Goal: Transaction & Acquisition: Purchase product/service

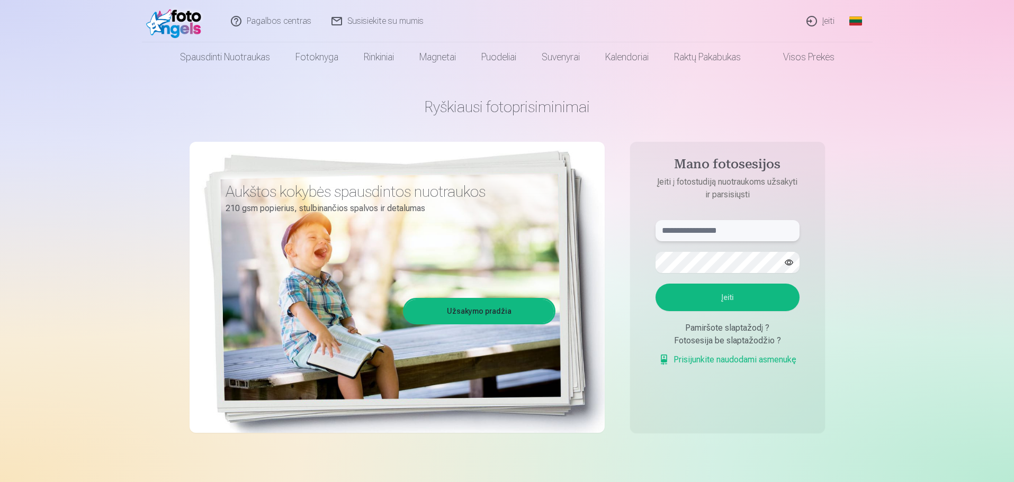
click at [711, 226] on input "text" at bounding box center [727, 230] width 144 height 21
click at [792, 264] on button "button" at bounding box center [789, 263] width 20 height 20
click at [704, 302] on button "Įeiti" at bounding box center [727, 298] width 144 height 28
click at [697, 226] on input "******" at bounding box center [727, 230] width 144 height 21
type input "**********"
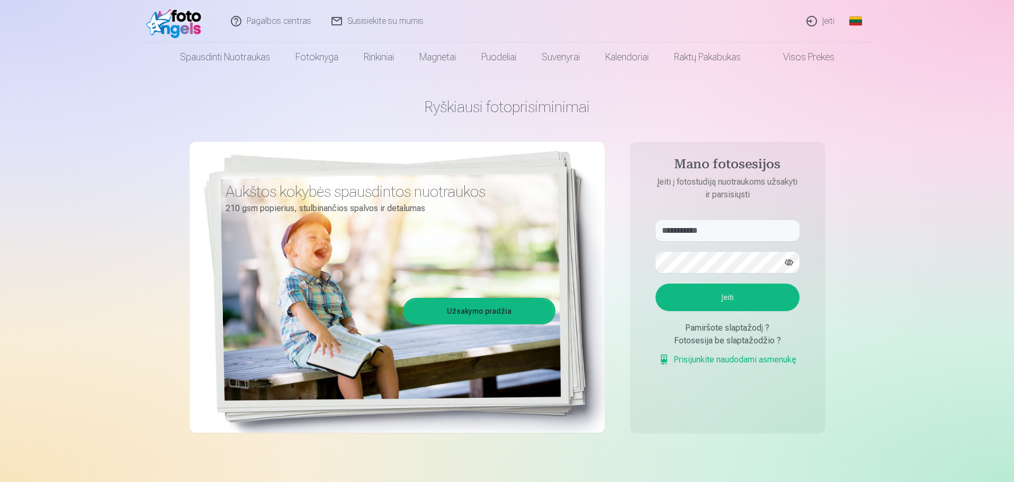
click at [725, 298] on button "Įeiti" at bounding box center [727, 298] width 144 height 28
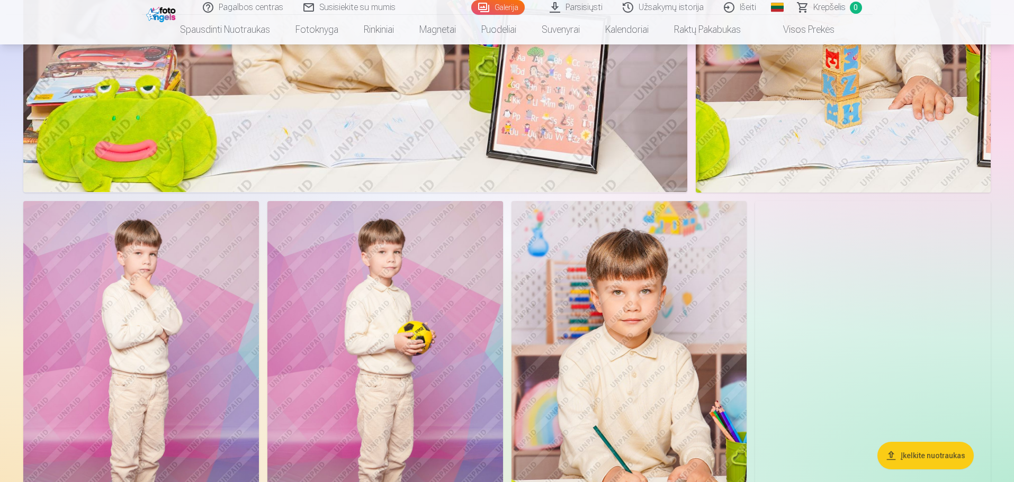
scroll to position [2223, 0]
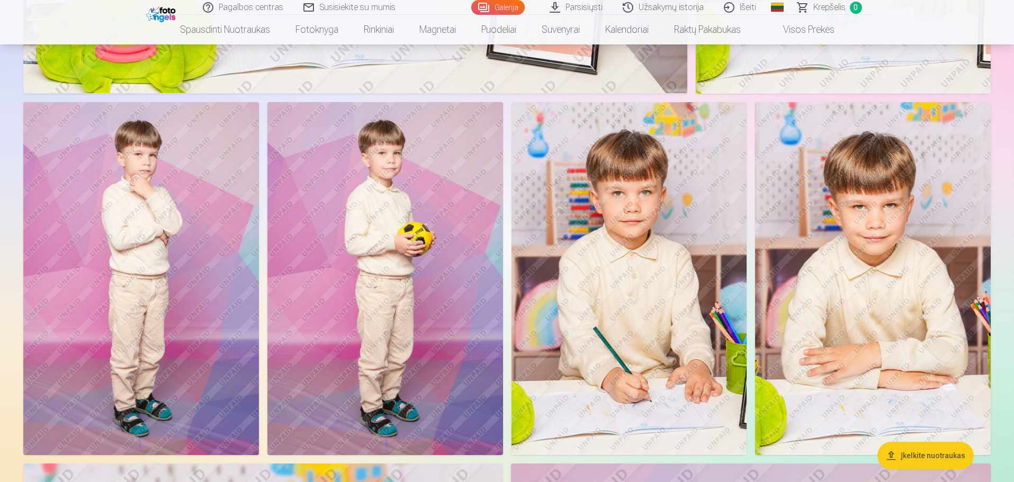
click at [389, 155] on img at bounding box center [385, 279] width 236 height 354
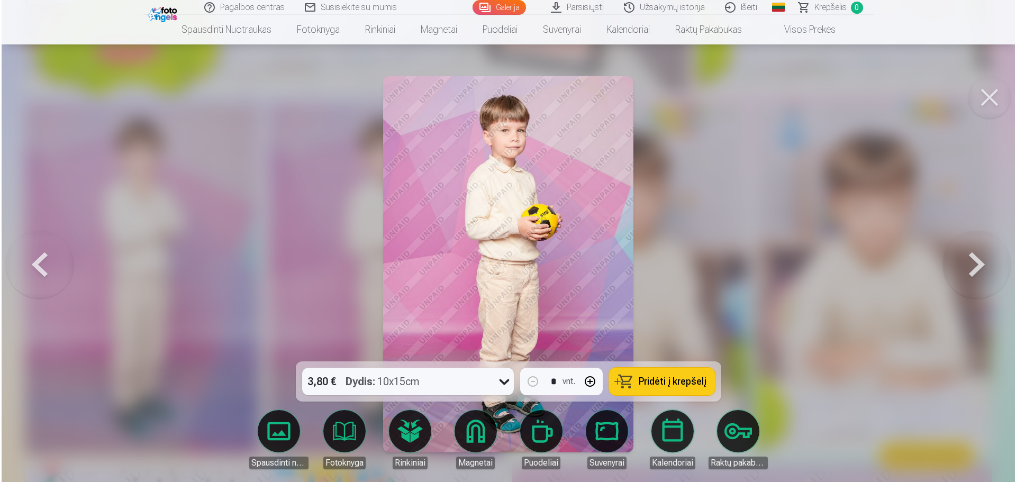
scroll to position [2228, 0]
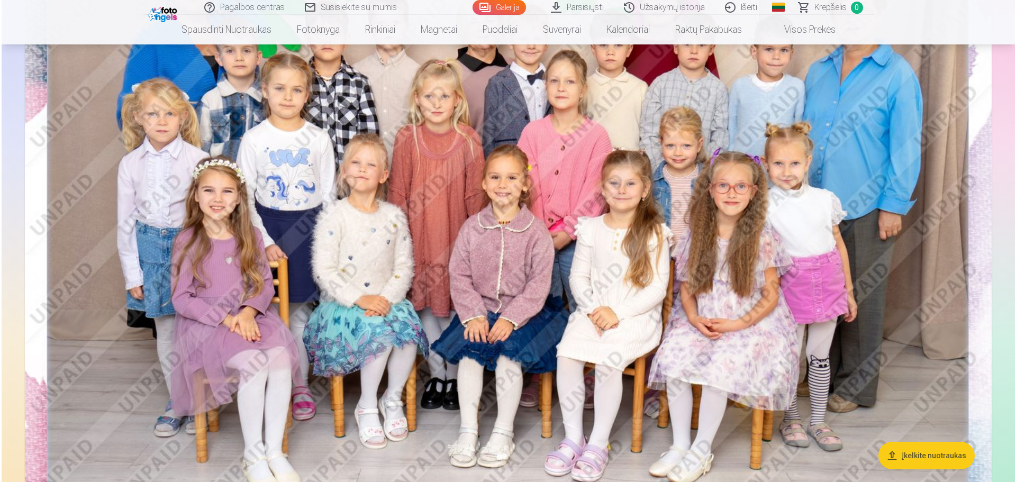
scroll to position [212, 0]
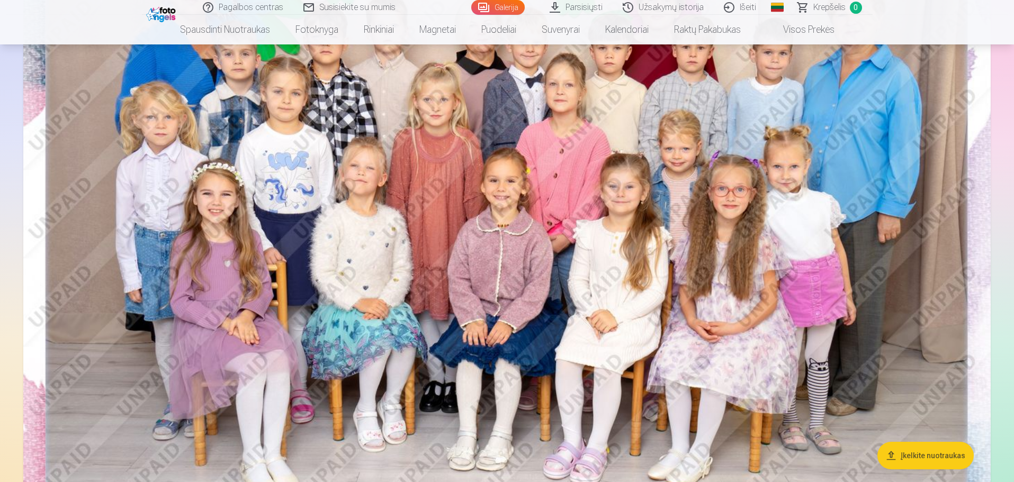
click at [511, 199] on img at bounding box center [506, 227] width 967 height 645
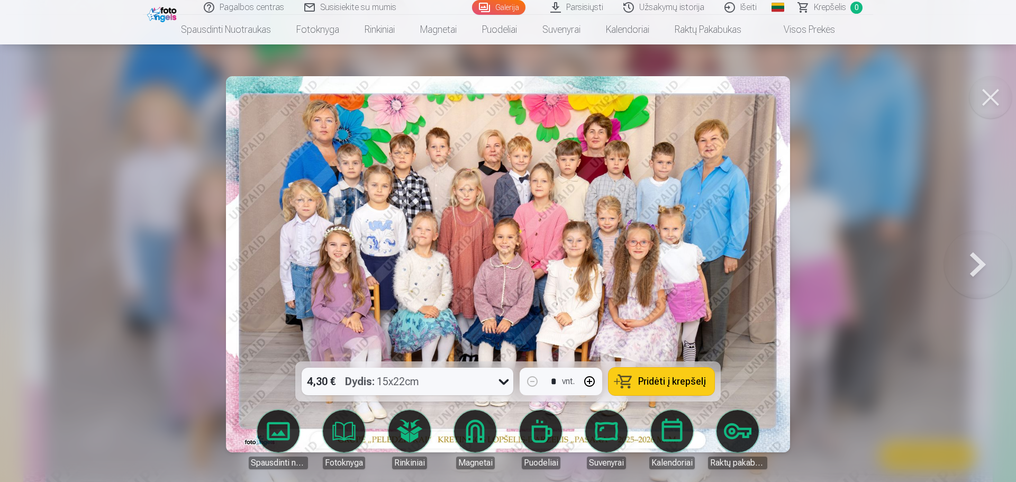
click at [502, 384] on icon at bounding box center [504, 381] width 17 height 17
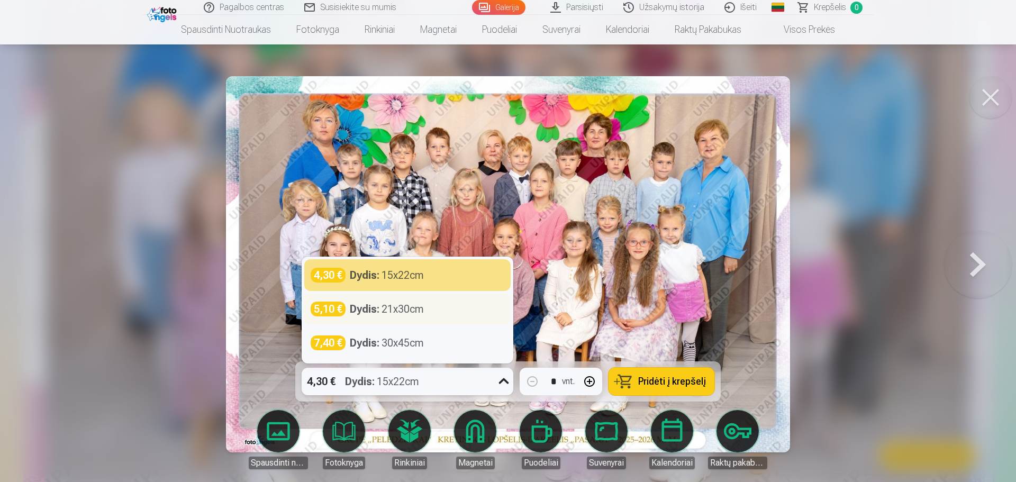
click at [386, 313] on div "Dydis : 21x30cm" at bounding box center [387, 309] width 74 height 15
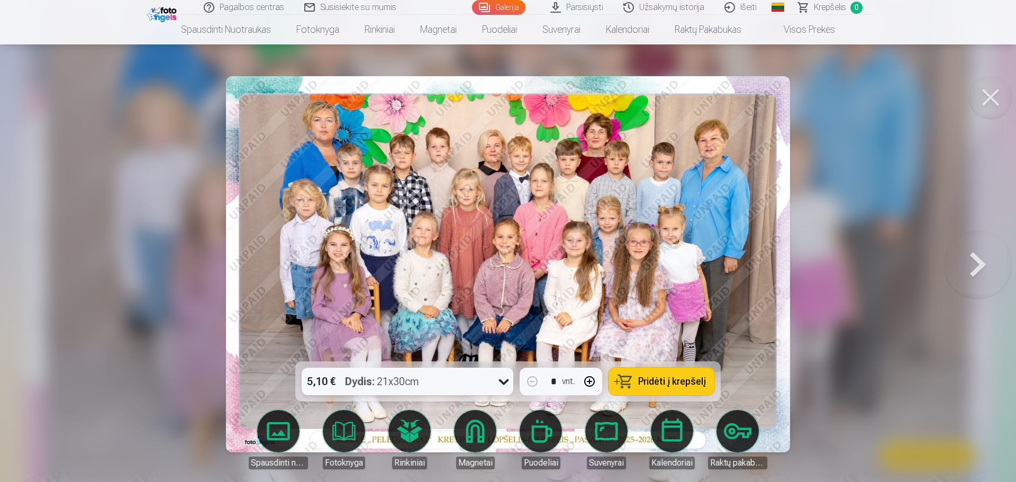
click at [671, 379] on span "Pridėti į krepšelį" at bounding box center [672, 382] width 68 height 10
click at [850, 6] on link "Krepšelis 1" at bounding box center [831, 7] width 85 height 15
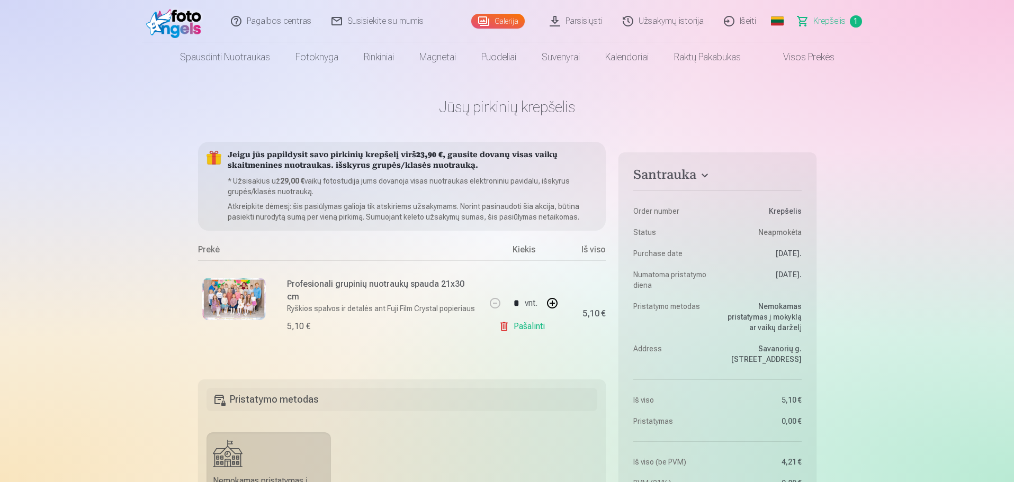
click at [507, 22] on link "Galerija" at bounding box center [497, 21] width 53 height 15
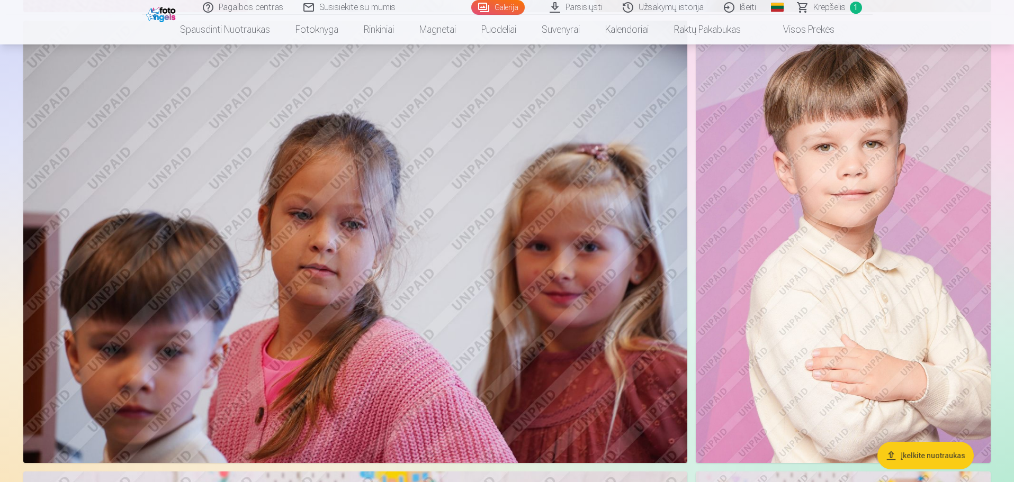
scroll to position [1376, 0]
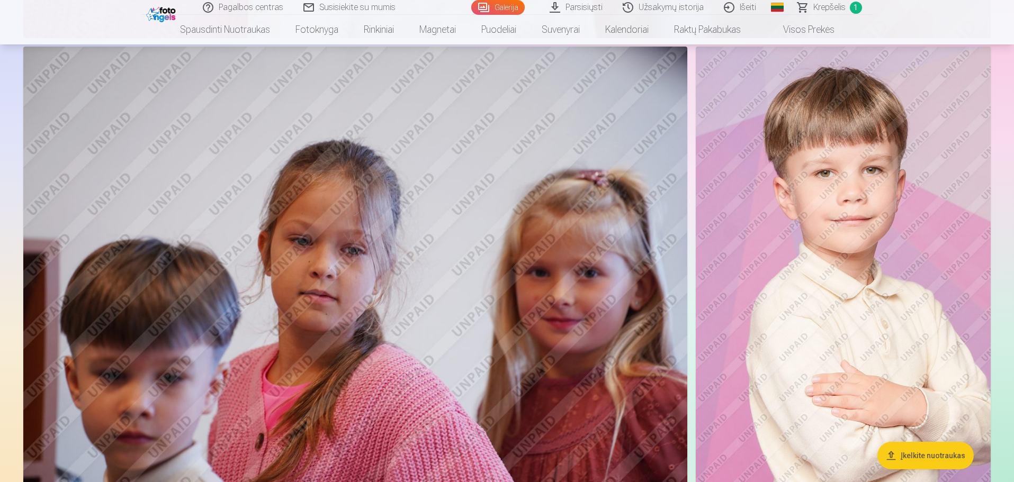
click at [841, 284] on img at bounding box center [843, 268] width 295 height 443
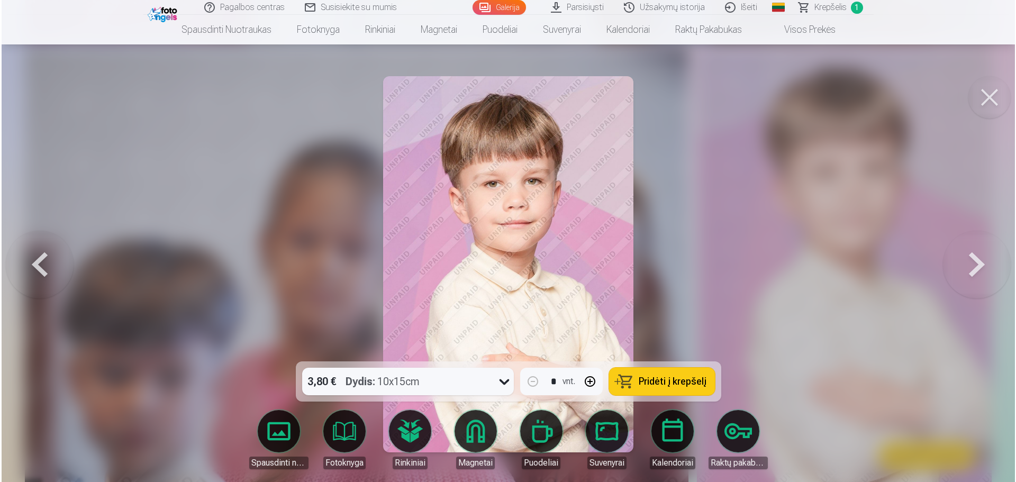
scroll to position [1378, 0]
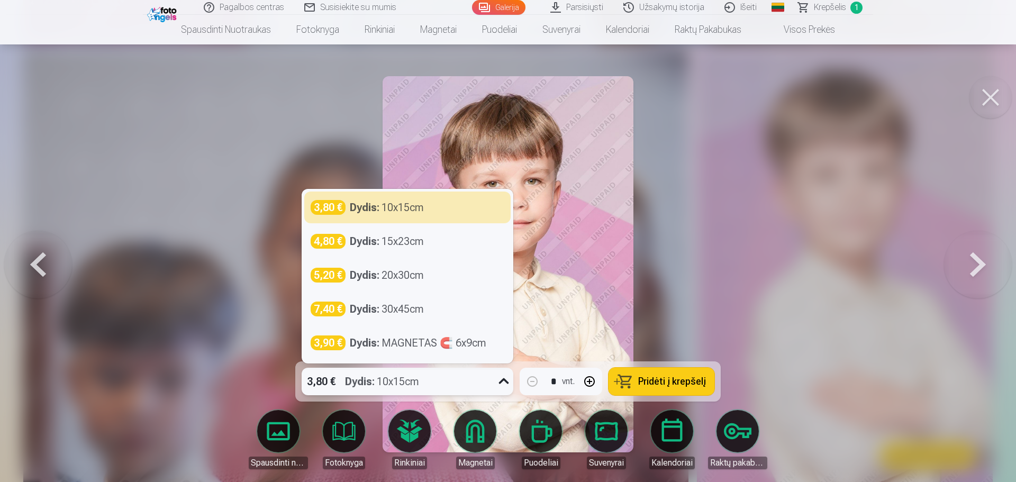
click at [503, 384] on icon at bounding box center [504, 381] width 17 height 17
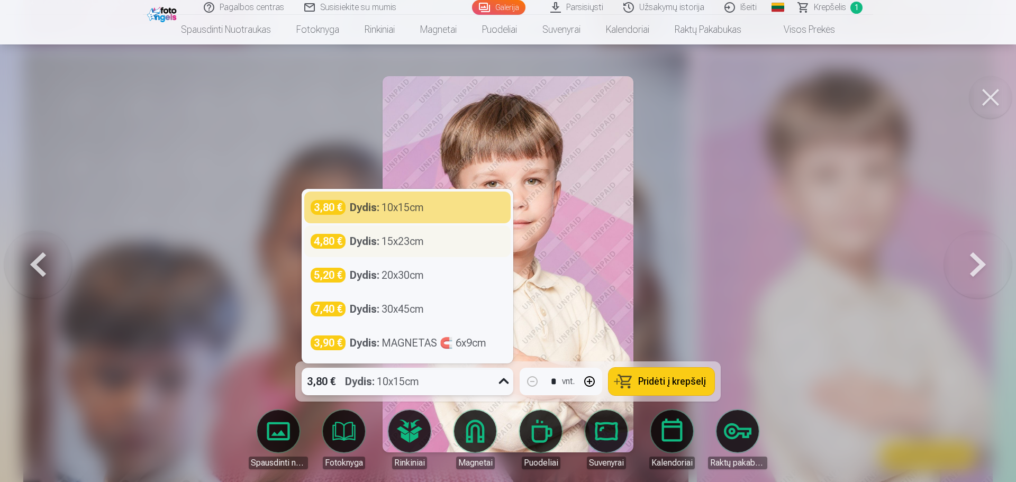
click at [385, 242] on div "Dydis : 15x23cm" at bounding box center [387, 241] width 74 height 15
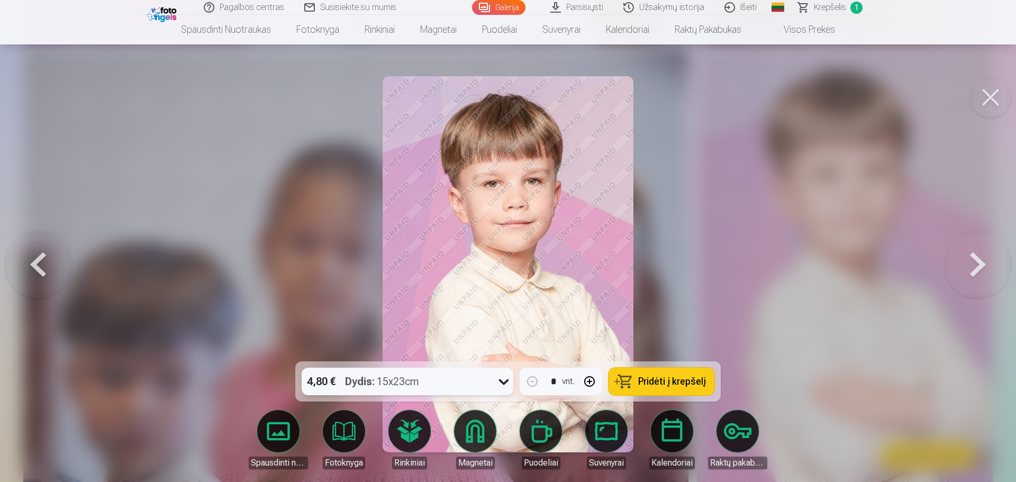
click at [678, 381] on span "Pridėti į krepšelį" at bounding box center [672, 382] width 68 height 10
click at [985, 267] on button at bounding box center [978, 264] width 68 height 173
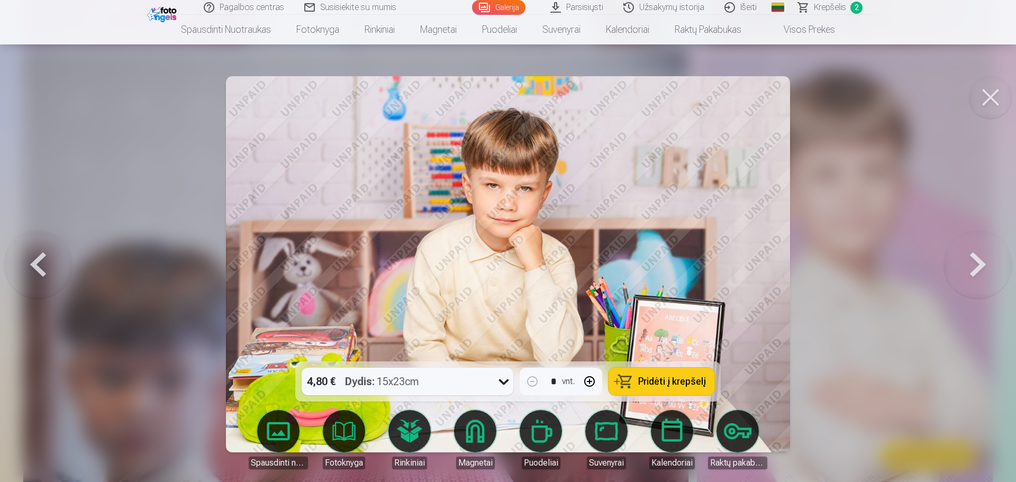
click at [981, 266] on button at bounding box center [978, 264] width 68 height 173
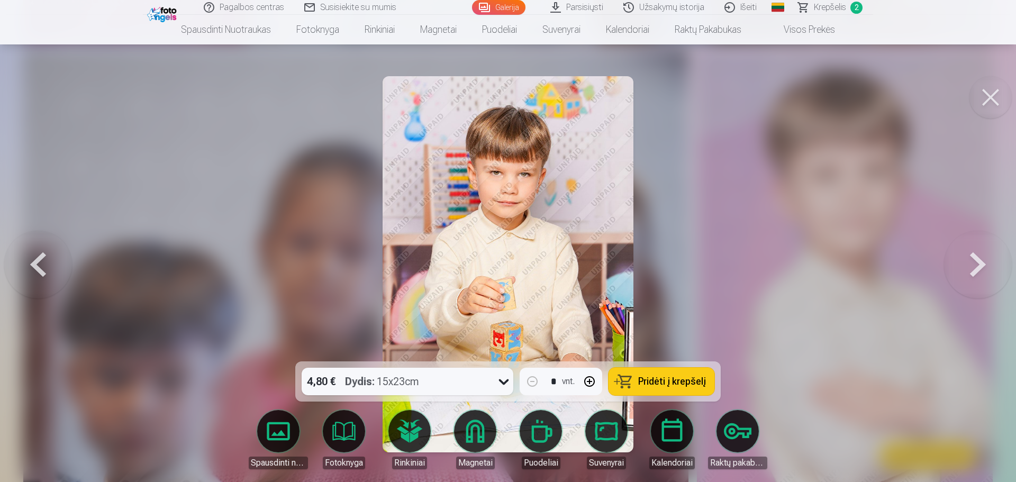
click at [981, 266] on button at bounding box center [978, 264] width 68 height 173
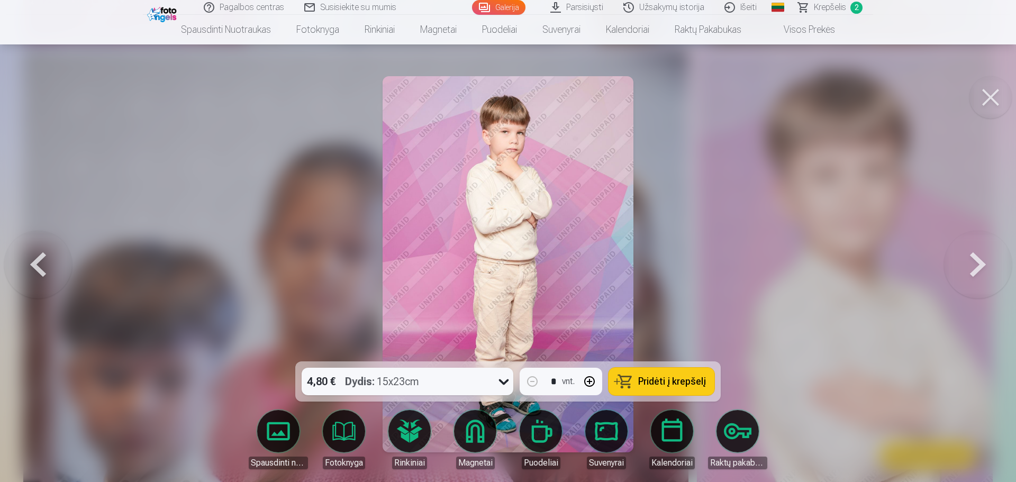
click at [981, 266] on button at bounding box center [978, 264] width 68 height 173
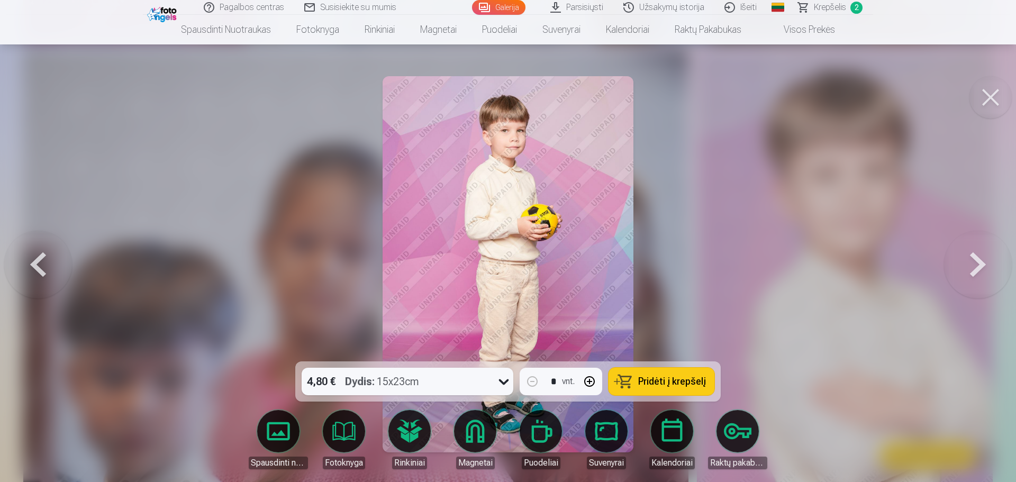
click at [37, 259] on button at bounding box center [38, 264] width 68 height 173
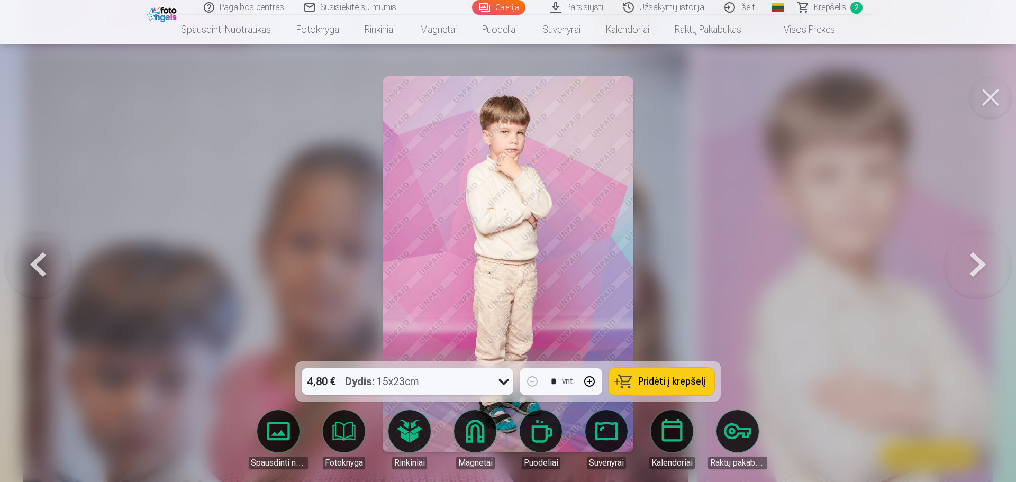
click at [976, 262] on button at bounding box center [978, 264] width 68 height 173
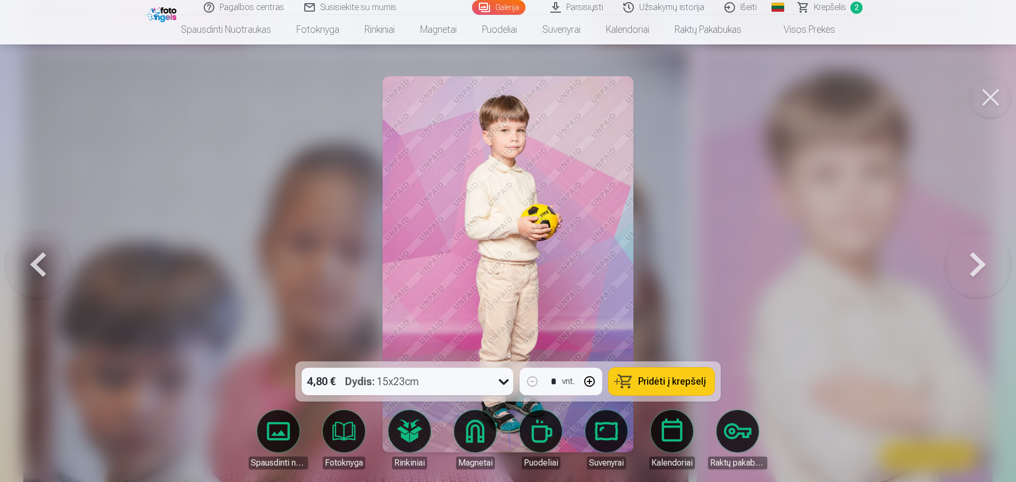
click at [976, 262] on button at bounding box center [978, 264] width 68 height 173
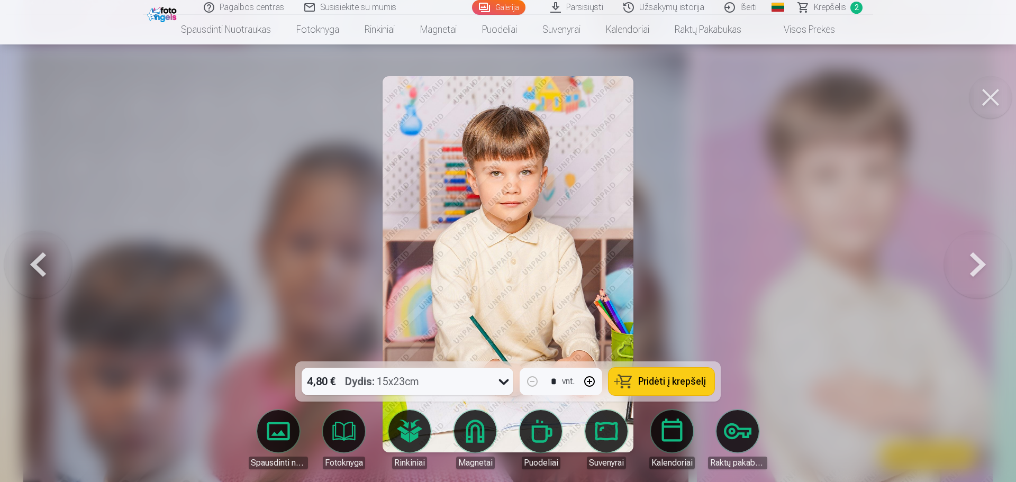
click at [976, 262] on button at bounding box center [978, 264] width 68 height 173
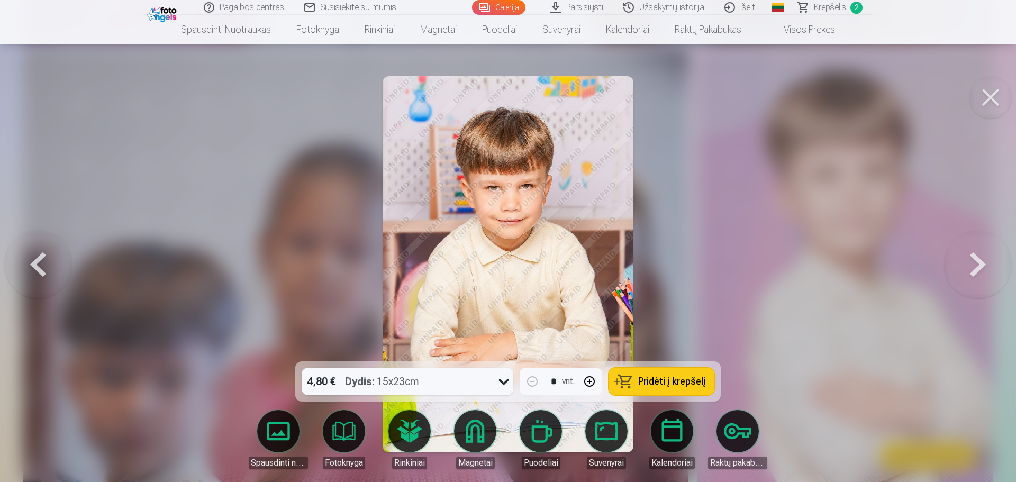
click at [23, 263] on button at bounding box center [38, 264] width 68 height 173
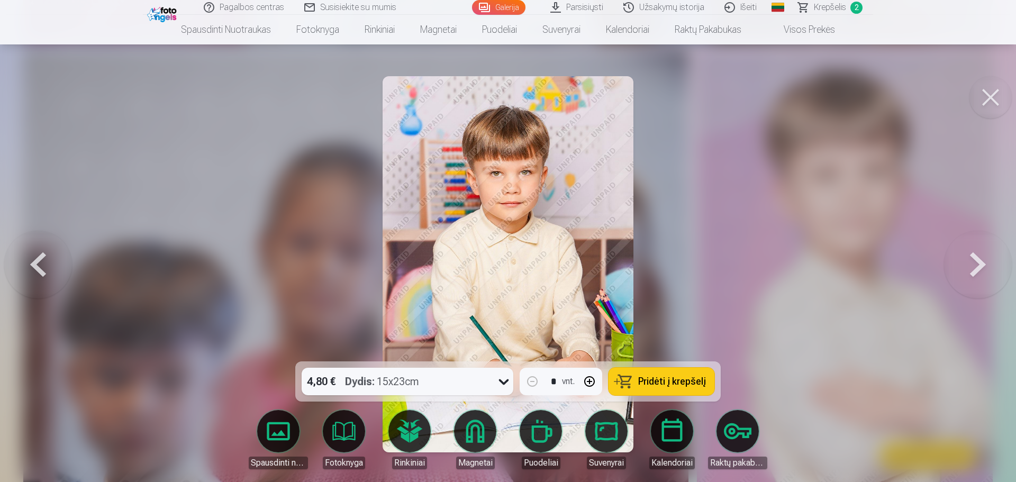
click at [985, 268] on button at bounding box center [978, 264] width 68 height 173
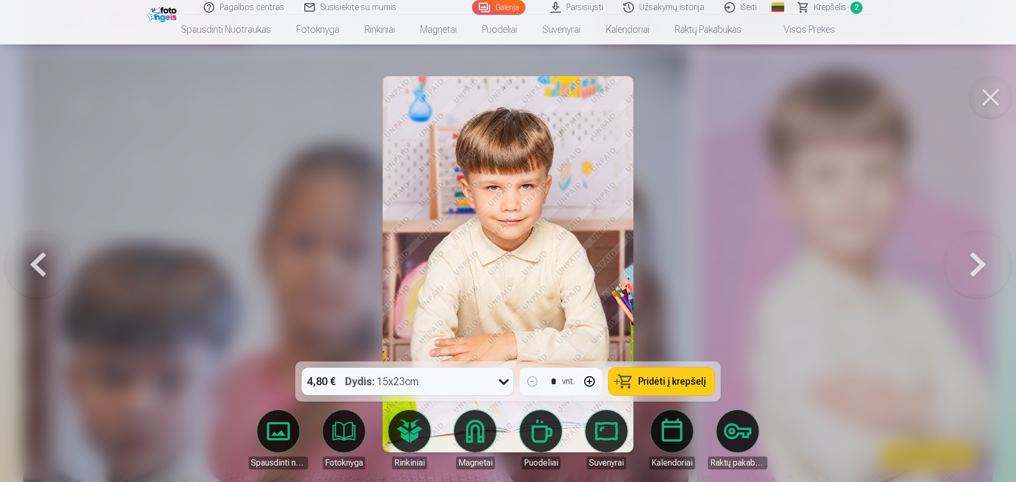
click at [985, 268] on button at bounding box center [978, 264] width 68 height 173
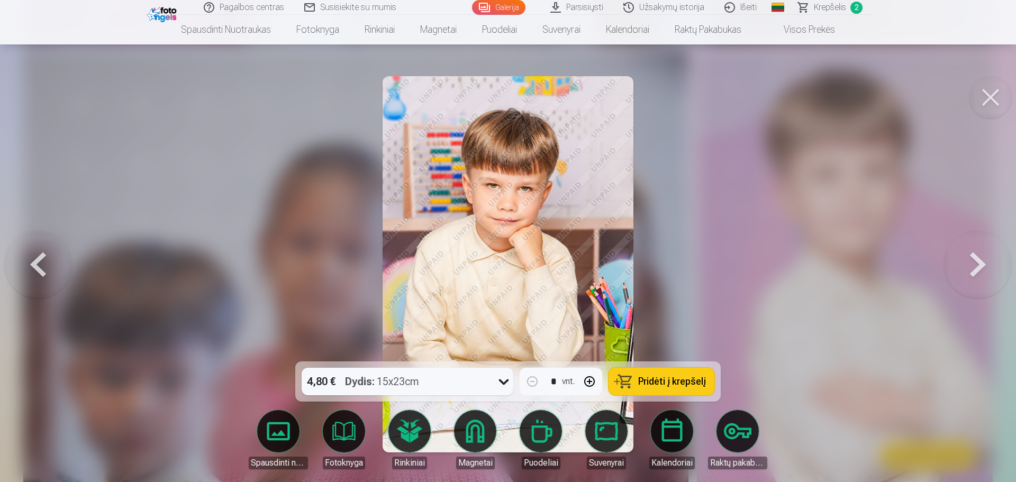
click at [985, 268] on button at bounding box center [978, 264] width 68 height 173
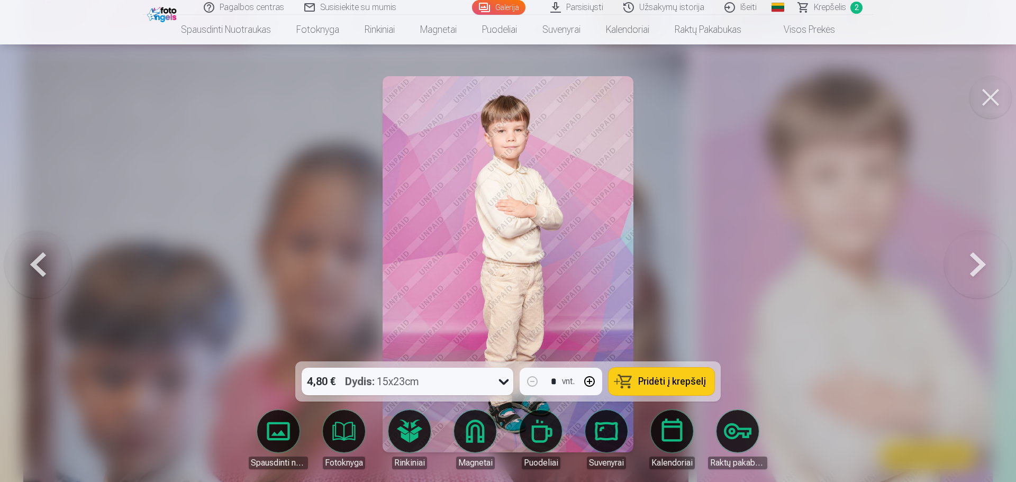
click at [994, 101] on button at bounding box center [991, 97] width 42 height 42
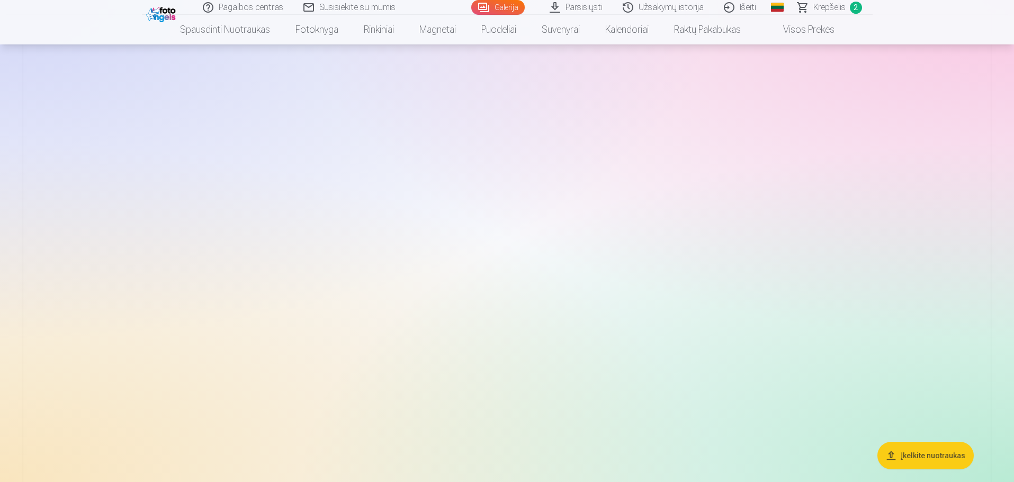
scroll to position [10641, 0]
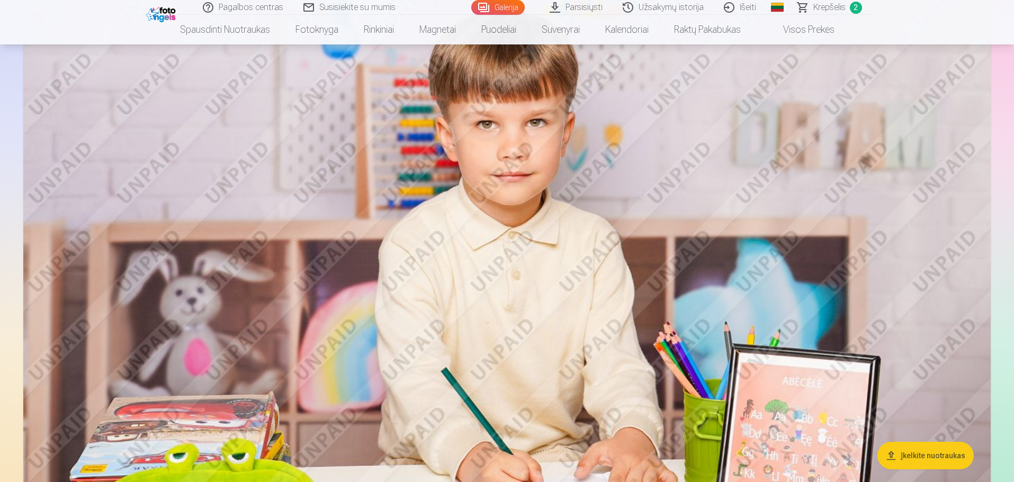
click at [951, 452] on button "Įkelkite nuotraukas" at bounding box center [925, 456] width 96 height 28
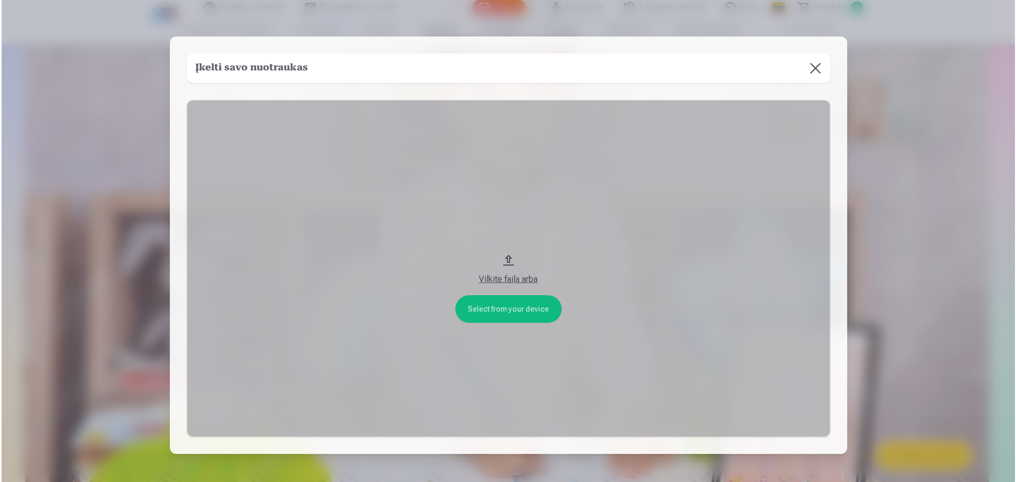
scroll to position [10669, 0]
click at [812, 65] on button at bounding box center [815, 68] width 30 height 30
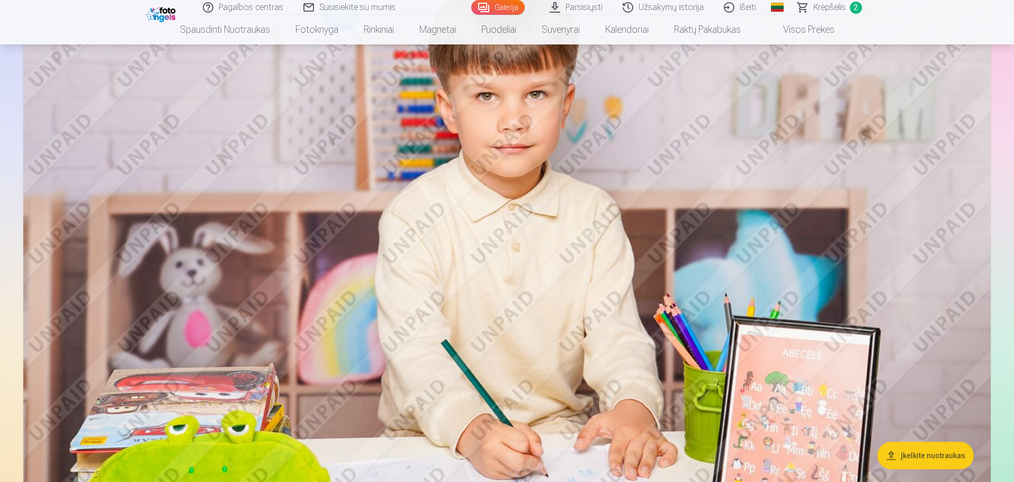
click at [529, 259] on img at bounding box center [506, 252] width 967 height 645
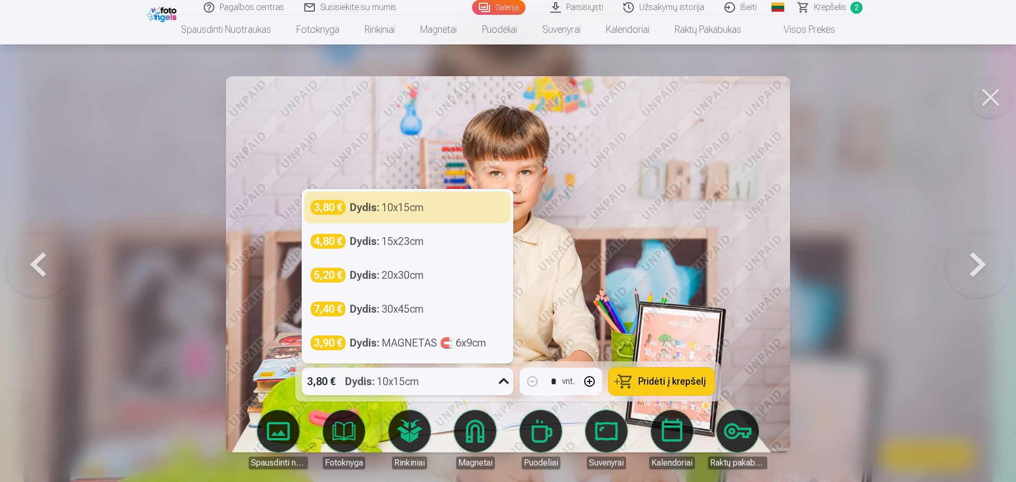
click at [504, 381] on icon at bounding box center [504, 381] width 17 height 17
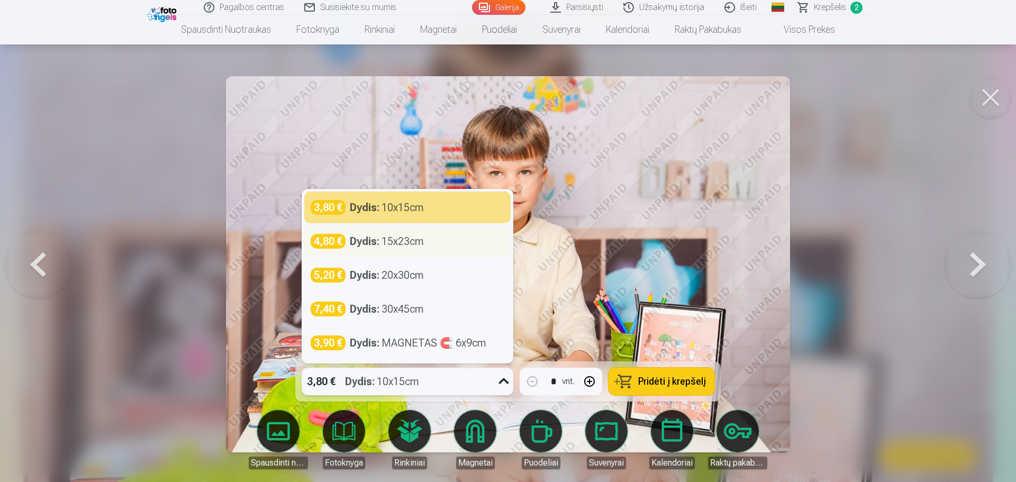
click at [401, 243] on div "Dydis : 15x23cm" at bounding box center [387, 241] width 74 height 15
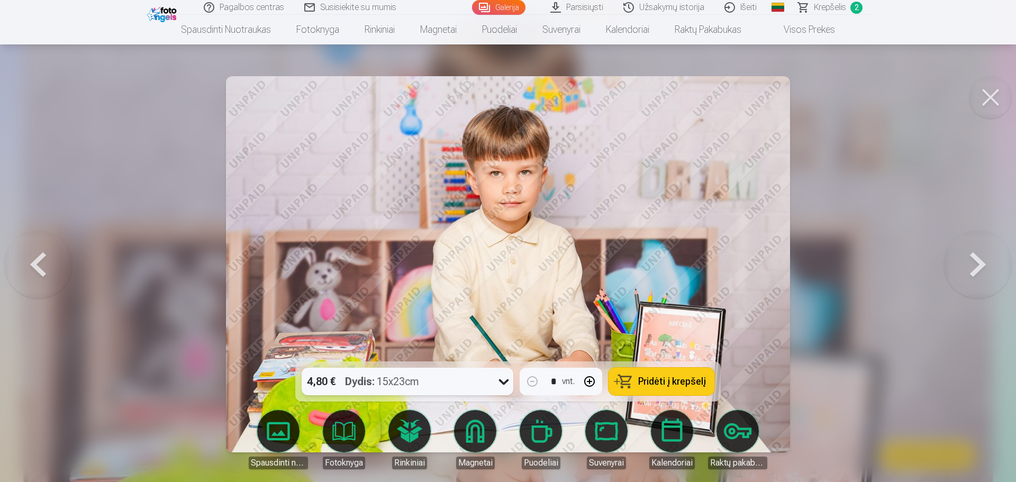
click at [661, 380] on span "Pridėti į krepšelį" at bounding box center [672, 382] width 68 height 10
click at [992, 104] on button at bounding box center [991, 97] width 42 height 42
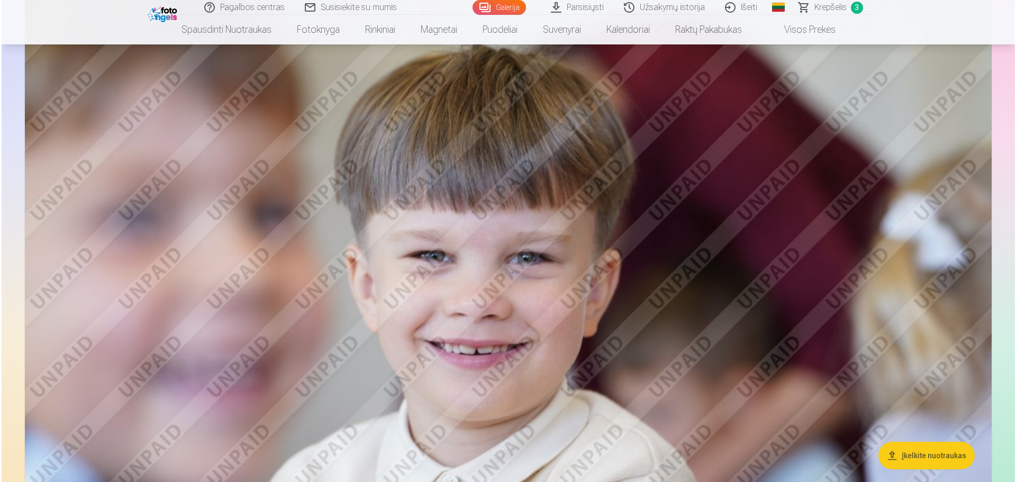
scroll to position [4817, 0]
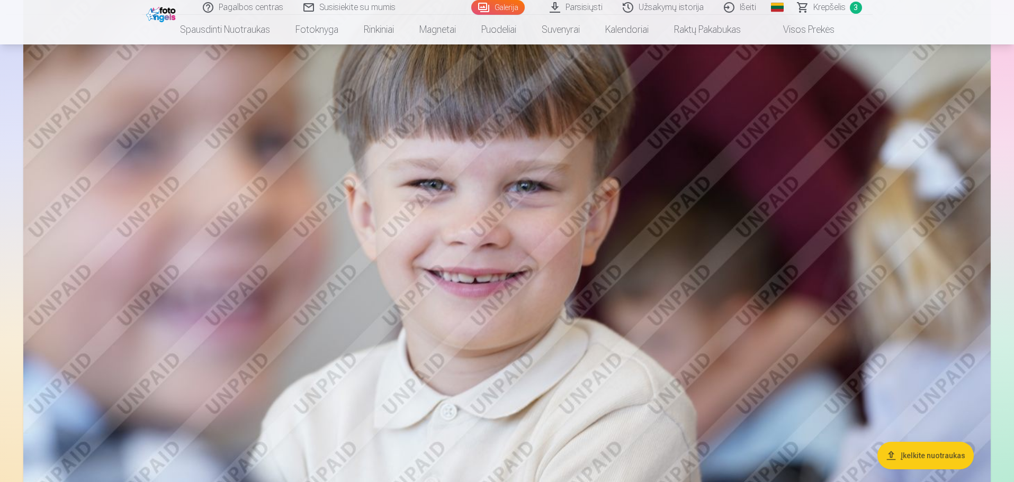
click at [672, 175] on img at bounding box center [506, 226] width 967 height 645
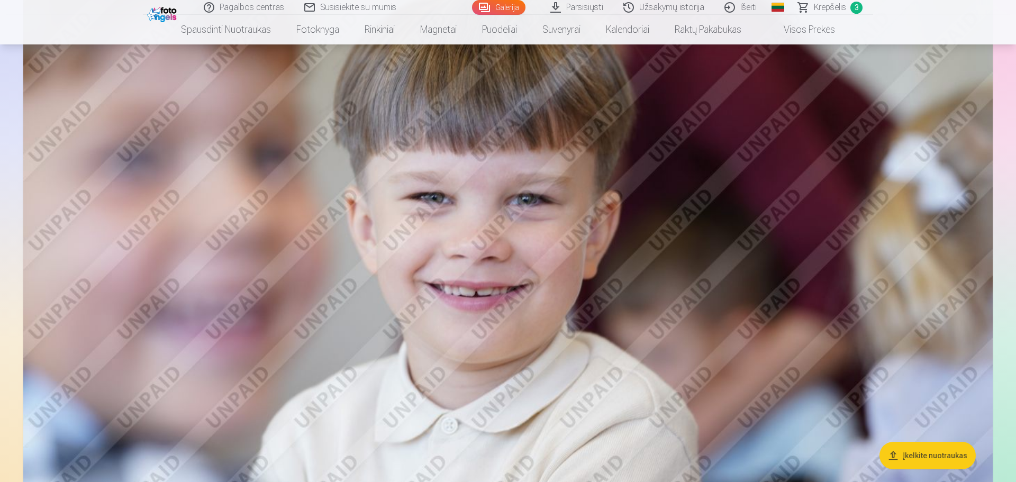
scroll to position [4805, 0]
click at [725, 283] on img at bounding box center [506, 238] width 967 height 645
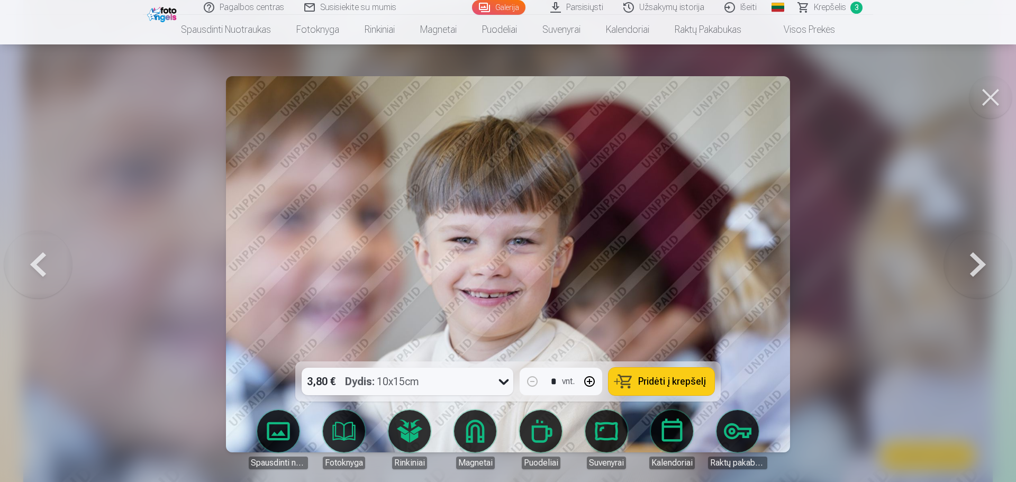
click at [990, 97] on button at bounding box center [991, 97] width 42 height 42
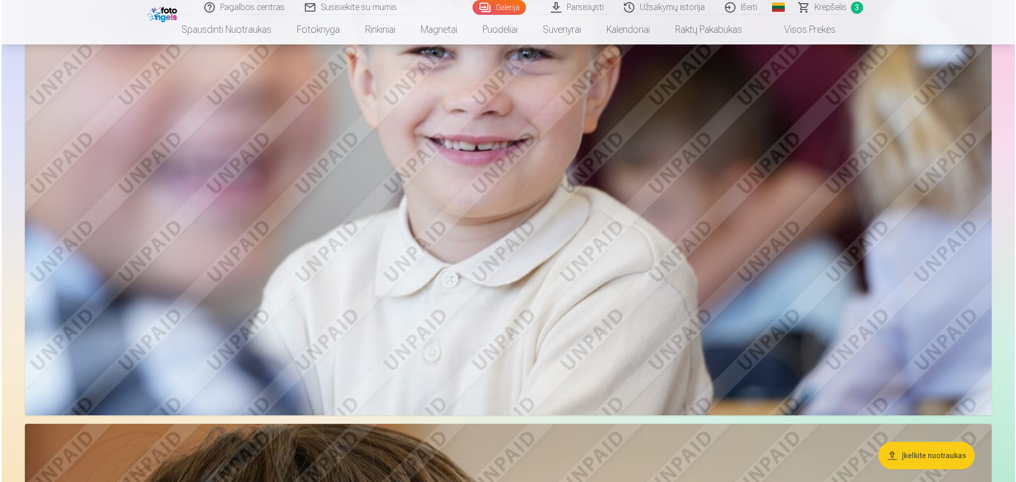
scroll to position [4952, 0]
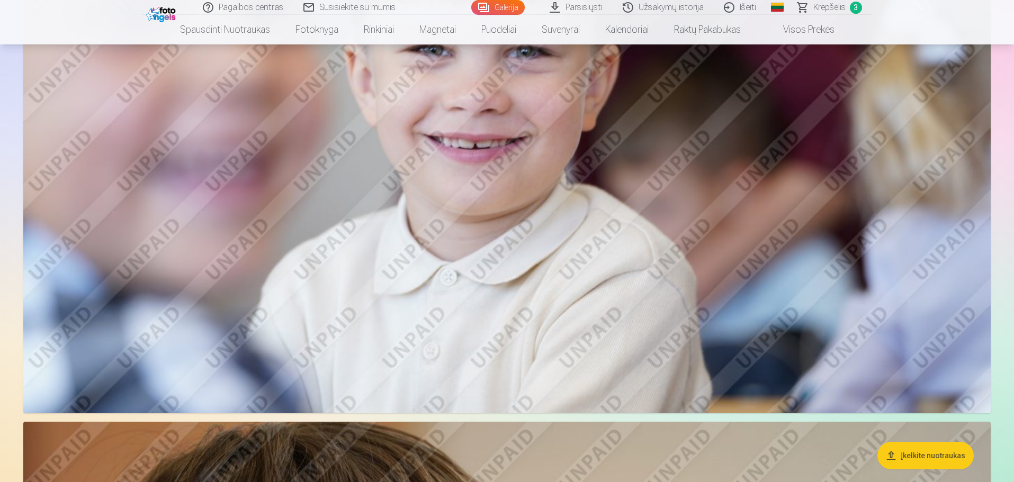
click at [637, 206] on img at bounding box center [506, 91] width 967 height 645
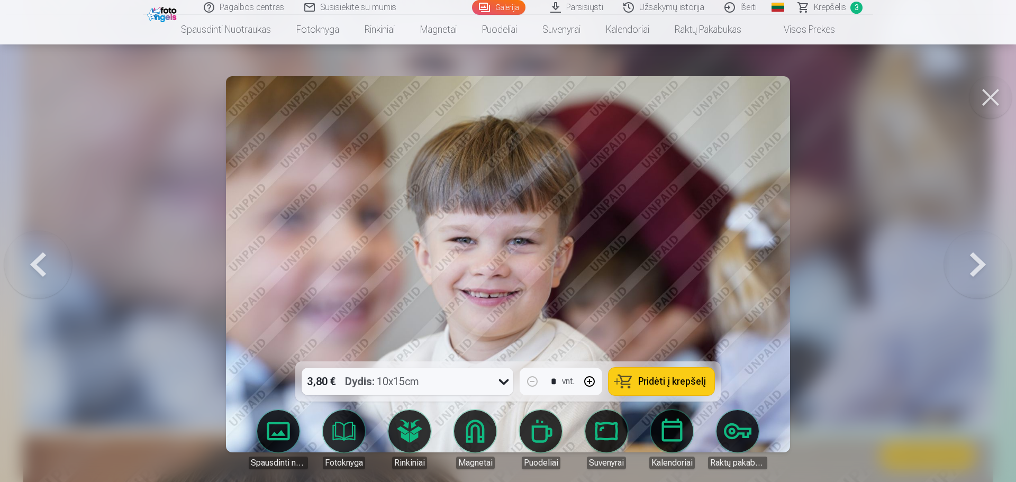
click at [901, 156] on div at bounding box center [508, 241] width 1016 height 482
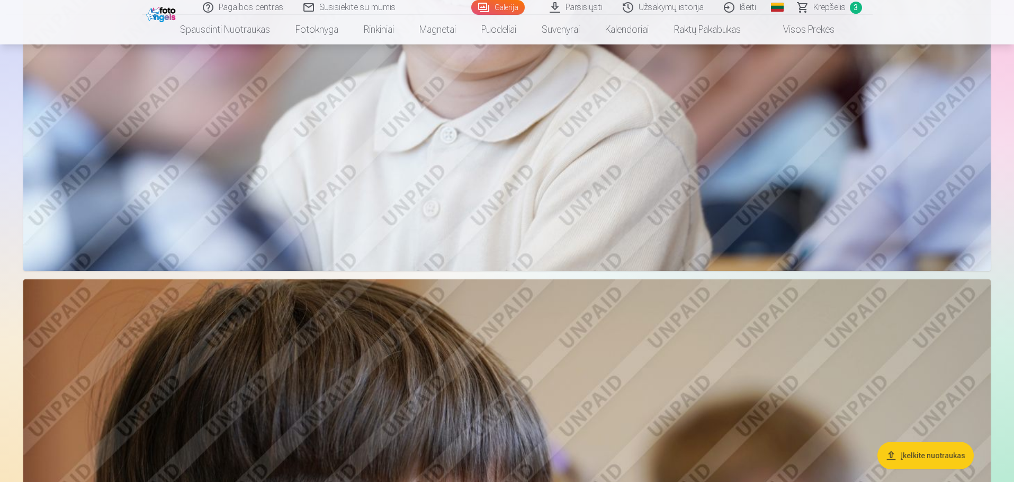
scroll to position [5099, 0]
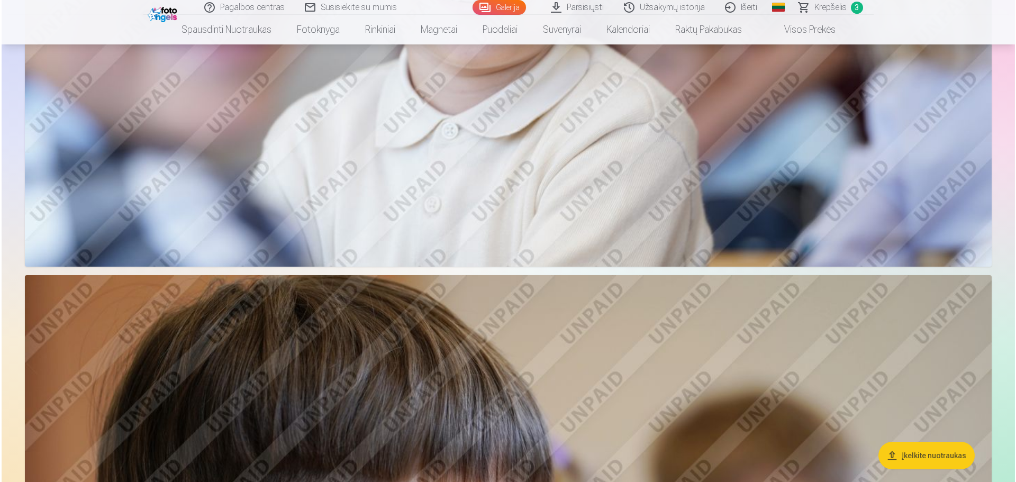
scroll to position [4952, 0]
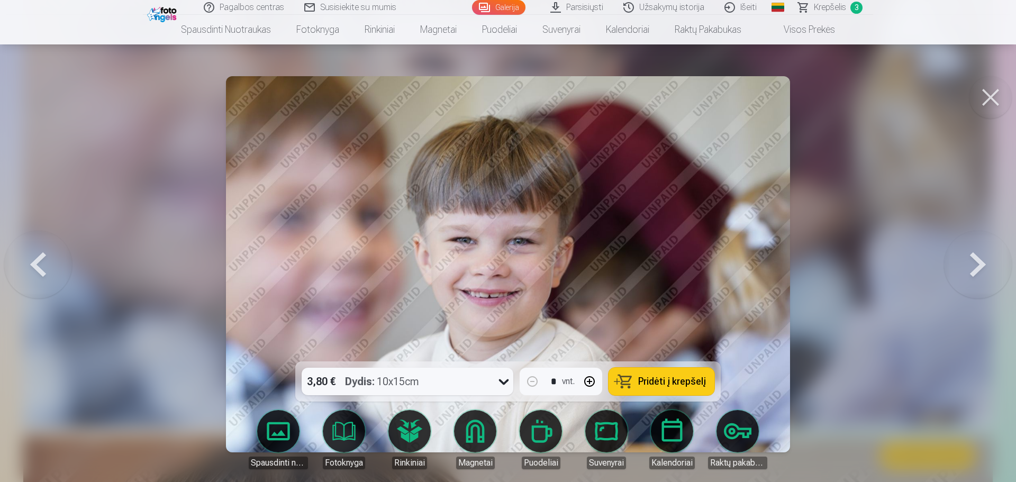
click at [991, 89] on button at bounding box center [991, 97] width 42 height 42
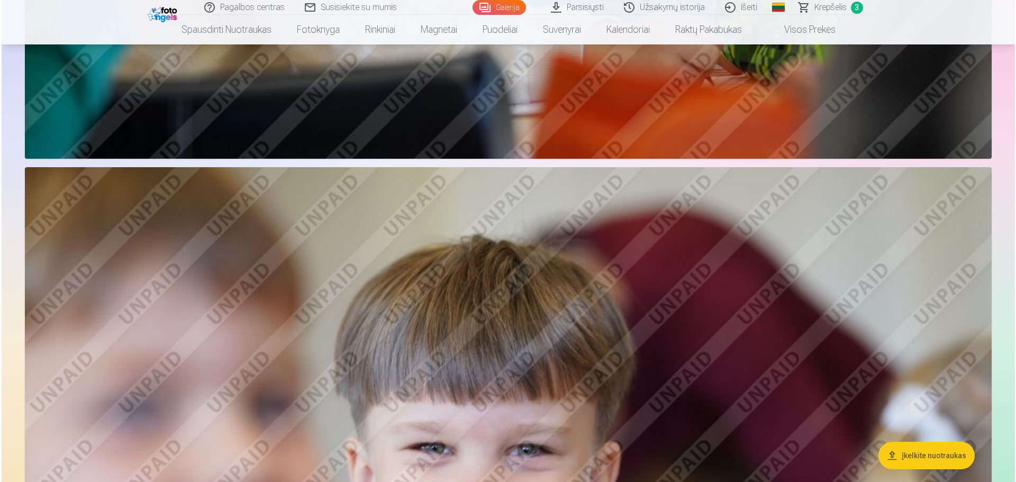
scroll to position [4871, 0]
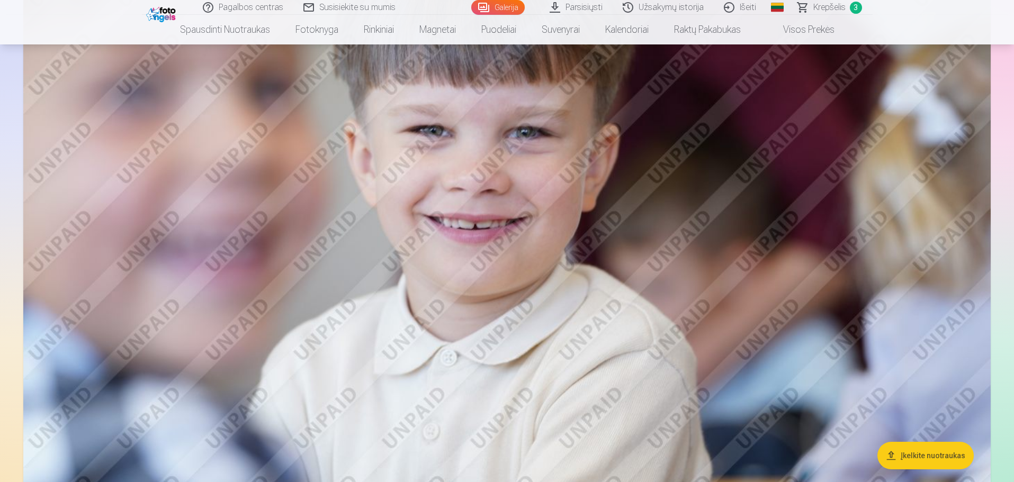
click at [653, 338] on img at bounding box center [506, 172] width 967 height 645
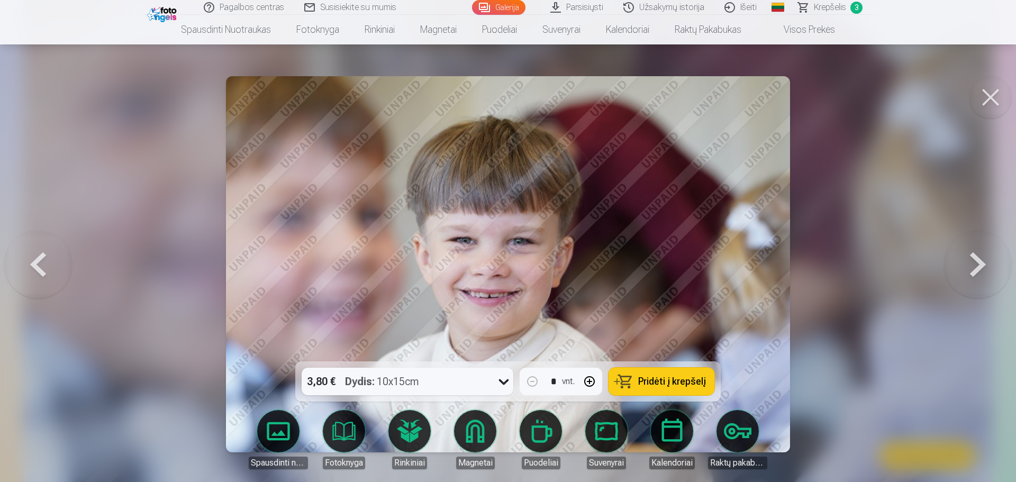
click at [679, 380] on span "Pridėti į krepšelį" at bounding box center [672, 382] width 68 height 10
click at [837, 5] on span "Krepšelis" at bounding box center [830, 7] width 32 height 13
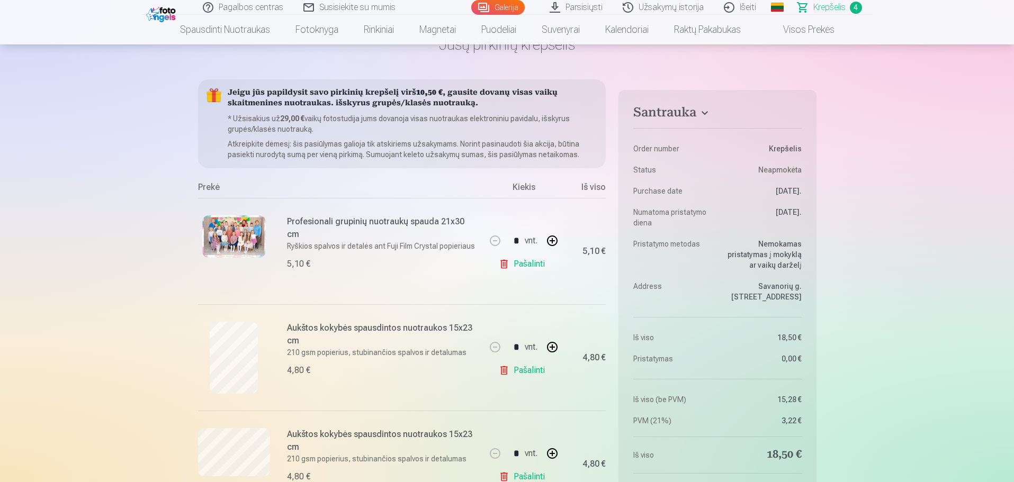
scroll to position [159, 0]
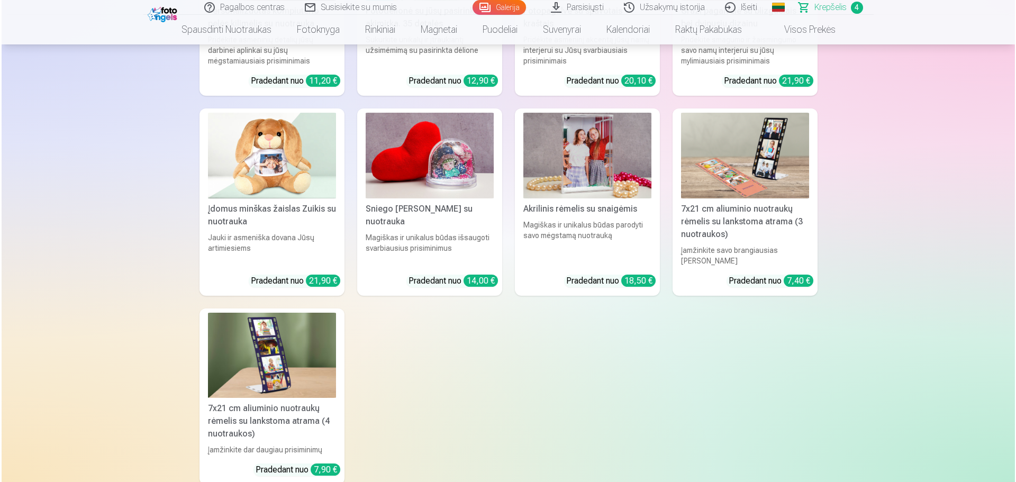
scroll to position [3339, 0]
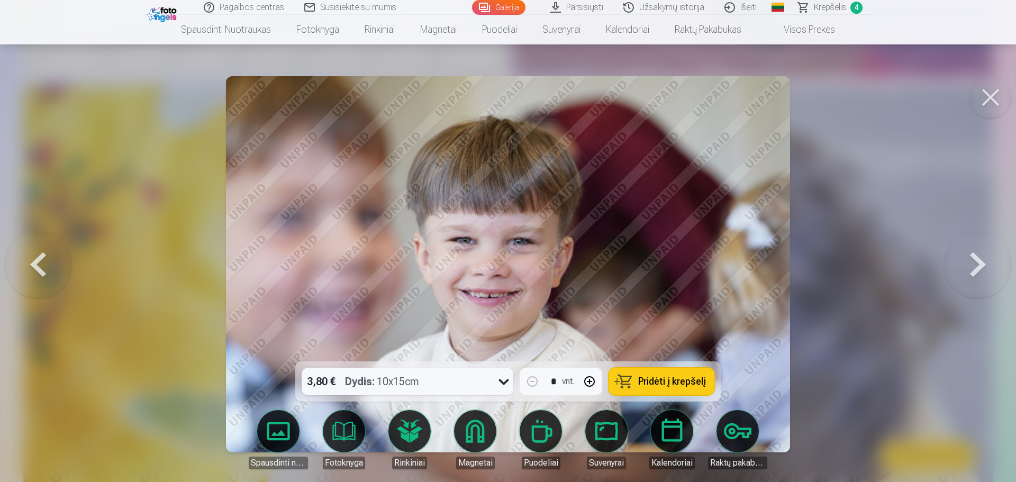
click at [994, 94] on button at bounding box center [991, 97] width 42 height 42
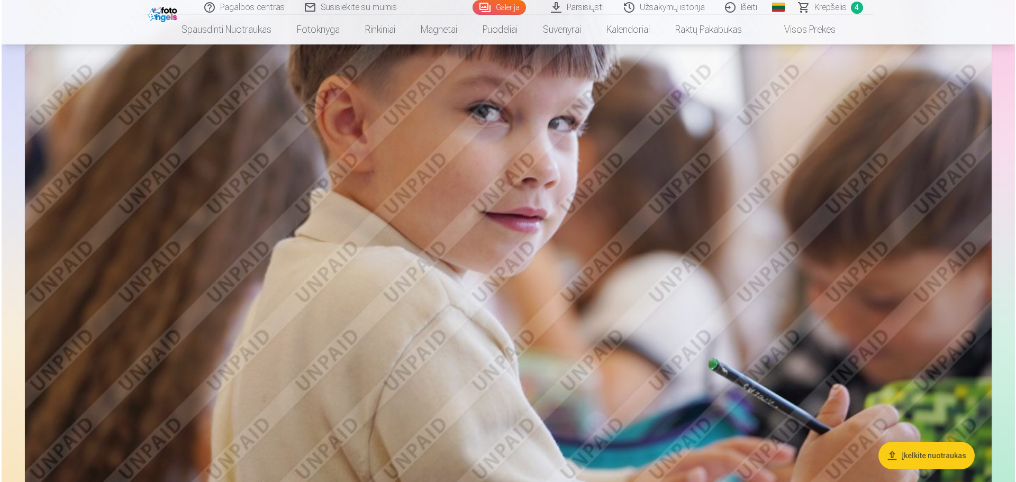
scroll to position [7461, 0]
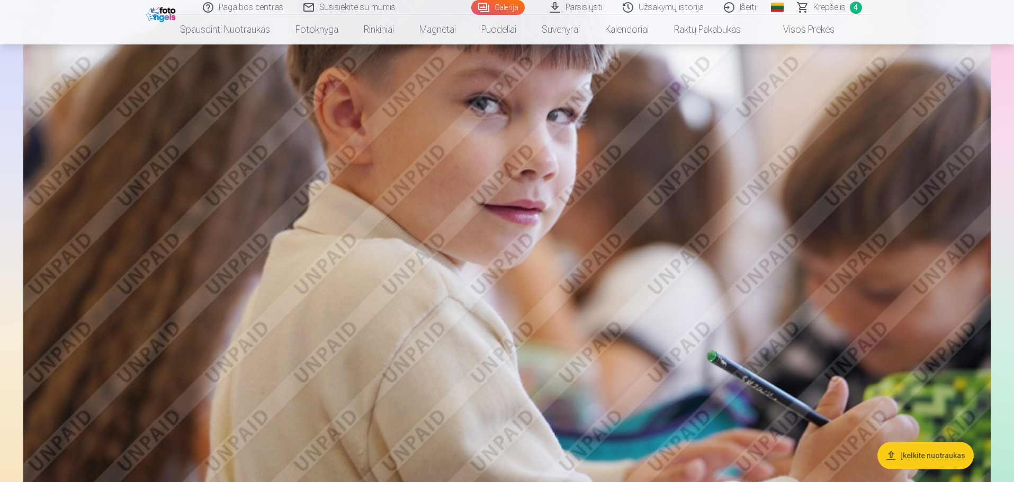
click at [537, 314] on img at bounding box center [506, 194] width 967 height 645
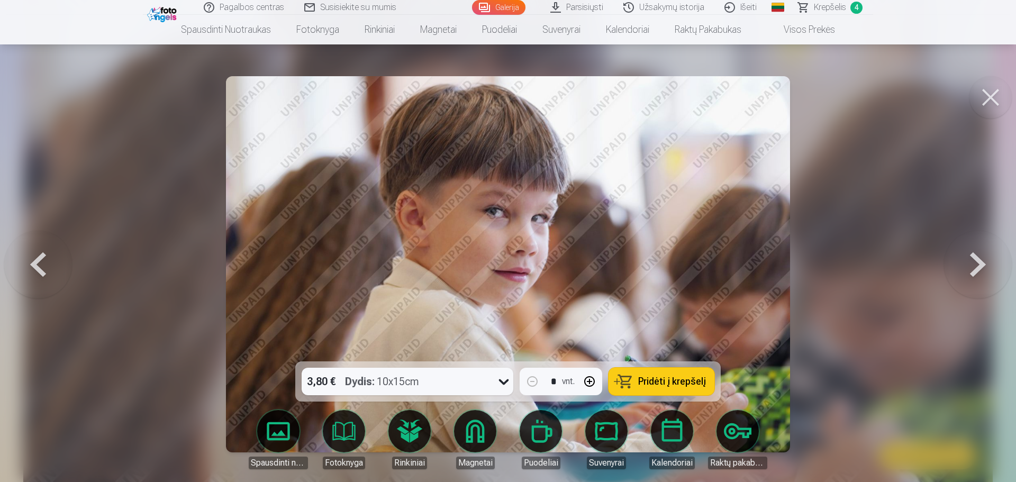
click at [669, 382] on span "Pridėti į krepšelį" at bounding box center [672, 382] width 68 height 10
click at [841, 289] on div at bounding box center [508, 241] width 1016 height 482
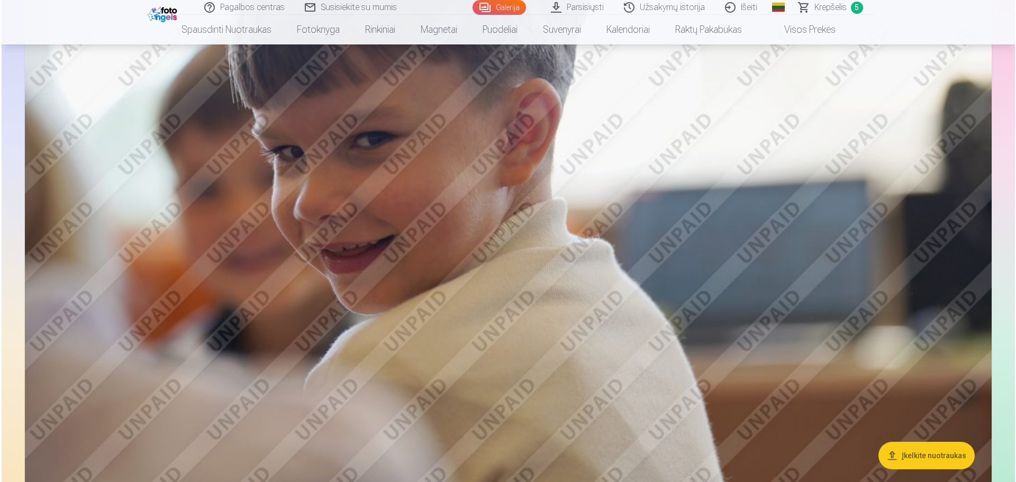
scroll to position [10089, 0]
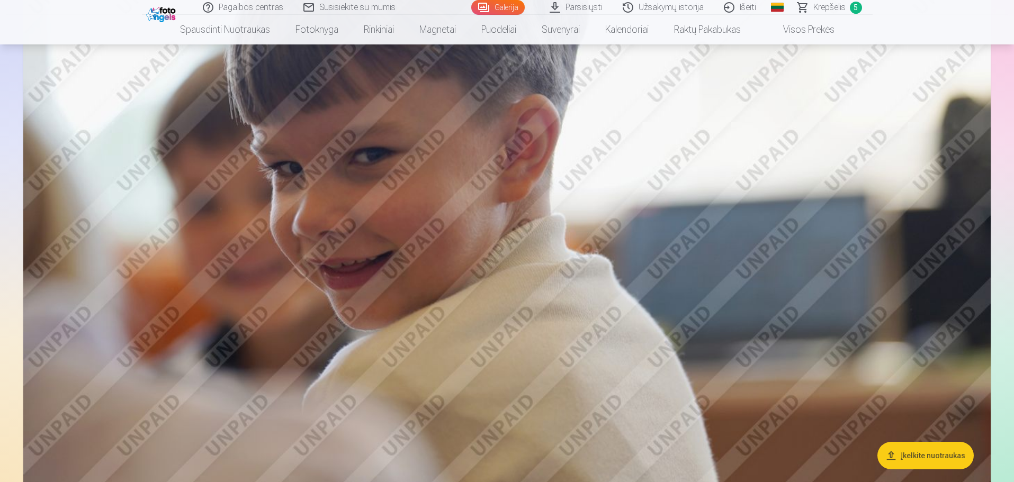
click at [588, 289] on img at bounding box center [506, 179] width 967 height 645
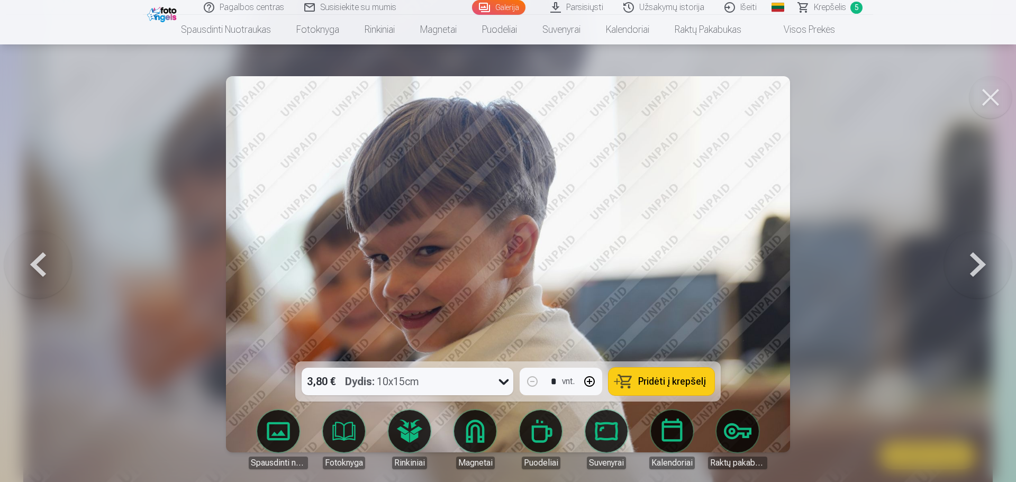
click at [649, 379] on span "Pridėti į krepšelį" at bounding box center [672, 382] width 68 height 10
click at [912, 175] on div at bounding box center [508, 241] width 1016 height 482
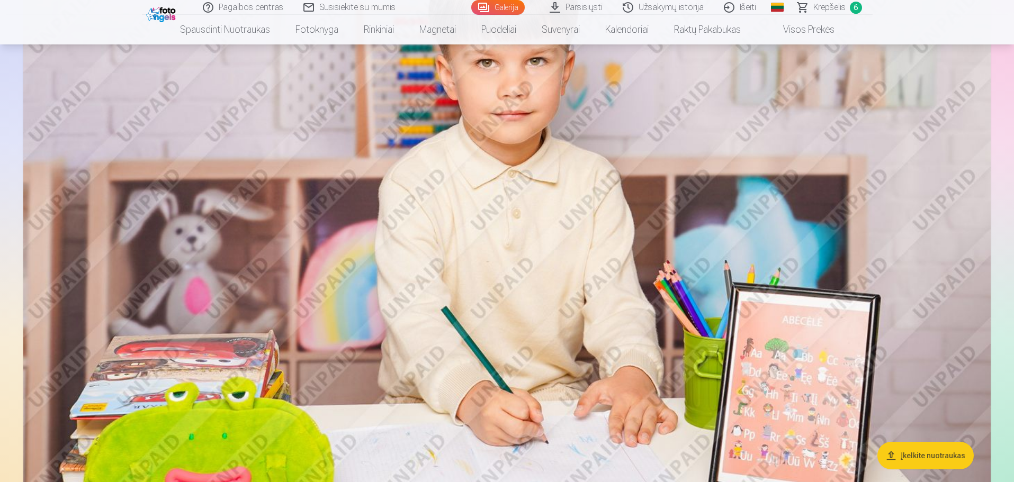
scroll to position [10644, 0]
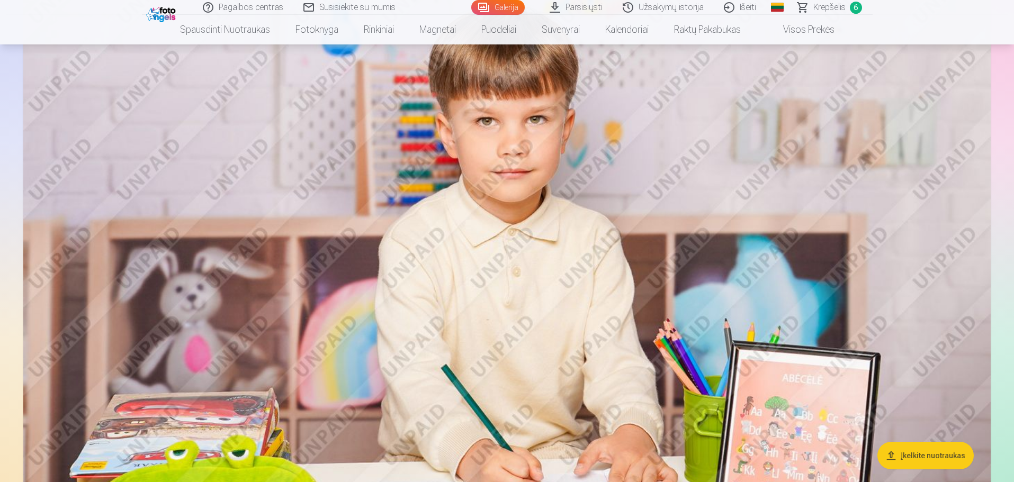
click at [826, 9] on span "Krepšelis" at bounding box center [829, 7] width 32 height 13
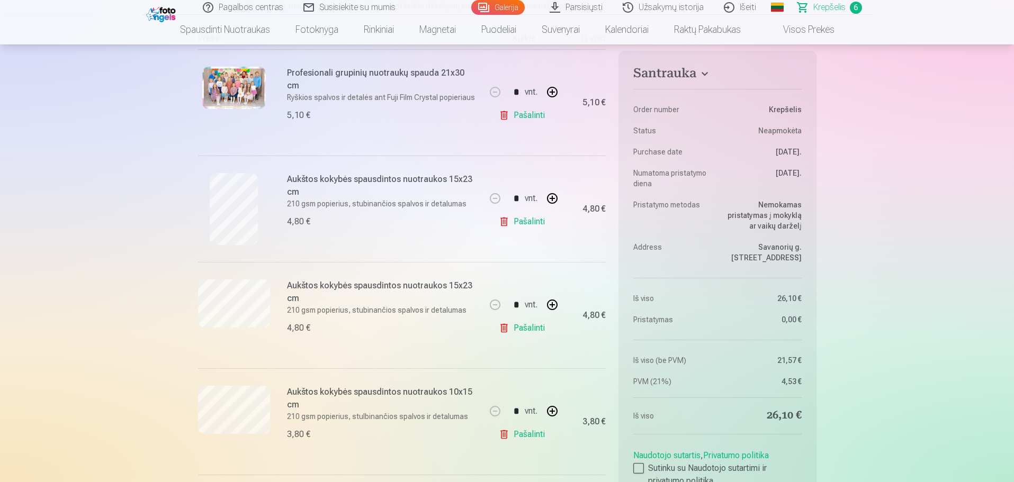
scroll to position [212, 0]
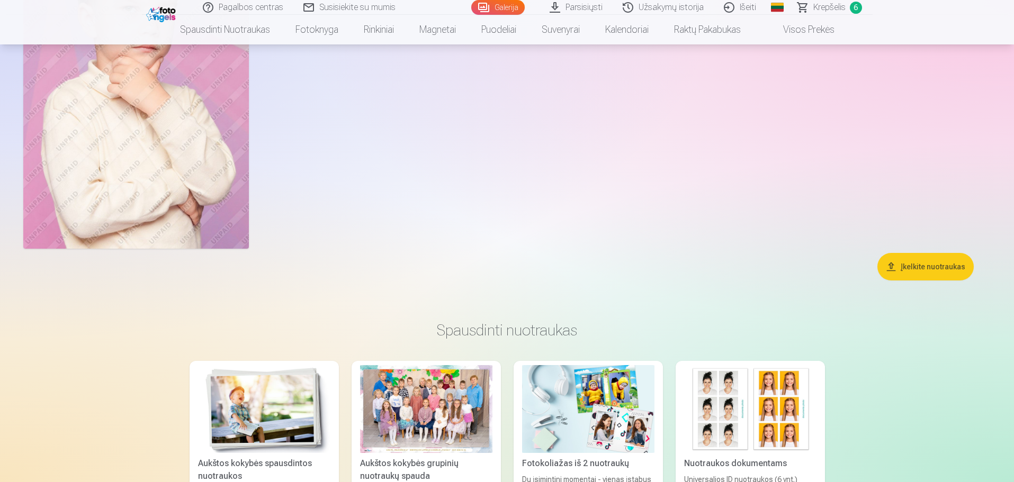
scroll to position [12287, 0]
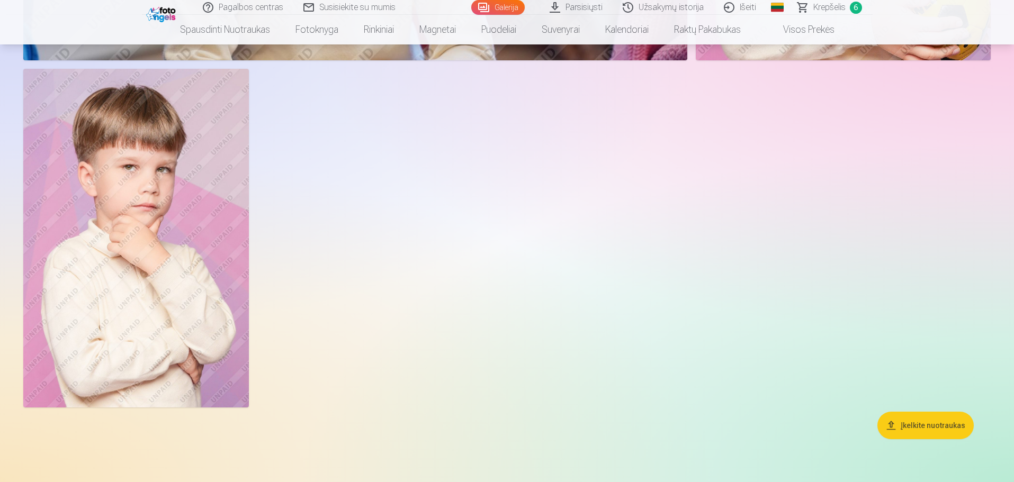
click at [211, 193] on img at bounding box center [136, 238] width 226 height 339
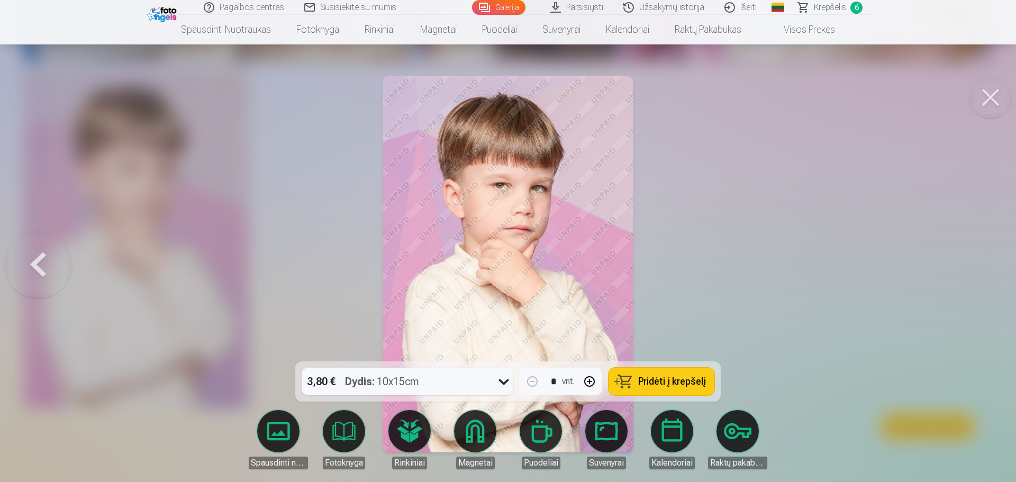
click at [671, 381] on span "Pridėti į krepšelį" at bounding box center [672, 382] width 68 height 10
click at [811, 302] on div at bounding box center [508, 241] width 1016 height 482
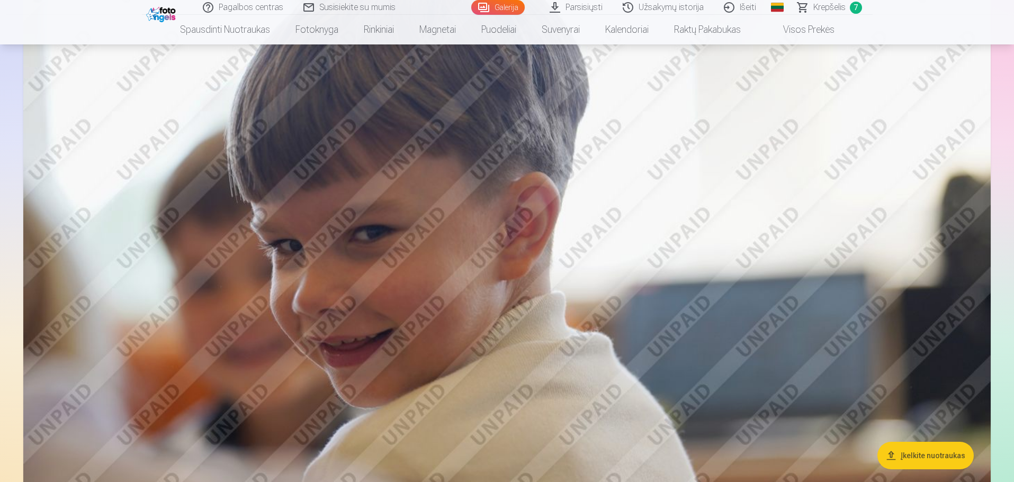
scroll to position [10010, 0]
click at [835, 9] on span "Krepšelis" at bounding box center [829, 7] width 32 height 13
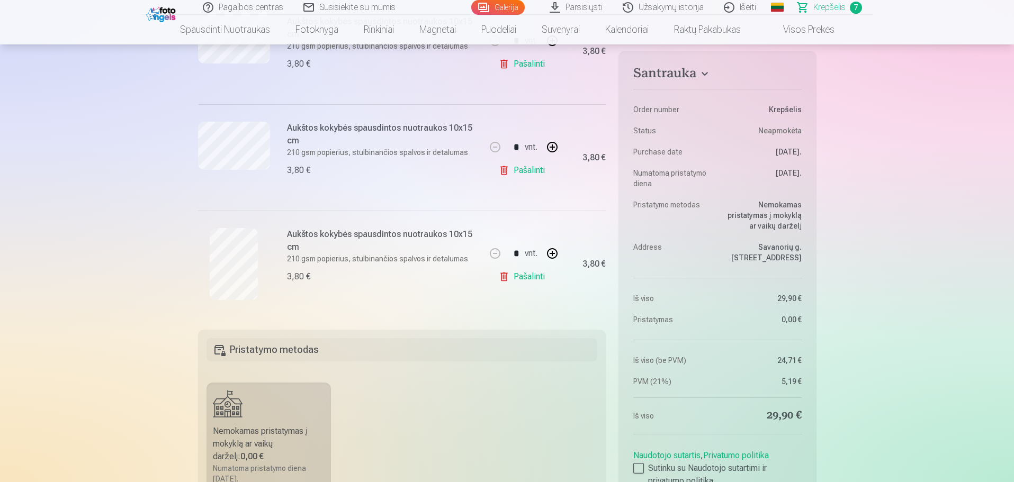
scroll to position [529, 0]
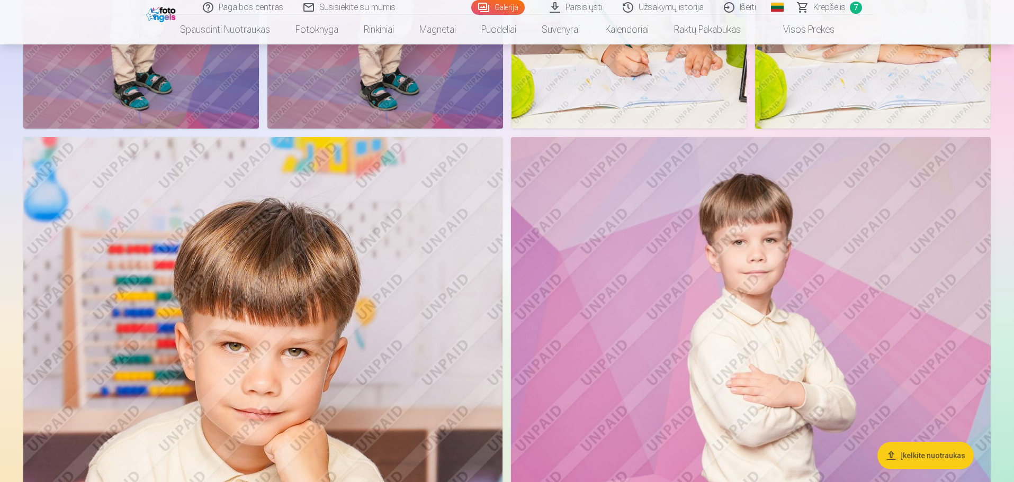
scroll to position [2536, 0]
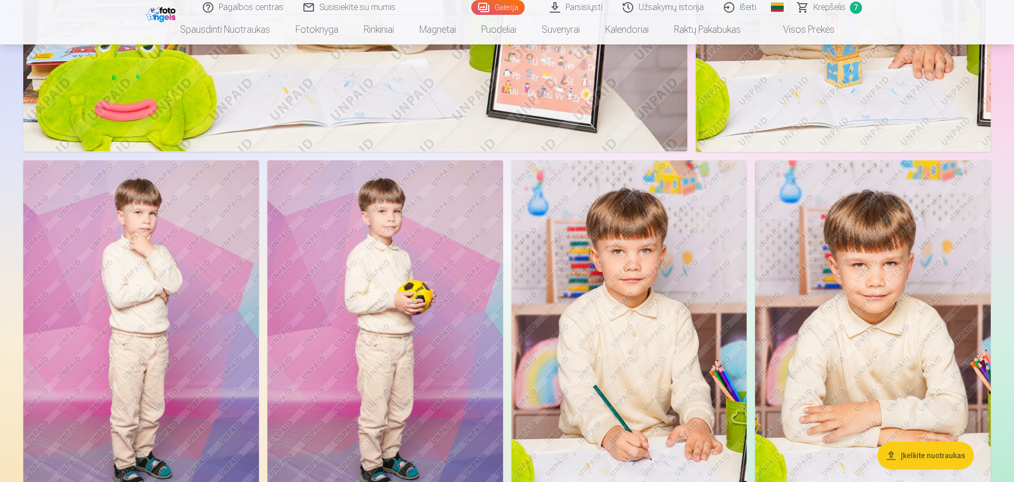
click at [165, 273] on img at bounding box center [141, 337] width 236 height 354
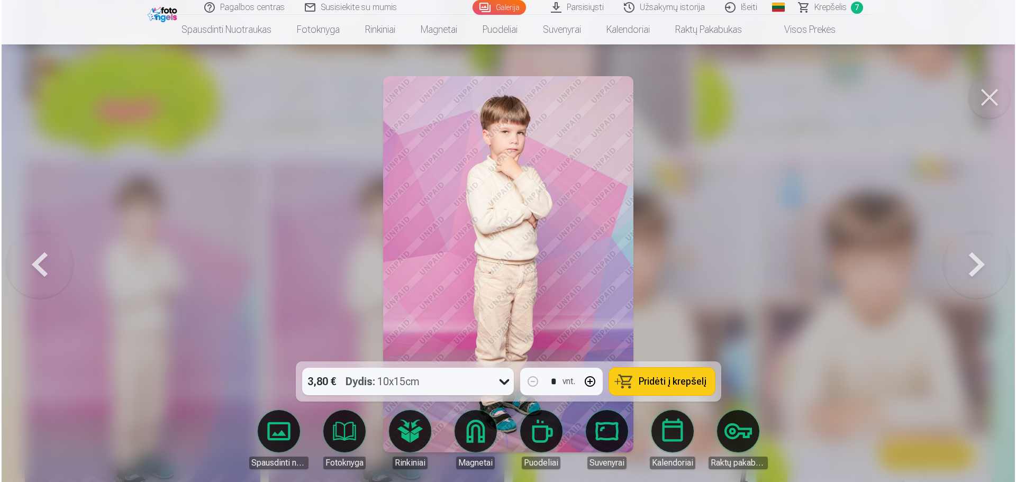
scroll to position [2170, 0]
click at [654, 379] on span "Pridėti į krepšelį" at bounding box center [672, 382] width 68 height 10
click at [989, 94] on button at bounding box center [991, 97] width 42 height 42
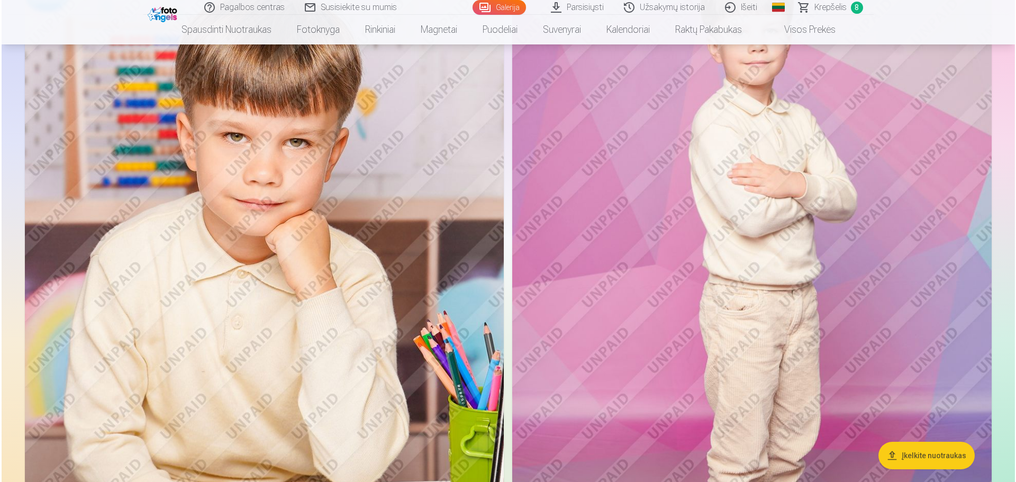
scroll to position [2748, 0]
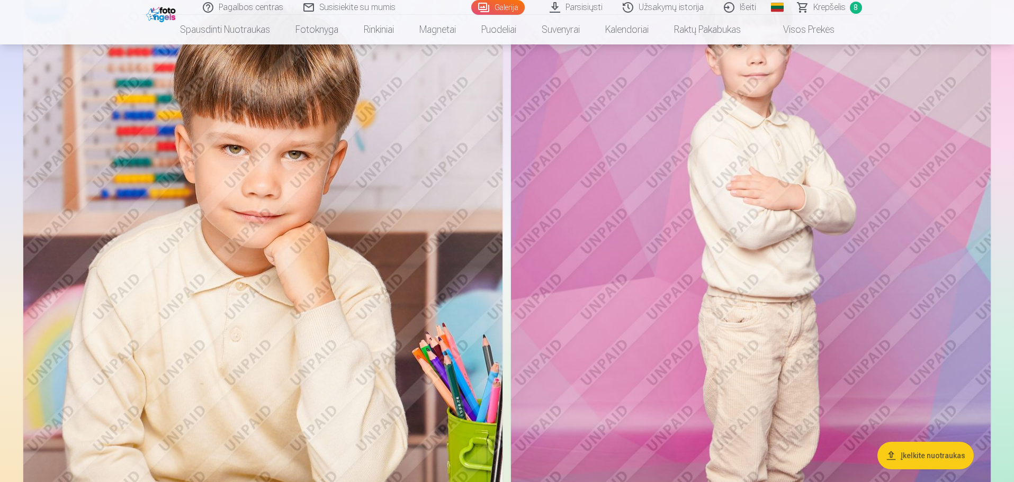
click at [349, 218] on img at bounding box center [262, 299] width 479 height 719
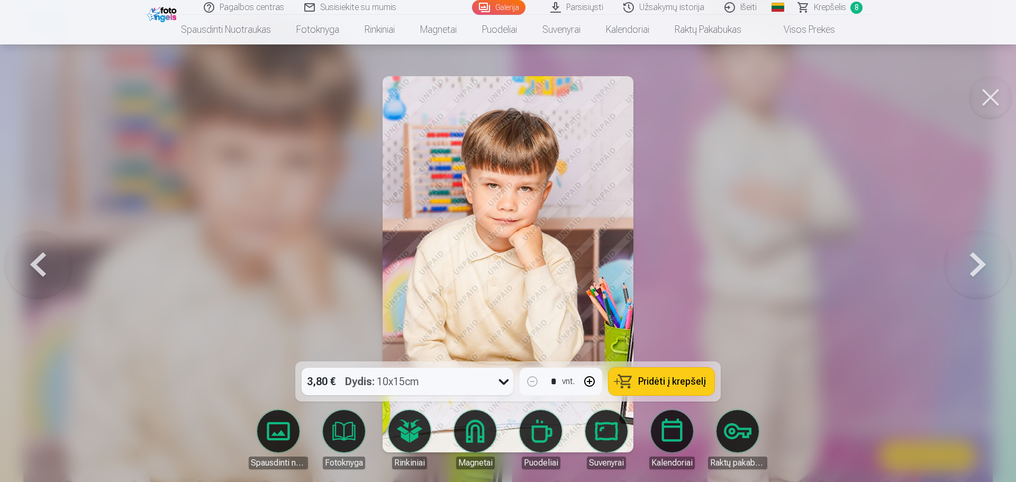
click at [680, 383] on span "Pridėti į krepšelį" at bounding box center [672, 382] width 68 height 10
click at [827, 8] on span "Krepšelis" at bounding box center [830, 7] width 32 height 13
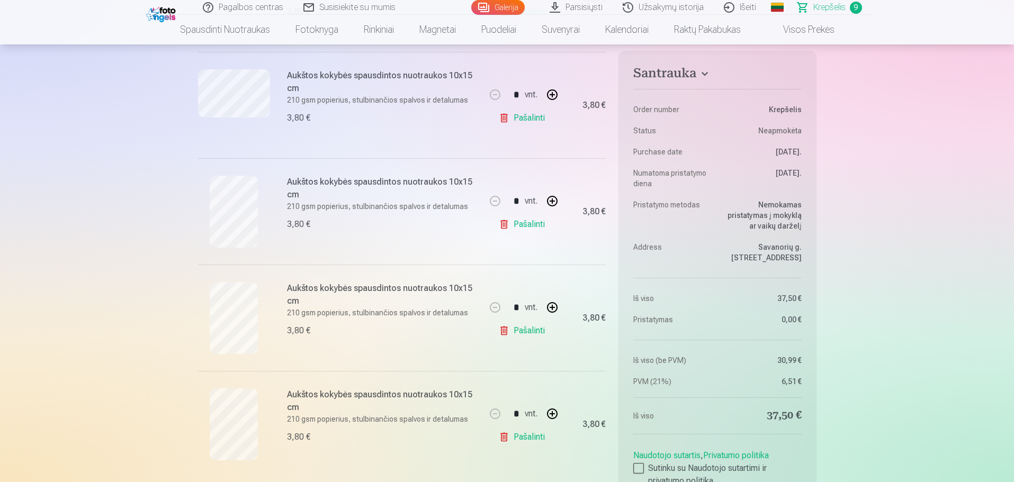
scroll to position [794, 0]
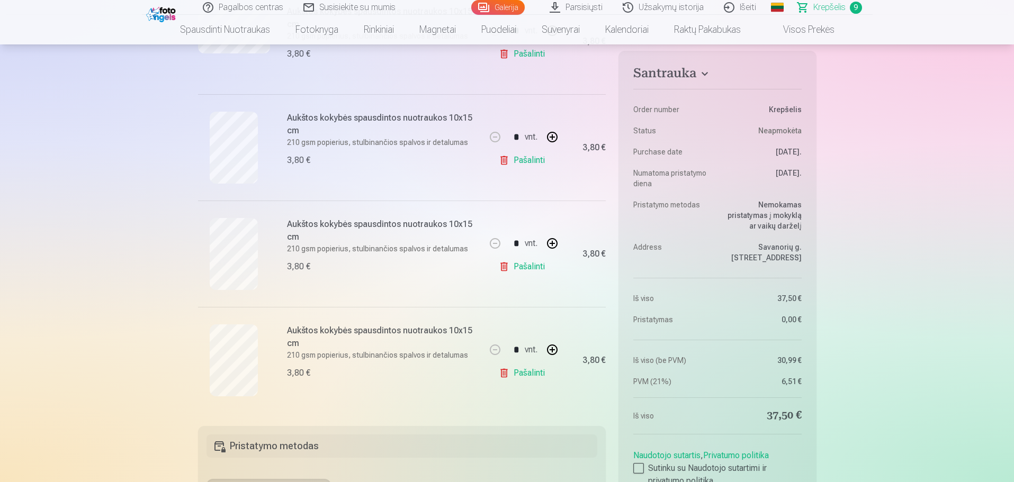
click at [521, 269] on link "Pašalinti" at bounding box center [524, 266] width 50 height 21
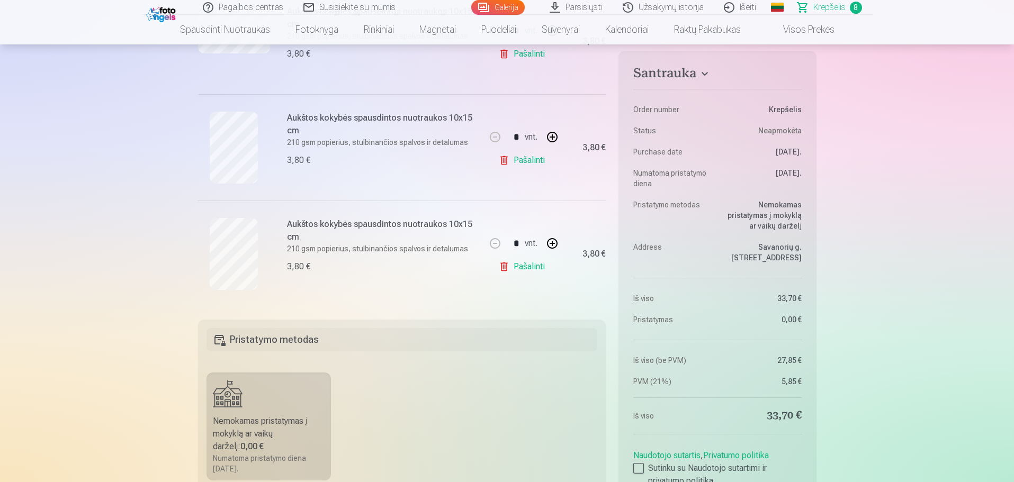
scroll to position [2748, 0]
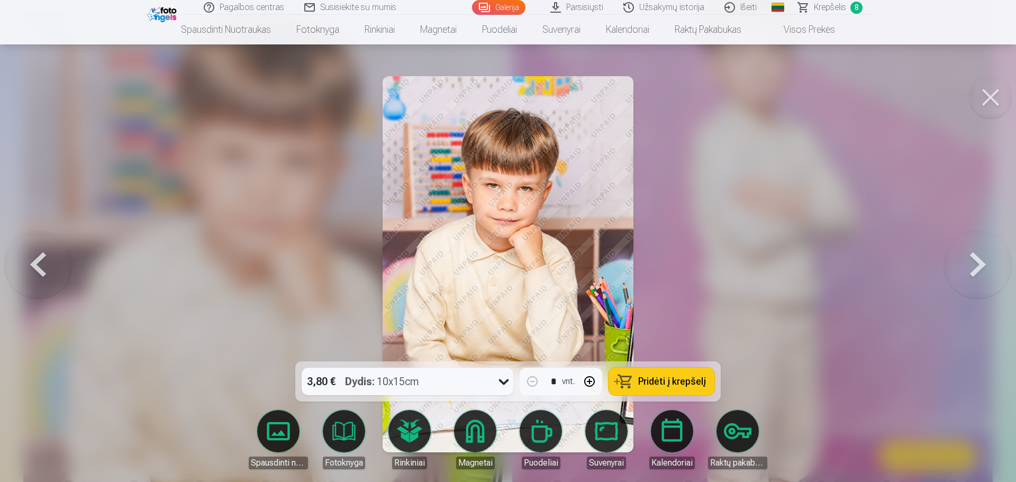
click at [916, 153] on div at bounding box center [508, 241] width 1016 height 482
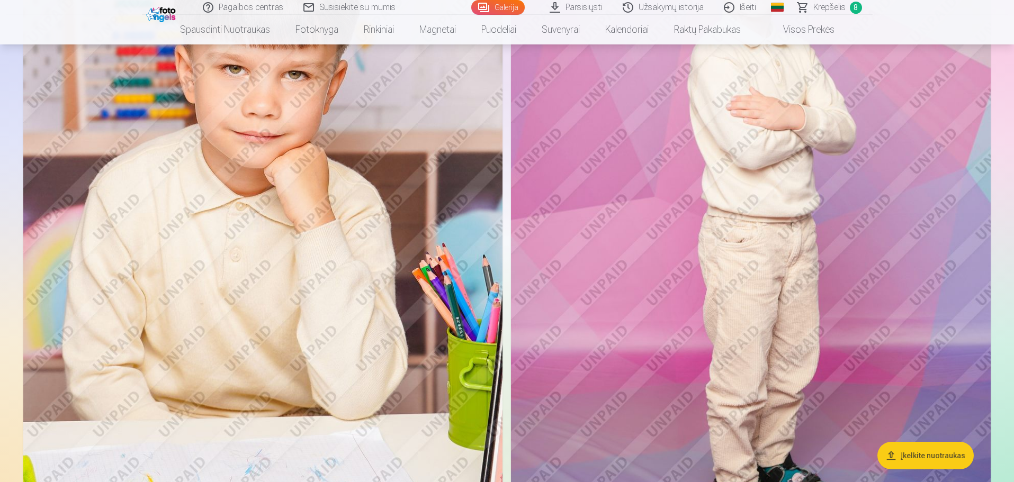
scroll to position [2695, 0]
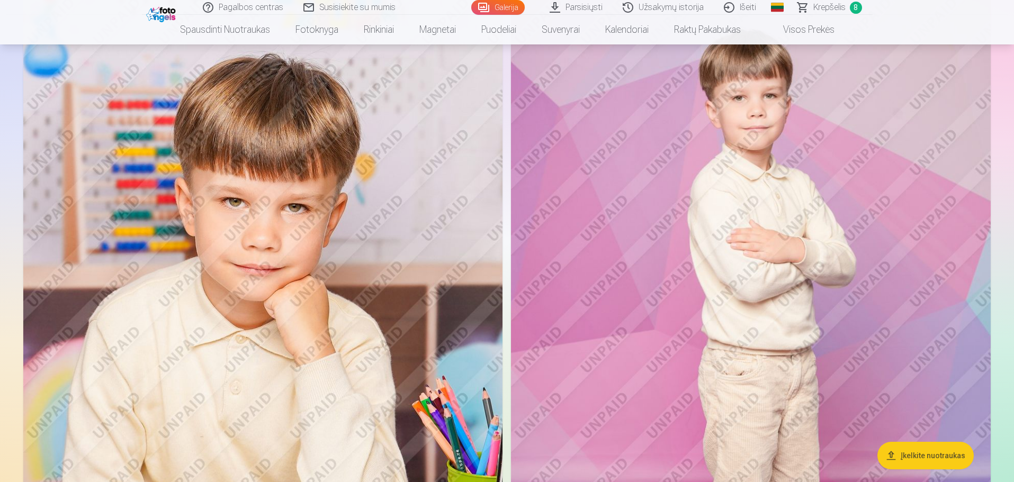
click at [686, 255] on img at bounding box center [751, 352] width 480 height 719
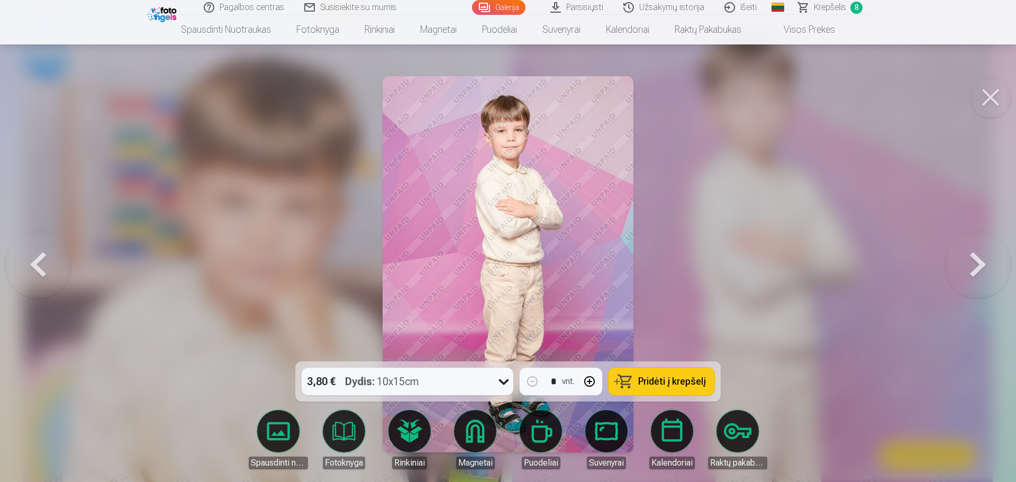
click at [669, 382] on span "Pridėti į krepšelį" at bounding box center [672, 382] width 68 height 10
click at [823, 8] on span "Krepšelis" at bounding box center [830, 7] width 32 height 13
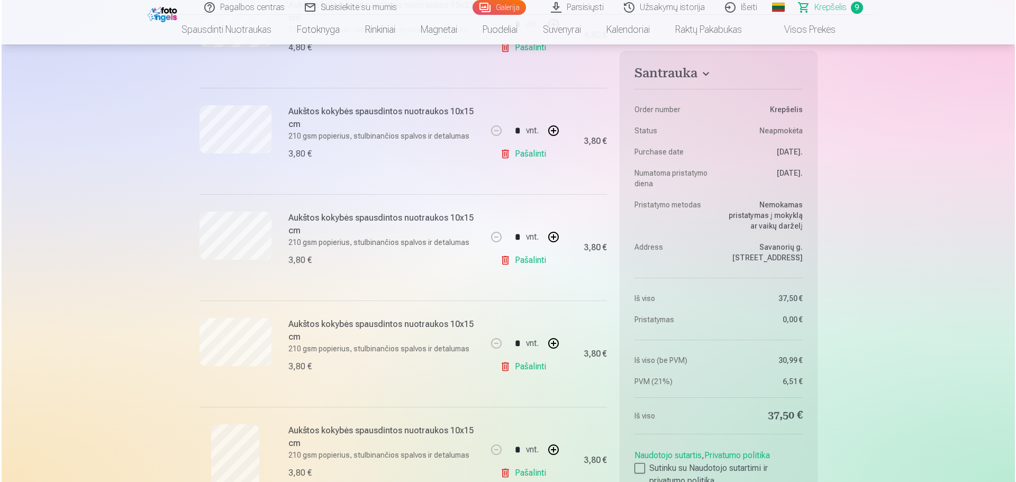
scroll to position [424, 0]
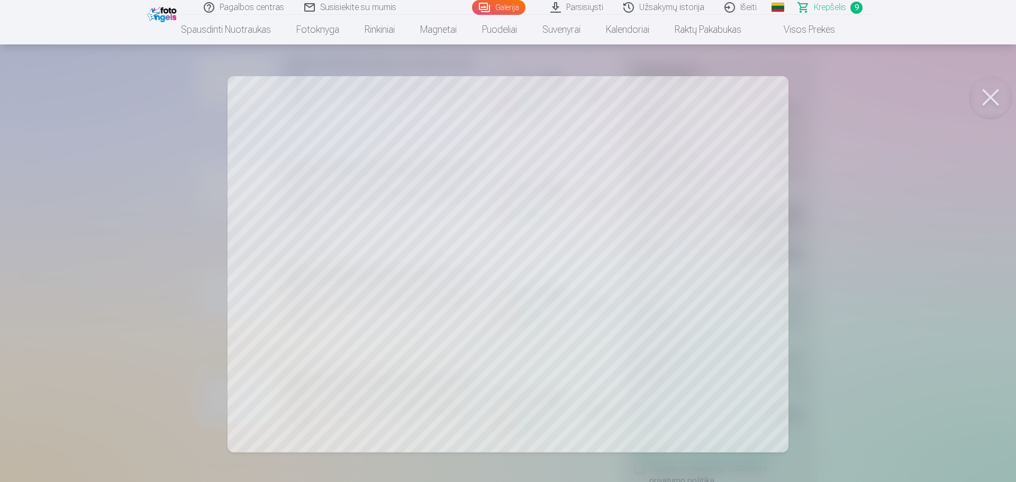
scroll to position [2701, 0]
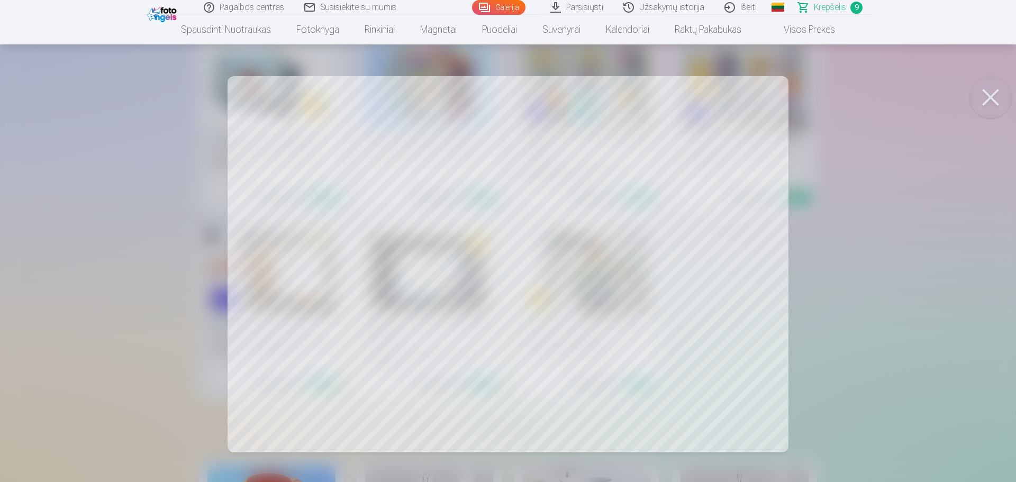
click at [1002, 97] on button at bounding box center [991, 97] width 42 height 42
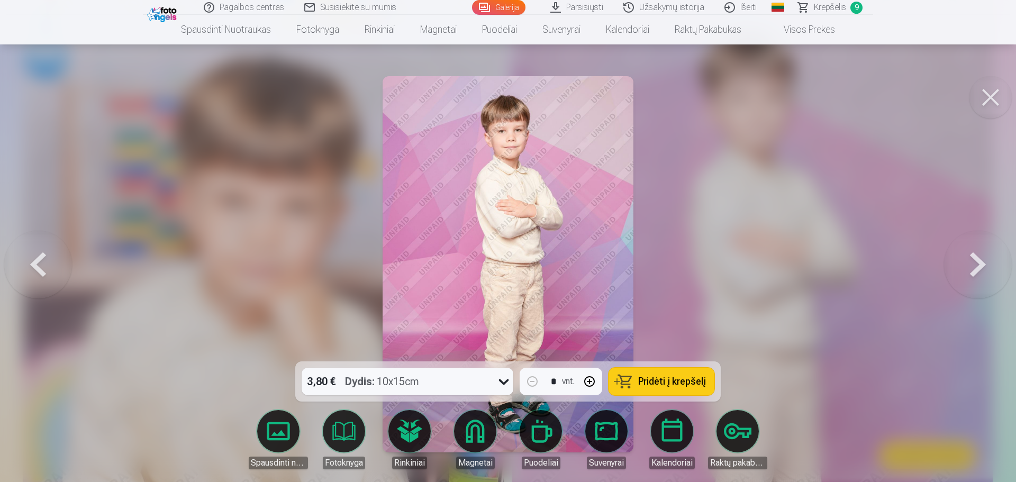
click at [830, 6] on span "Krepšelis" at bounding box center [830, 7] width 32 height 13
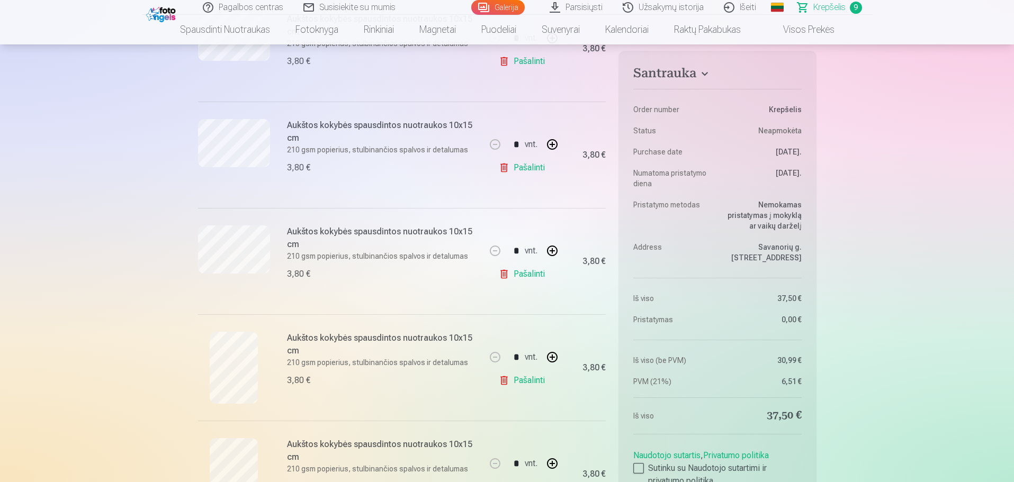
scroll to position [582, 0]
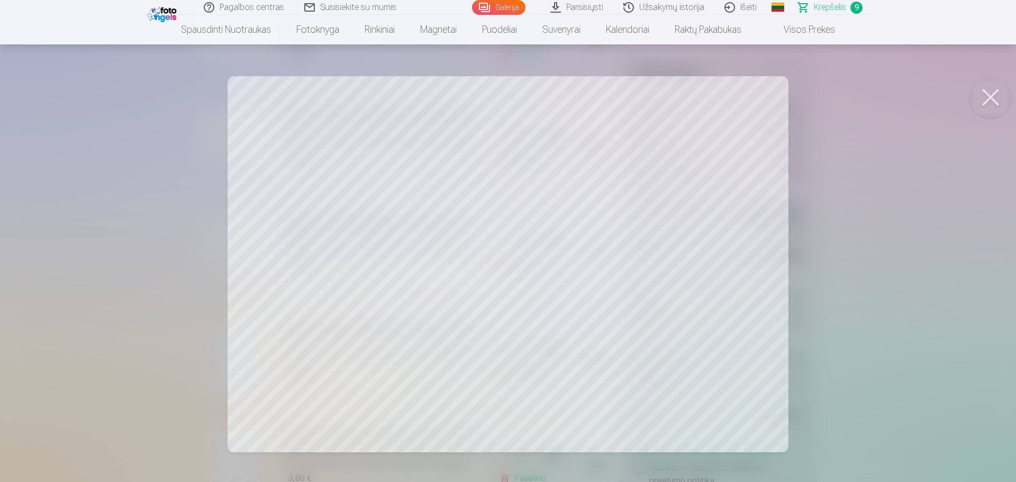
click at [987, 93] on button at bounding box center [991, 97] width 42 height 42
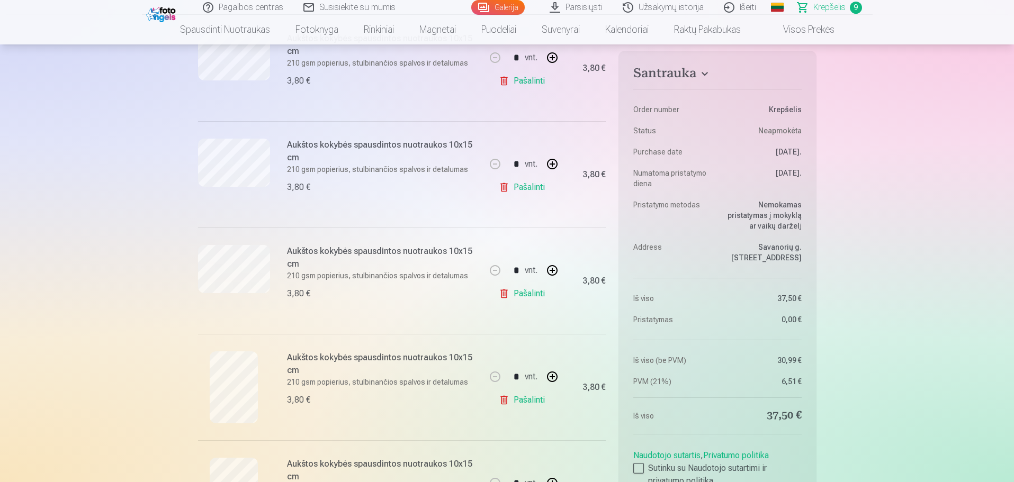
scroll to position [529, 0]
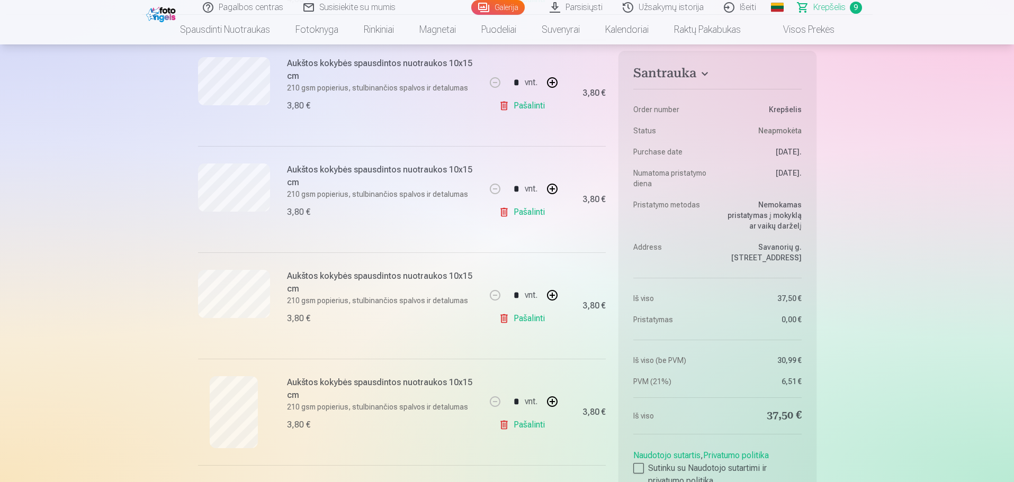
click at [509, 214] on link "Pašalinti" at bounding box center [524, 212] width 50 height 21
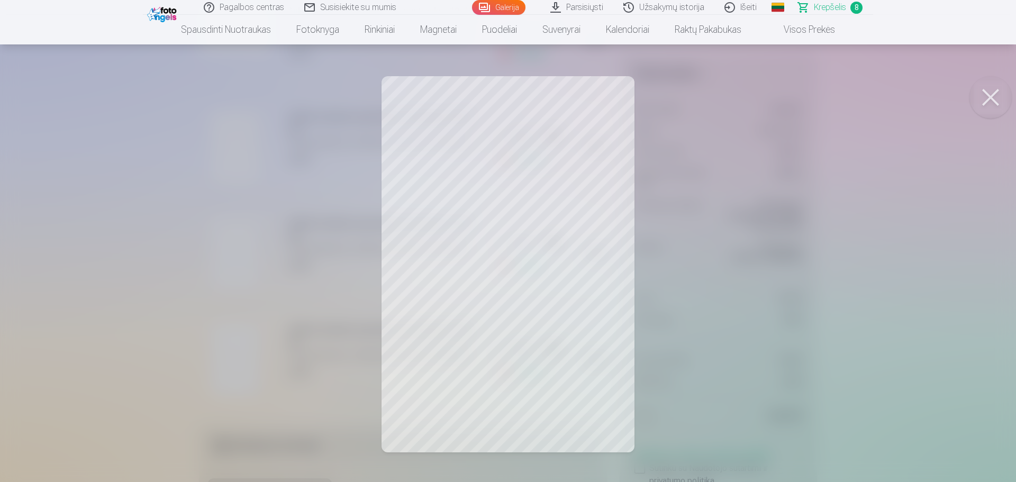
drag, startPoint x: 988, startPoint y: 94, endPoint x: 830, endPoint y: 134, distance: 163.3
click at [987, 94] on button at bounding box center [991, 97] width 42 height 42
click at [992, 95] on button at bounding box center [991, 97] width 42 height 42
click at [990, 94] on button at bounding box center [991, 97] width 42 height 42
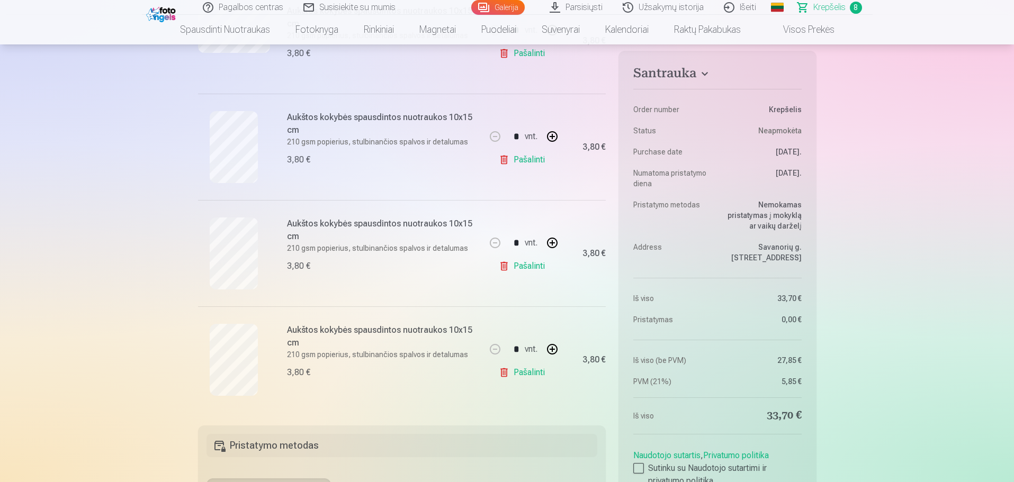
click at [530, 269] on link "Pašalinti" at bounding box center [524, 266] width 50 height 21
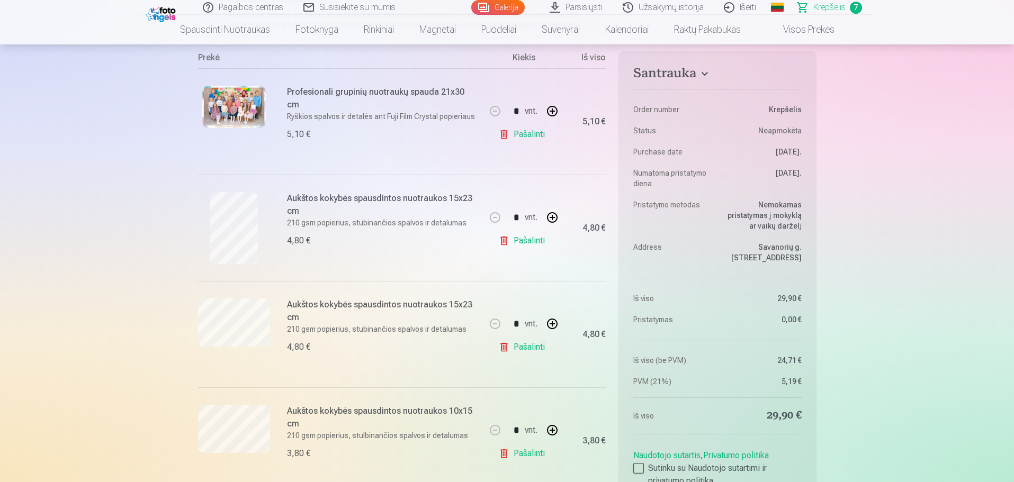
scroll to position [106, 0]
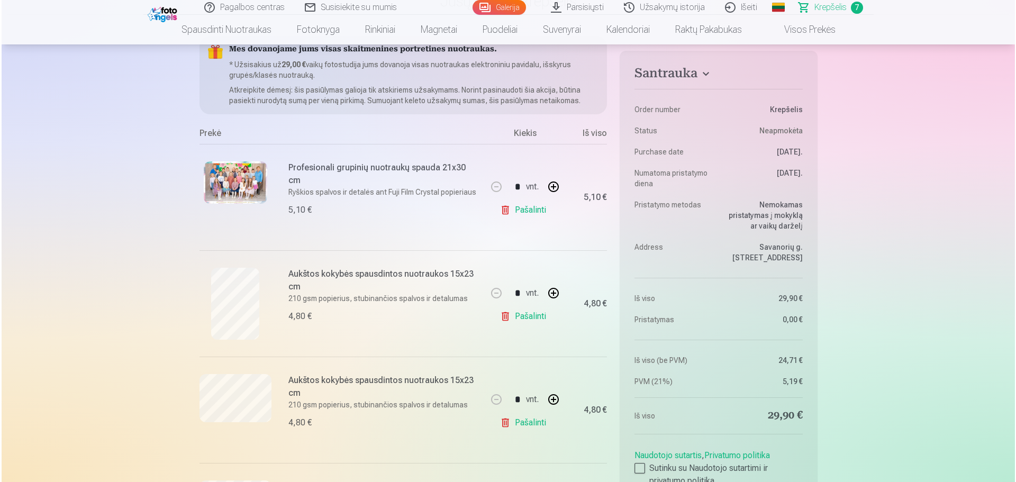
scroll to position [2701, 0]
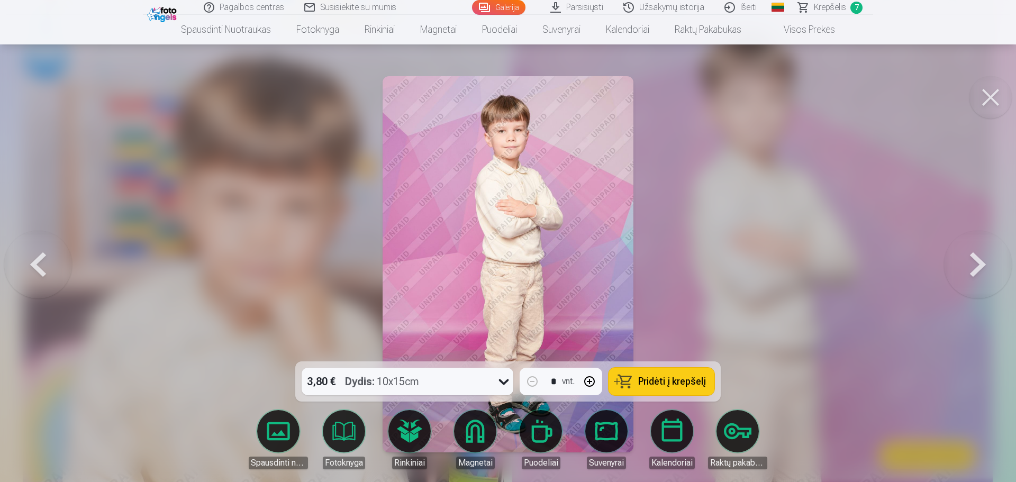
click at [990, 91] on button at bounding box center [991, 97] width 42 height 42
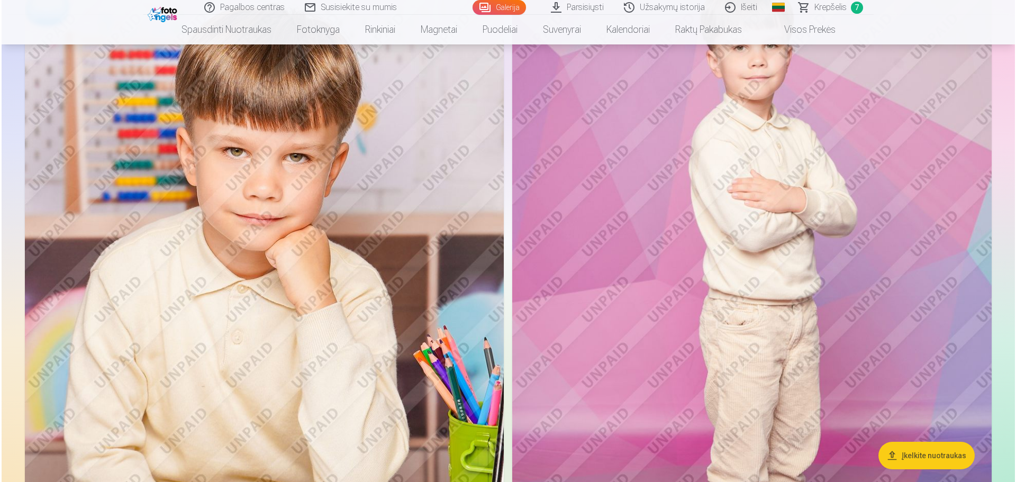
scroll to position [2800, 0]
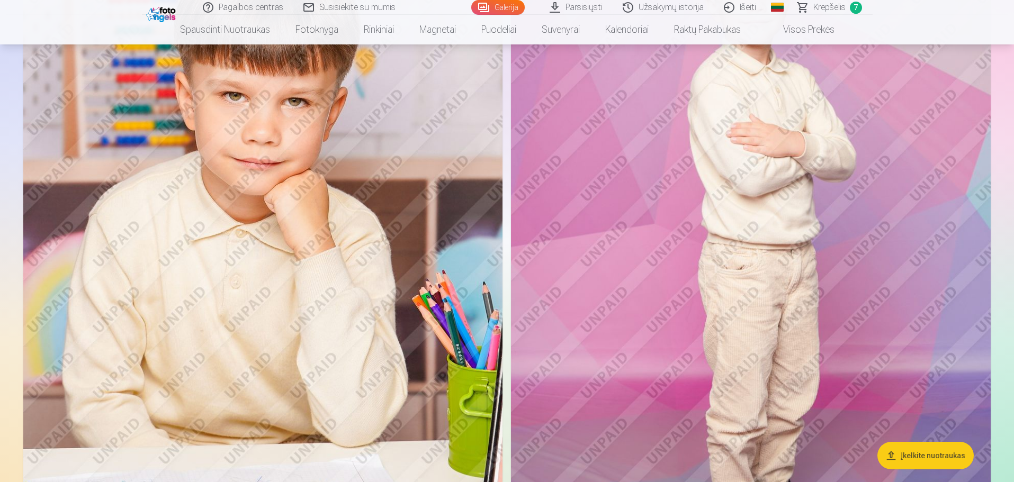
click at [290, 219] on img at bounding box center [262, 246] width 479 height 719
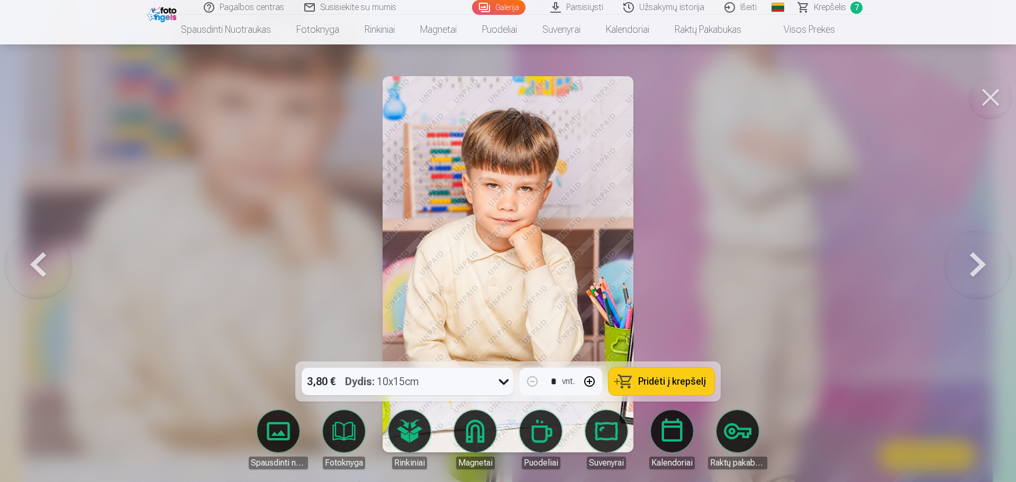
click at [501, 379] on icon at bounding box center [504, 381] width 17 height 17
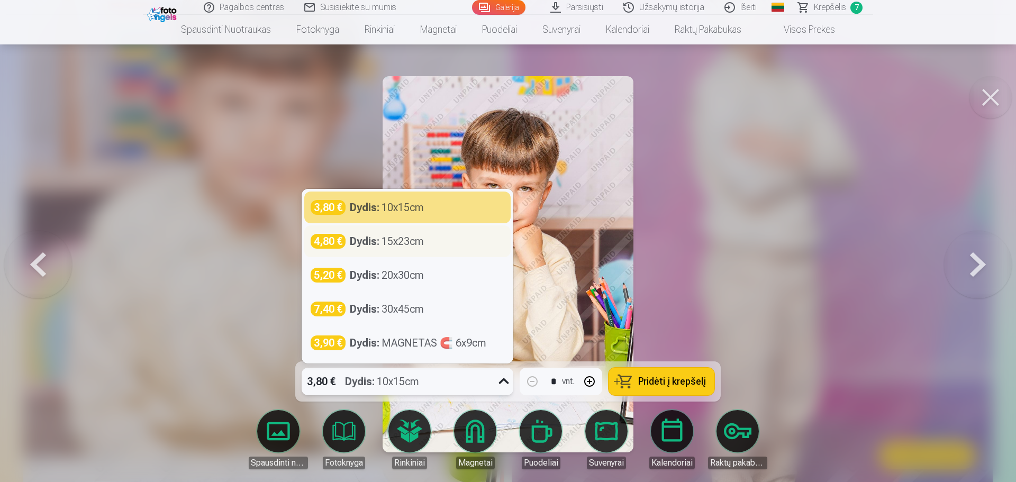
click at [404, 238] on div "Dydis : 15x23cm" at bounding box center [387, 241] width 74 height 15
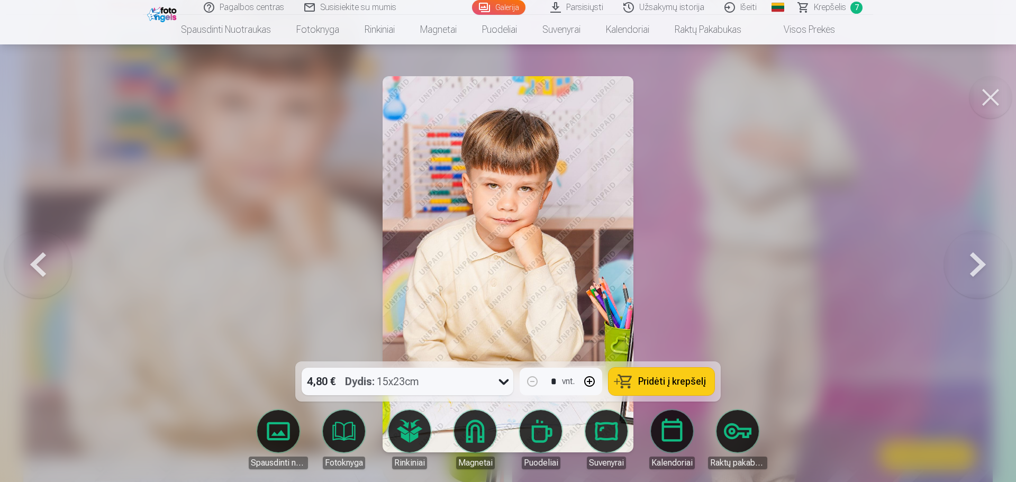
click at [681, 379] on span "Pridėti į krepšelį" at bounding box center [672, 382] width 68 height 10
click at [834, 4] on span "Krepšelis" at bounding box center [830, 7] width 32 height 13
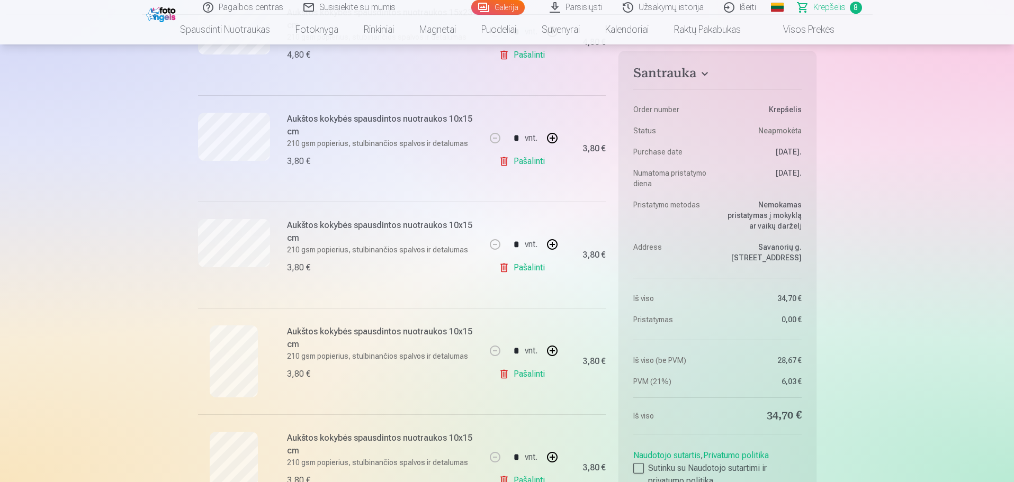
scroll to position [582, 0]
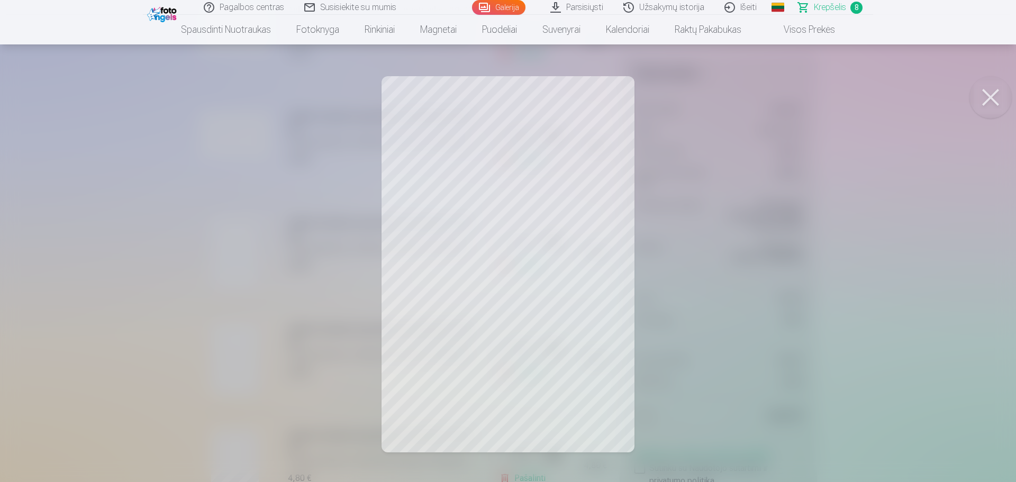
click at [986, 97] on button at bounding box center [991, 97] width 42 height 42
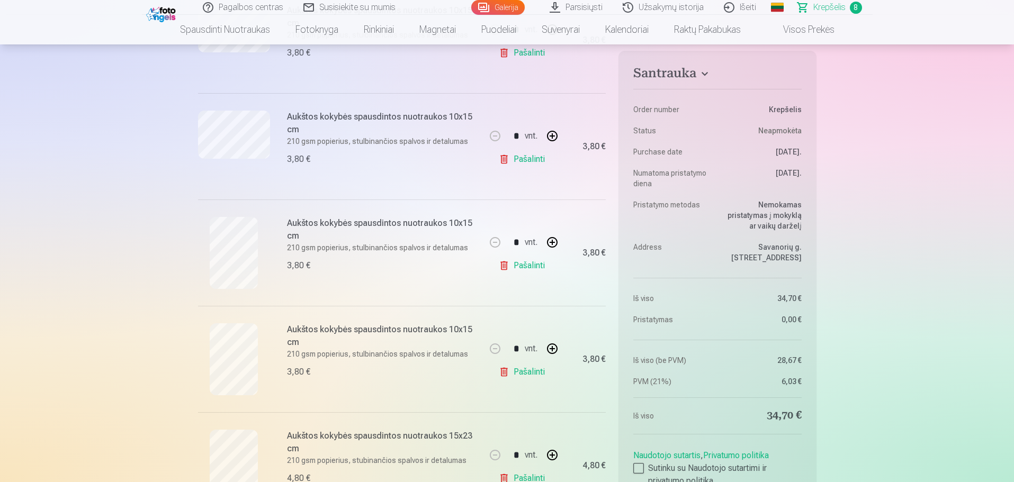
click at [530, 265] on link "Pašalinti" at bounding box center [524, 265] width 50 height 21
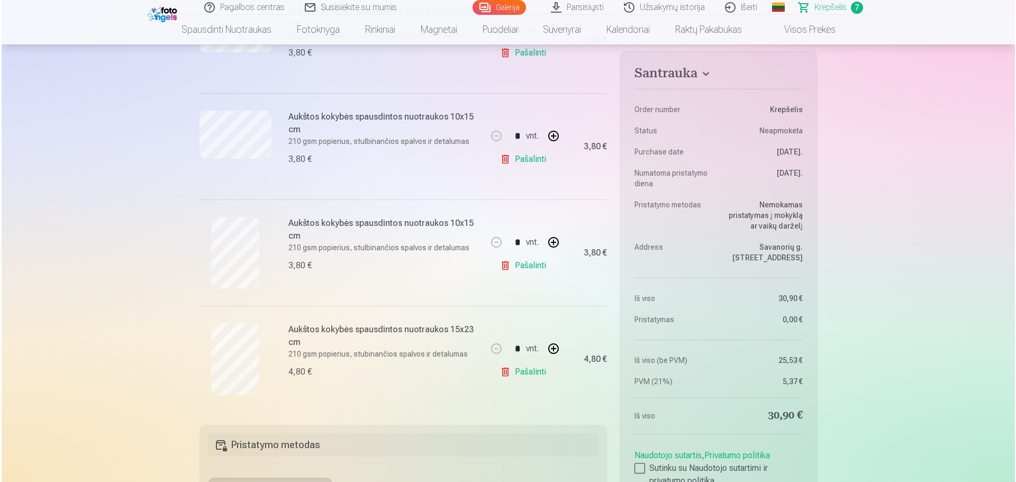
scroll to position [2800, 0]
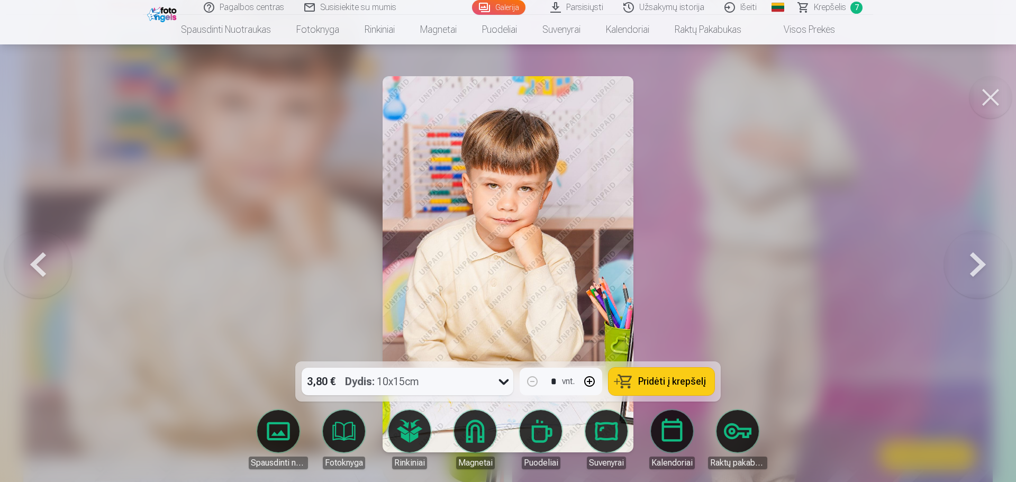
click at [996, 94] on button at bounding box center [991, 97] width 42 height 42
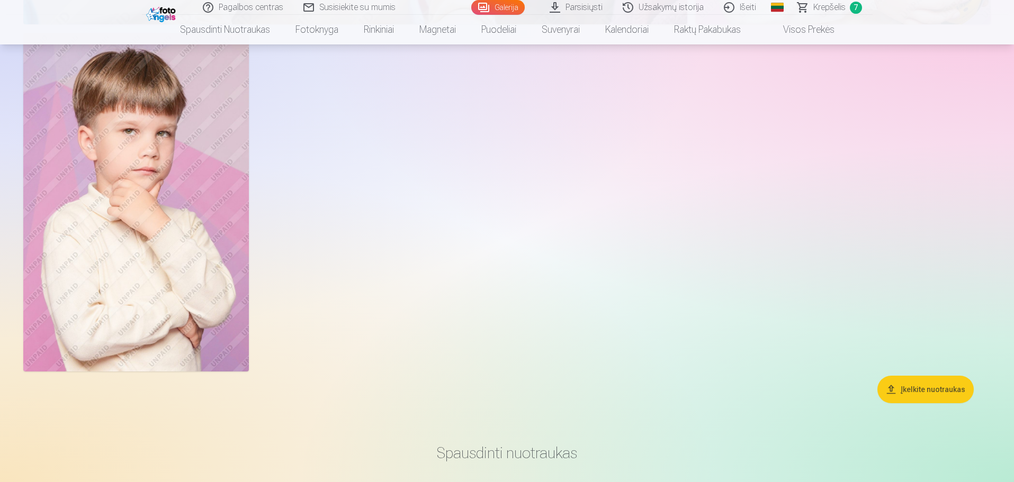
click at [153, 190] on img at bounding box center [136, 202] width 226 height 339
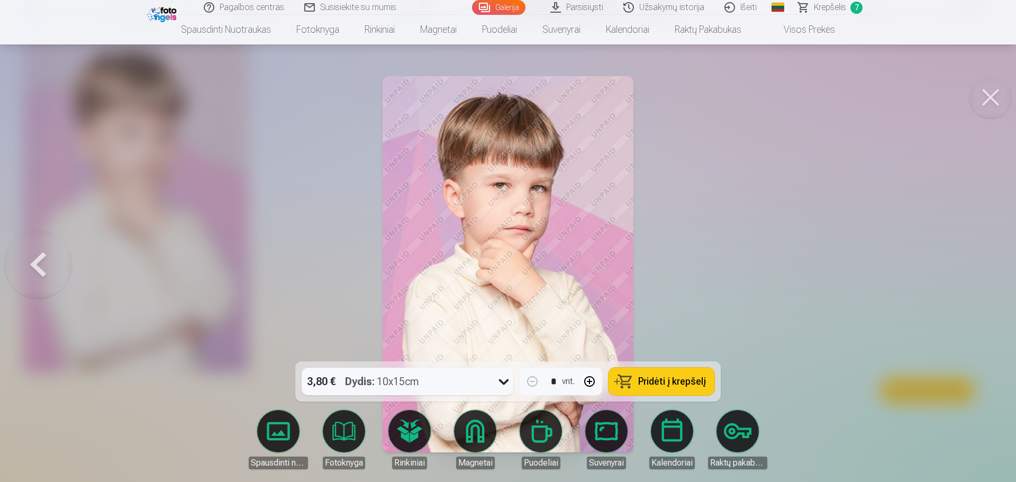
click at [508, 382] on icon at bounding box center [504, 381] width 17 height 17
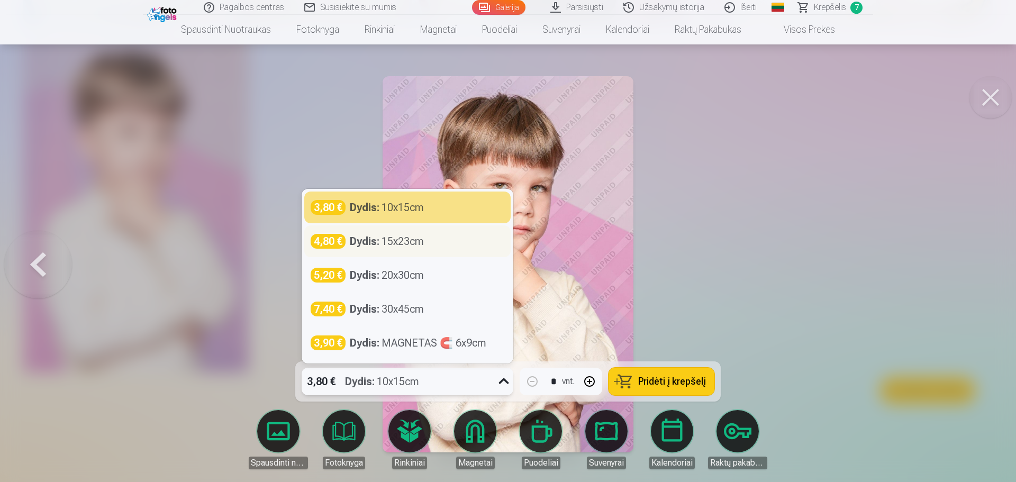
click at [413, 246] on div "Dydis : 15x23cm" at bounding box center [387, 241] width 74 height 15
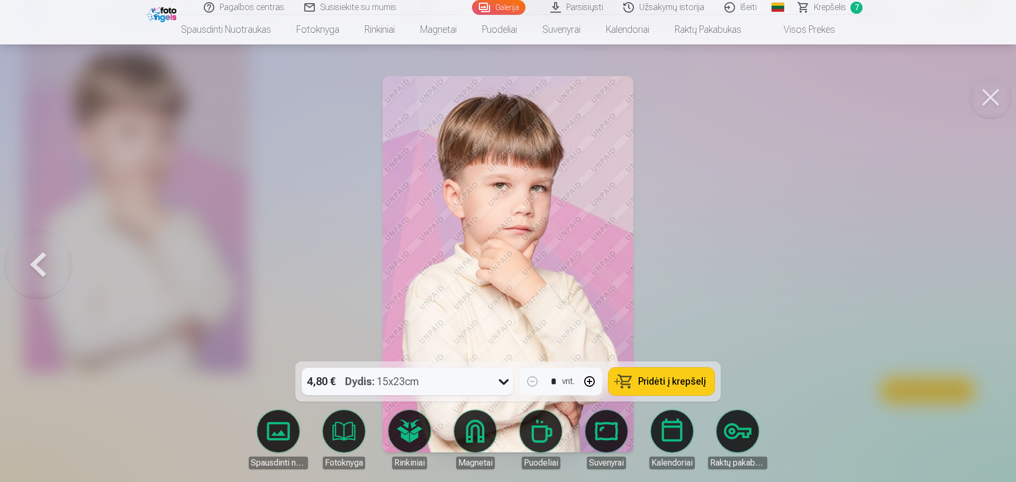
click at [679, 379] on span "Pridėti į krepšelį" at bounding box center [672, 382] width 68 height 10
click at [832, 5] on span "Krepšelis" at bounding box center [830, 7] width 32 height 13
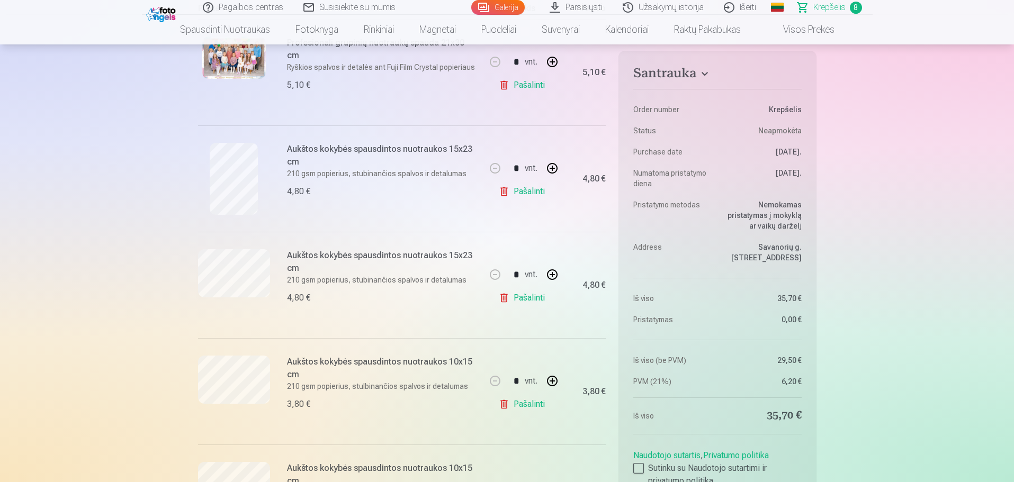
scroll to position [212, 0]
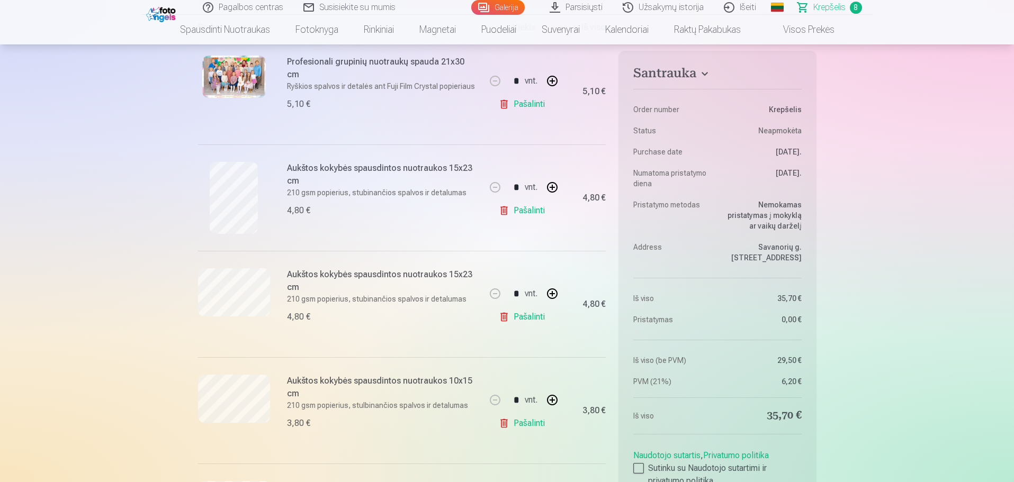
click at [526, 210] on link "Pašalinti" at bounding box center [524, 210] width 50 height 21
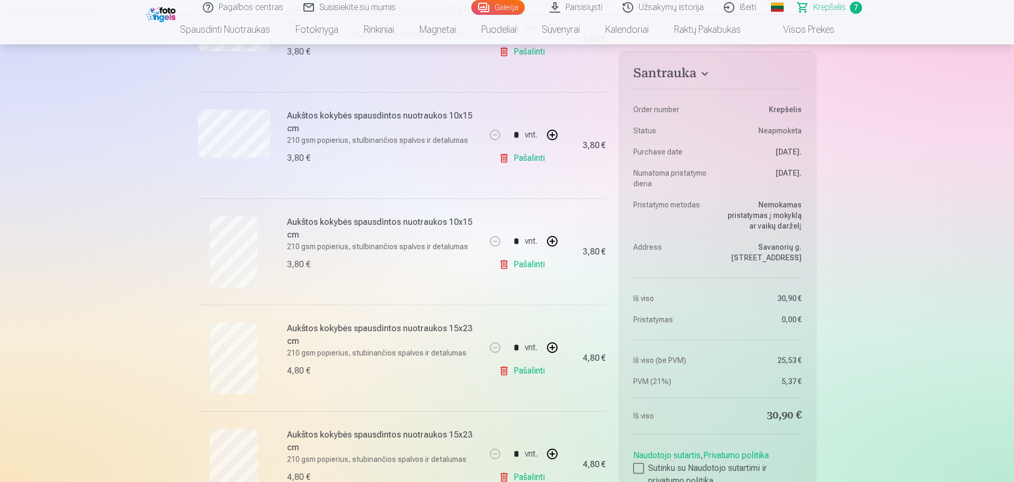
scroll to position [476, 0]
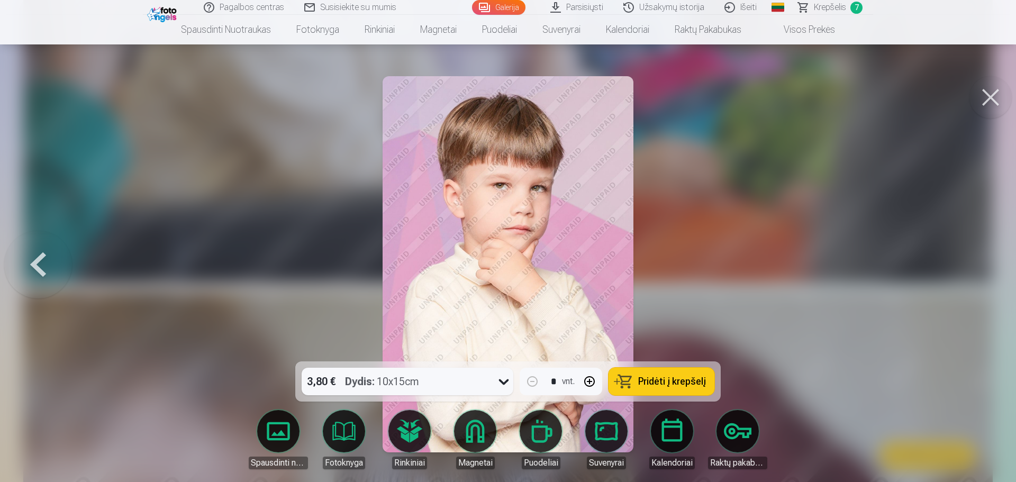
click at [998, 95] on button at bounding box center [991, 97] width 42 height 42
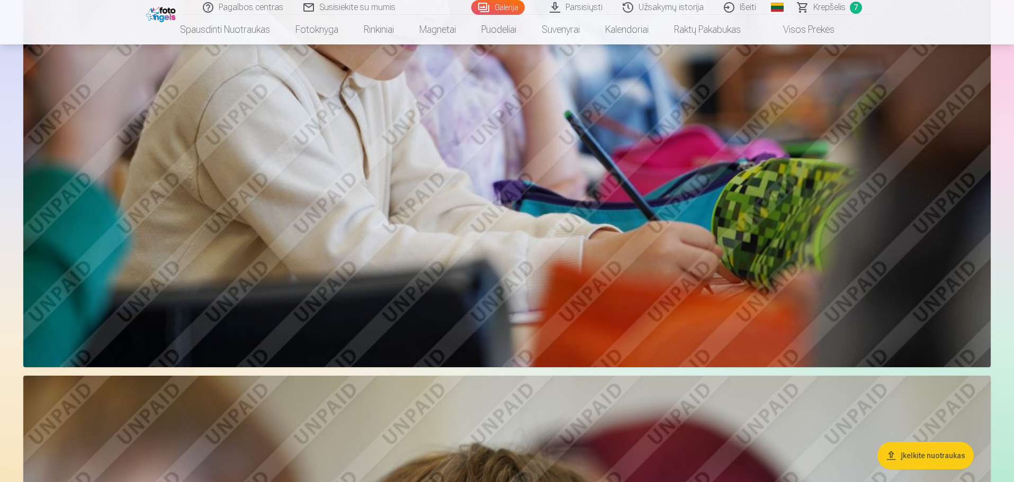
scroll to position [4219, 0]
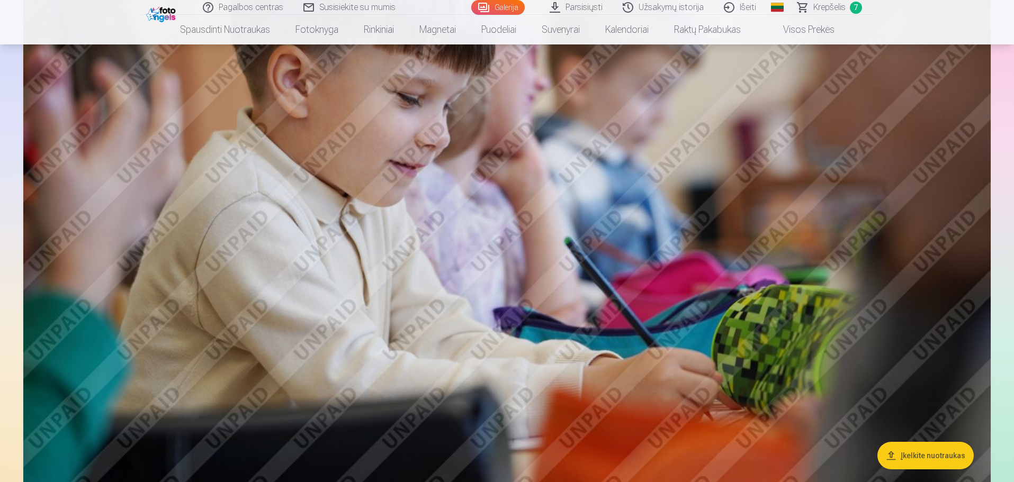
drag, startPoint x: 626, startPoint y: 170, endPoint x: 993, endPoint y: 131, distance: 369.0
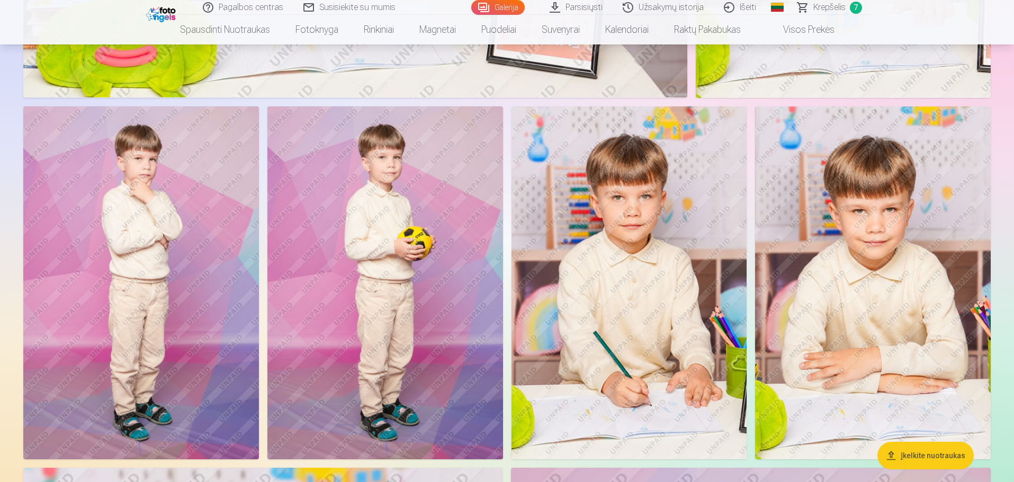
scroll to position [2207, 0]
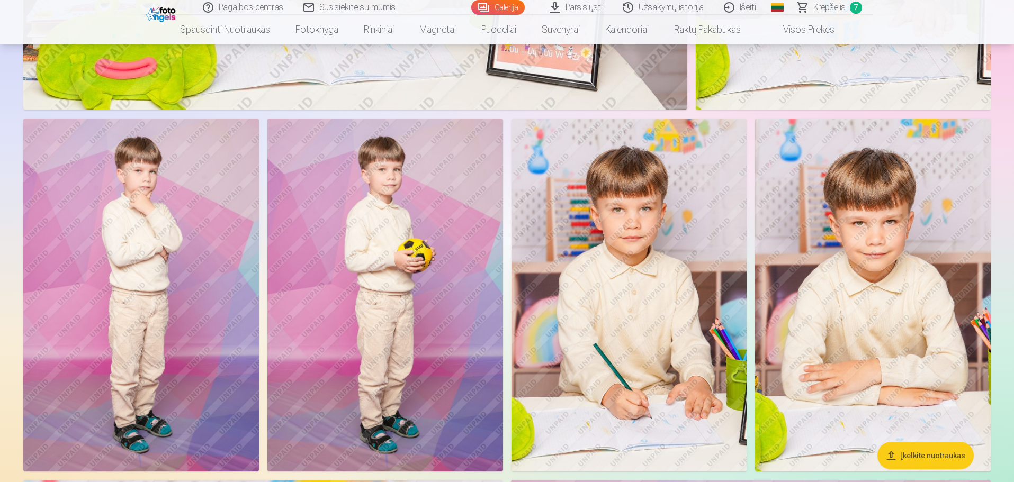
click at [833, 8] on span "Krepšelis" at bounding box center [829, 7] width 32 height 13
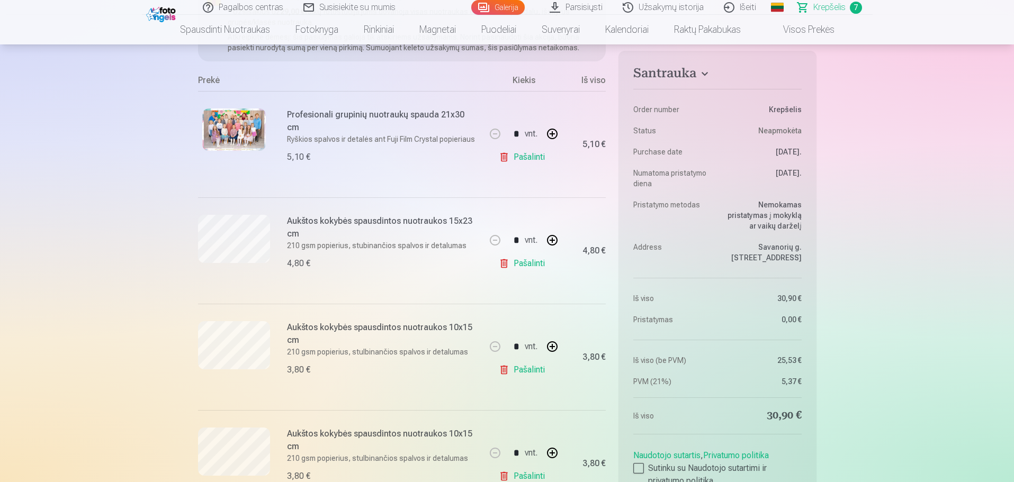
scroll to position [265, 0]
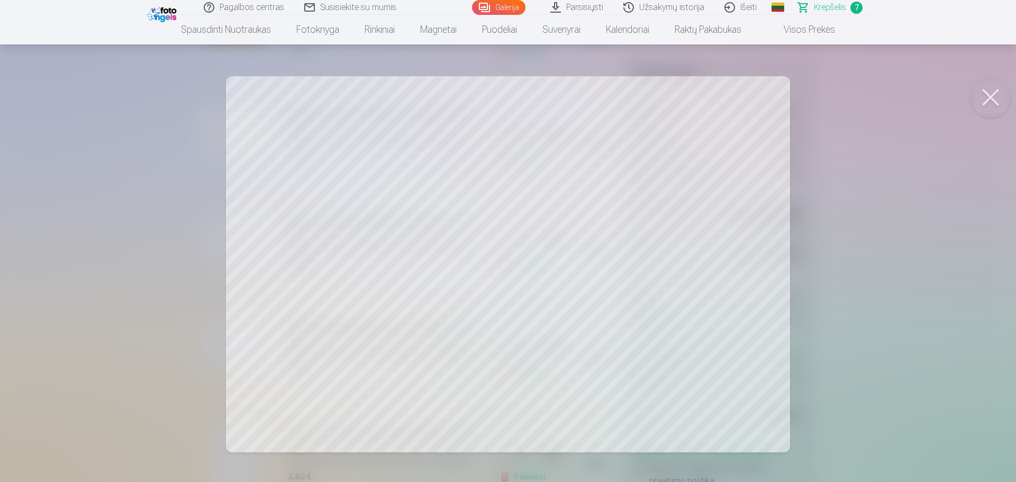
click at [989, 93] on button at bounding box center [991, 97] width 42 height 42
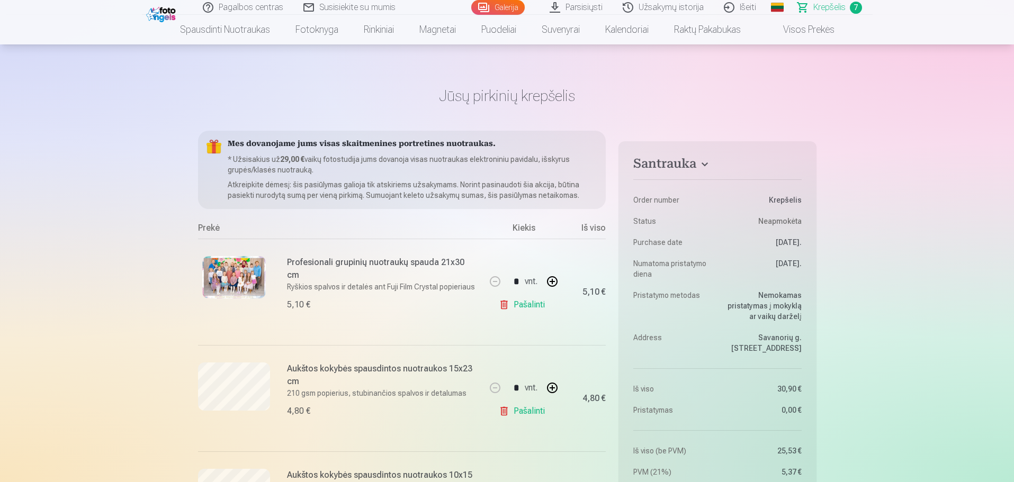
scroll to position [0, 0]
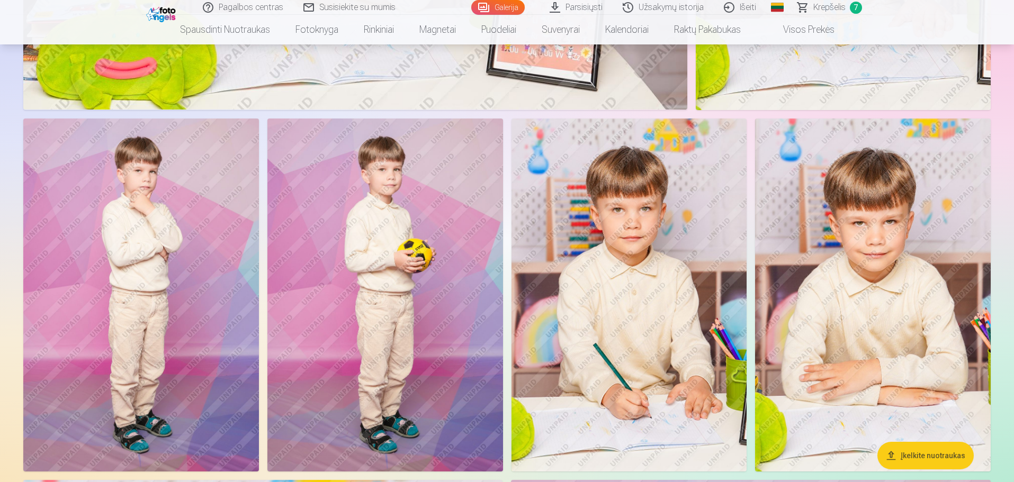
scroll to position [2260, 0]
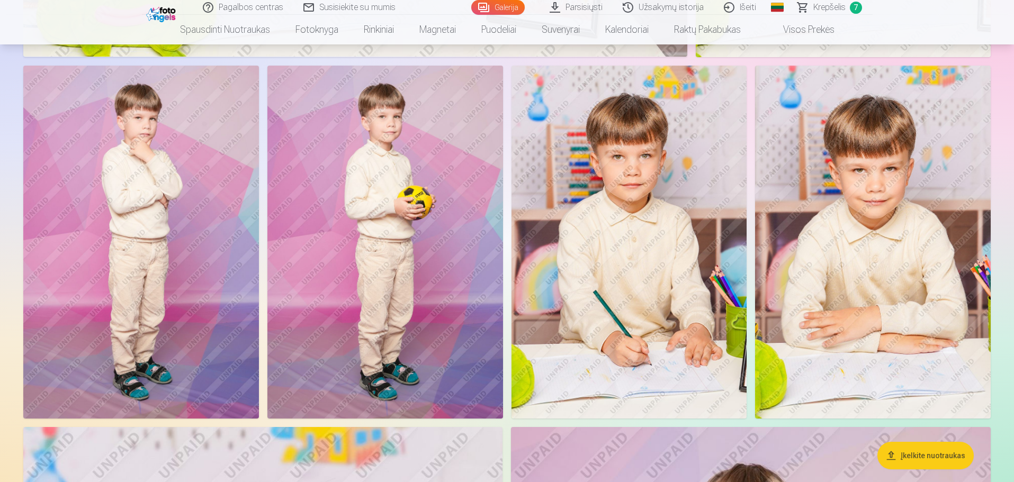
click at [882, 250] on img at bounding box center [873, 242] width 236 height 353
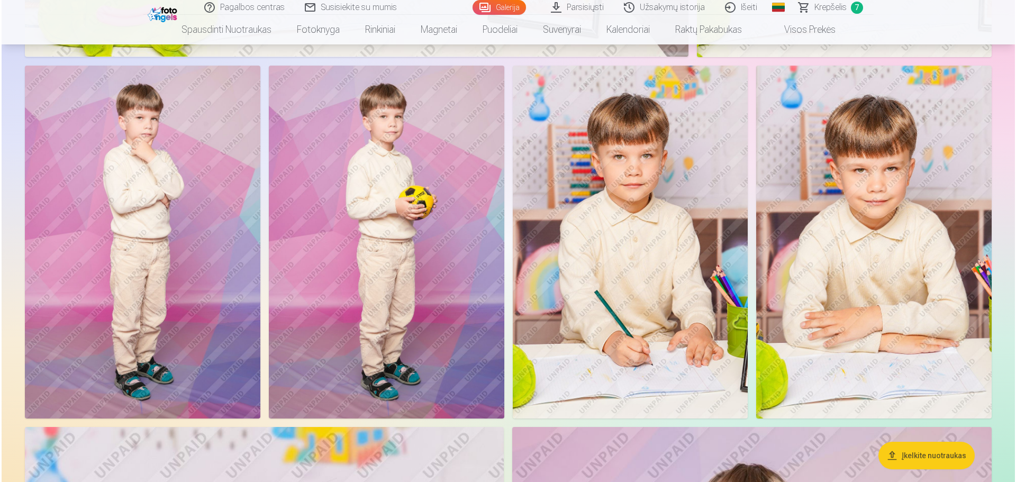
scroll to position [2265, 0]
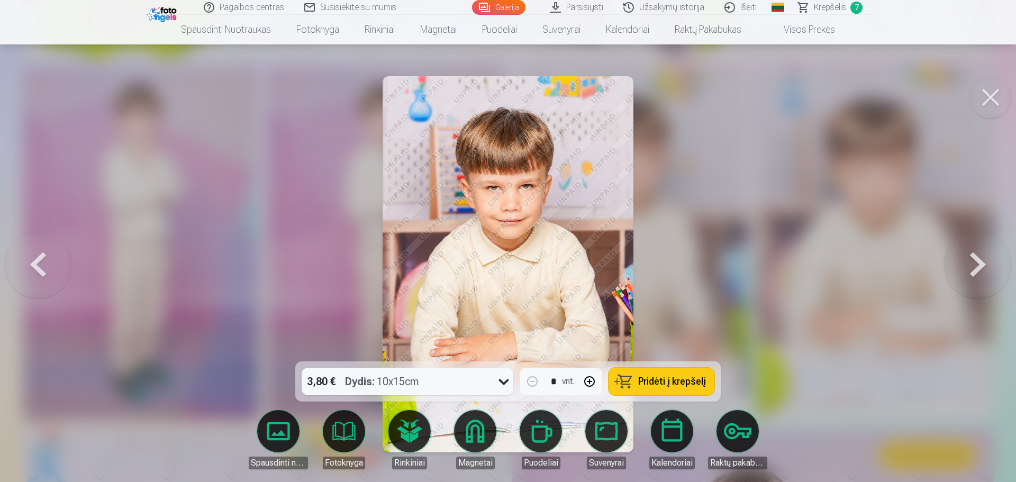
click at [686, 377] on span "Pridėti į krepšelį" at bounding box center [672, 382] width 68 height 10
click at [843, 10] on span "Krepšelis" at bounding box center [830, 7] width 32 height 13
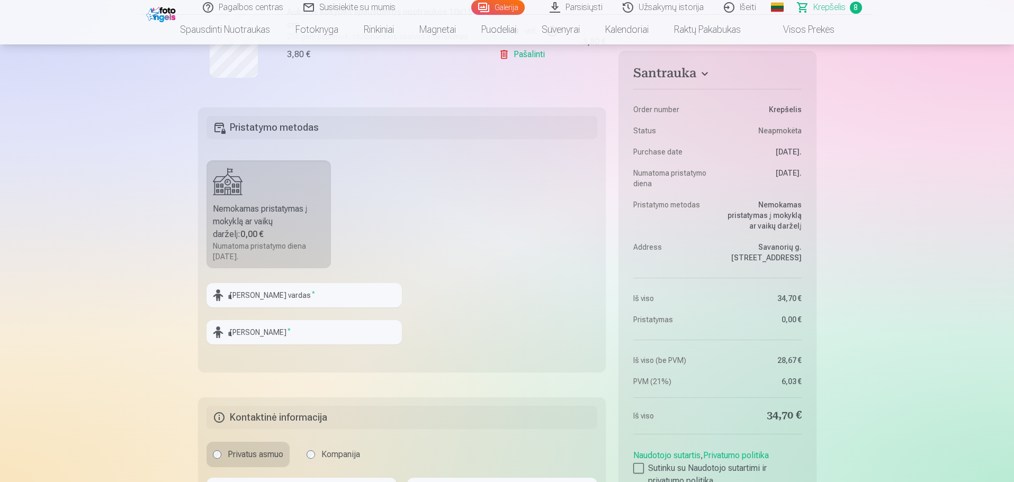
scroll to position [1006, 0]
click at [242, 299] on input "text" at bounding box center [303, 296] width 195 height 24
type input "*"
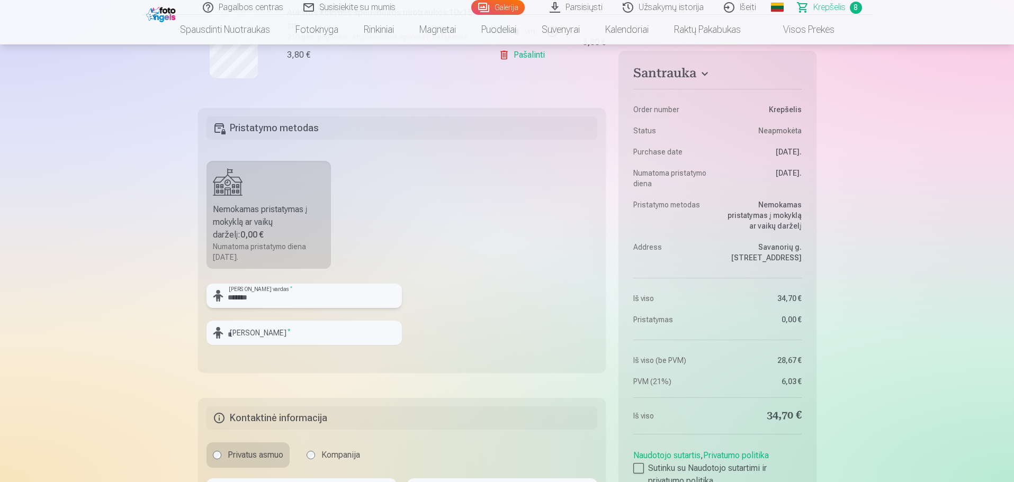
type input "*******"
click at [260, 331] on input "text" at bounding box center [303, 333] width 195 height 24
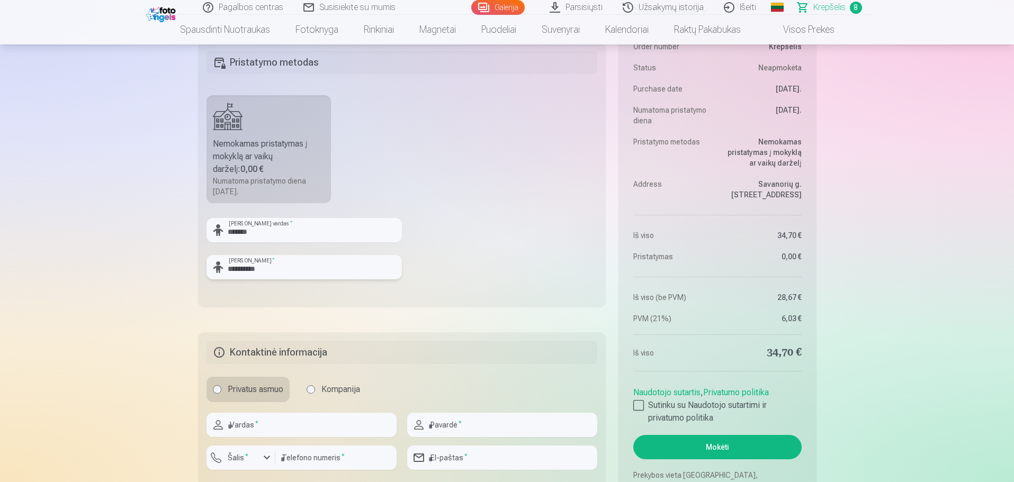
scroll to position [1112, 0]
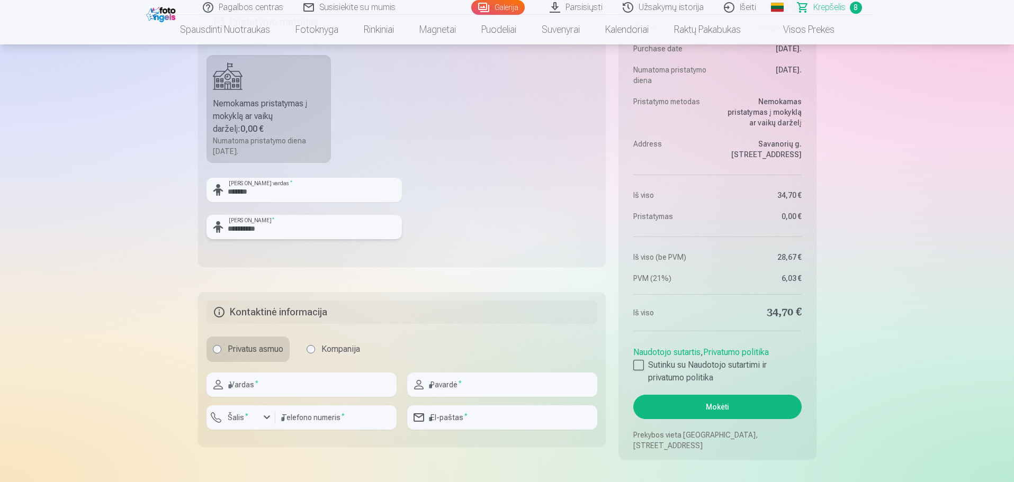
type input "**********"
click at [242, 391] on input "text" at bounding box center [301, 385] width 190 height 24
type input "******"
click at [446, 384] on input "text" at bounding box center [502, 385] width 190 height 24
type input "**********"
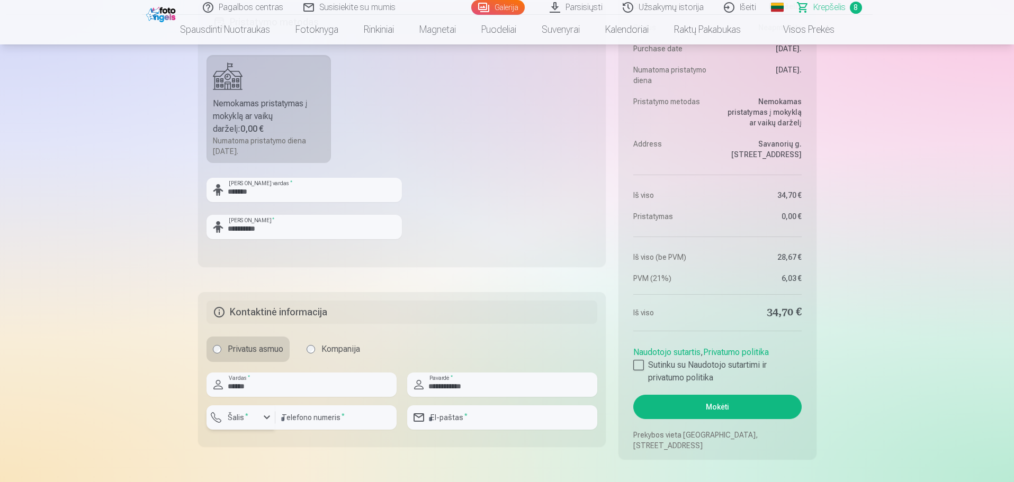
click at [266, 417] on div "button" at bounding box center [266, 417] width 13 height 13
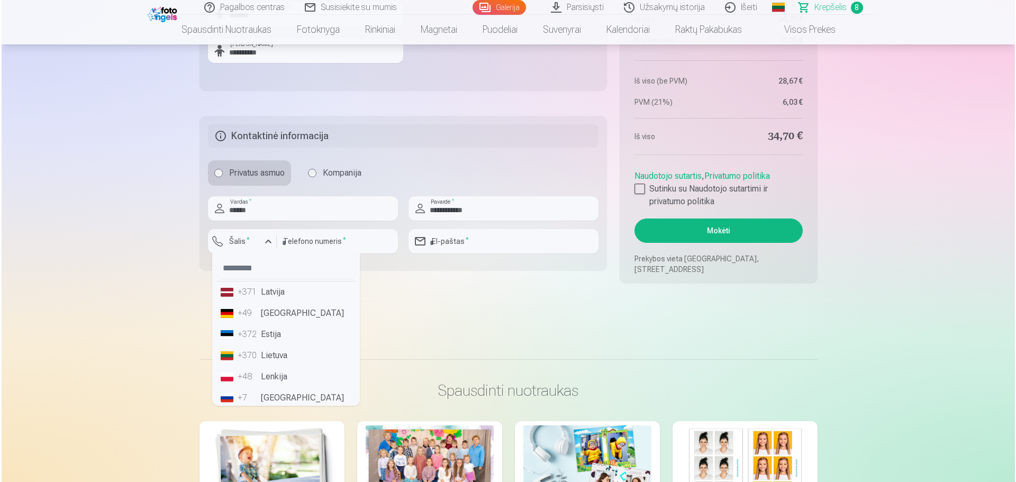
scroll to position [1271, 0]
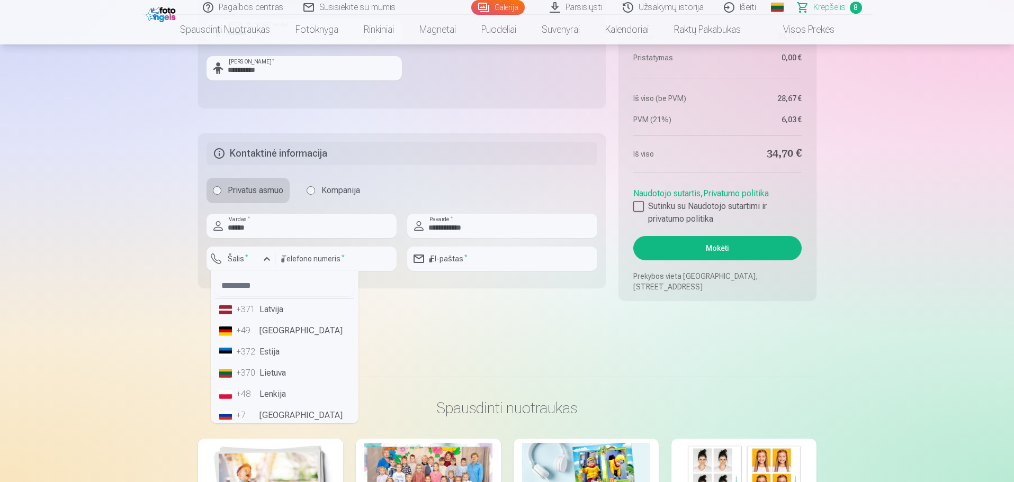
click at [285, 373] on li "+370 Lietuva" at bounding box center [284, 373] width 139 height 21
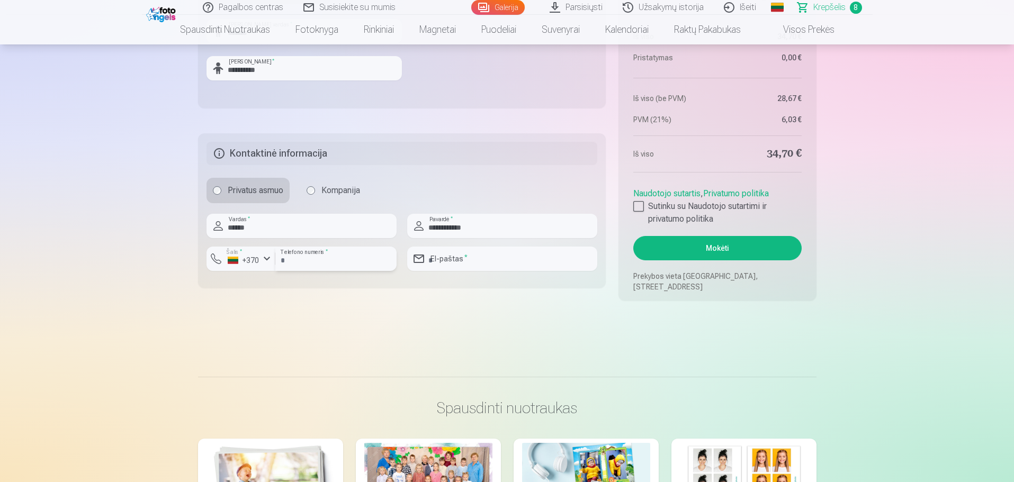
click at [299, 261] on input "number" at bounding box center [335, 259] width 121 height 24
type input "*"
type input "********"
click at [440, 264] on input "email" at bounding box center [502, 259] width 190 height 24
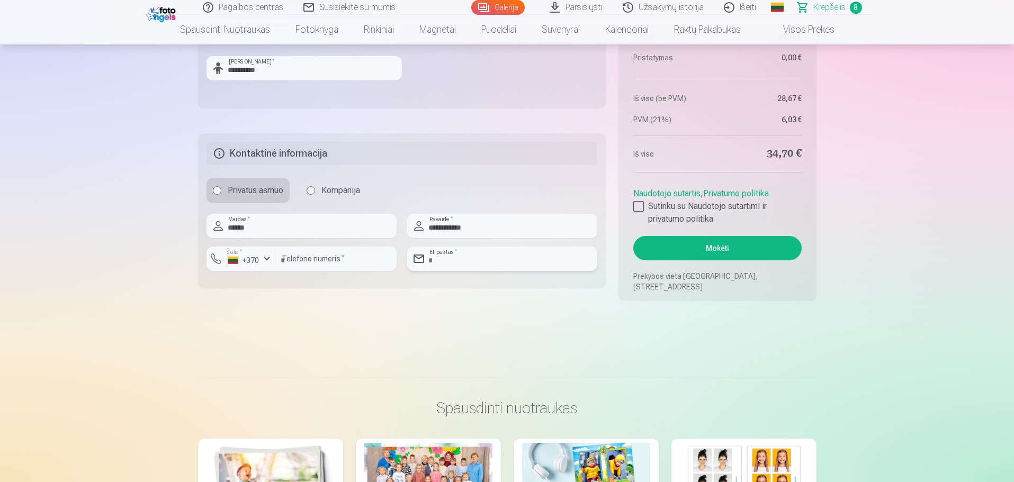
type input "**********"
click at [640, 204] on div at bounding box center [638, 206] width 11 height 11
click at [703, 251] on button "Mokėti" at bounding box center [717, 248] width 168 height 24
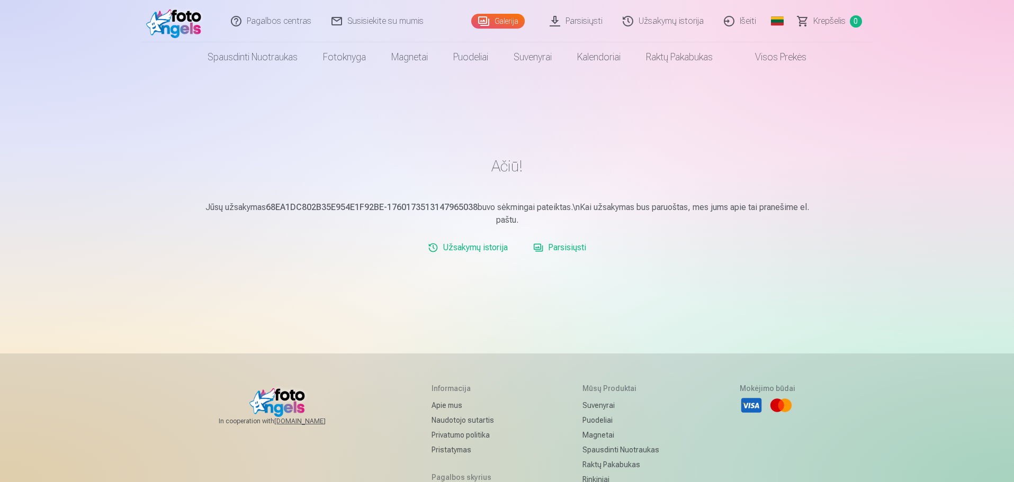
click at [582, 250] on link "Parsisiųsti" at bounding box center [559, 247] width 61 height 21
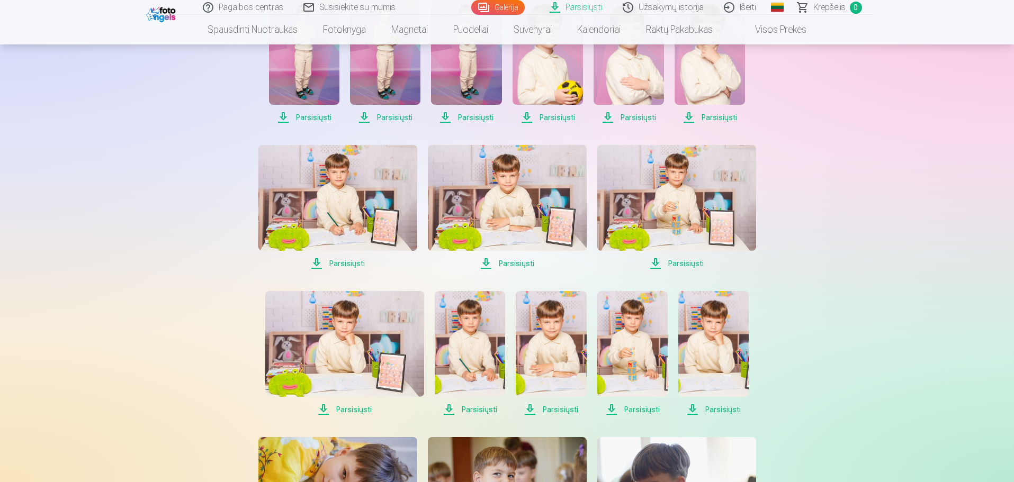
scroll to position [106, 0]
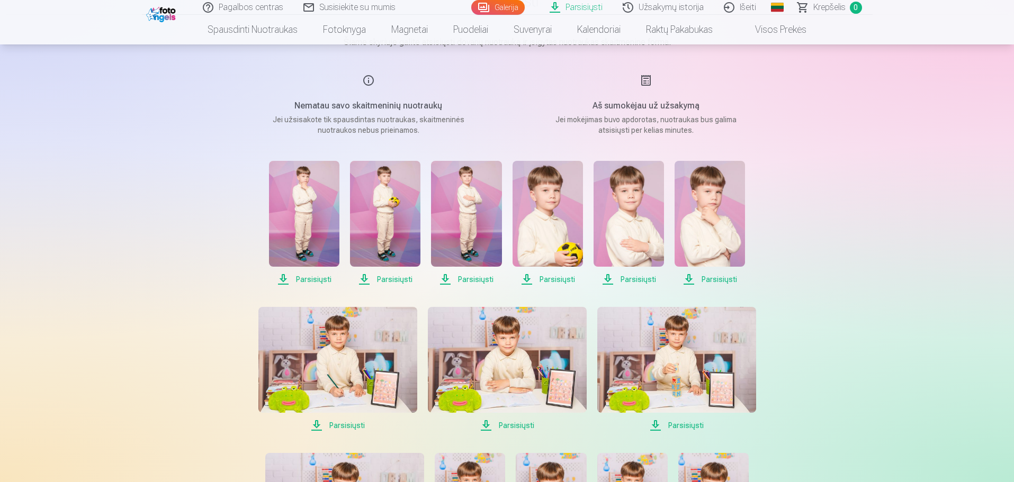
click at [283, 281] on span "Parsisiųsti" at bounding box center [304, 279] width 70 height 13
click at [585, 10] on link "Parsisiųsti" at bounding box center [576, 7] width 73 height 15
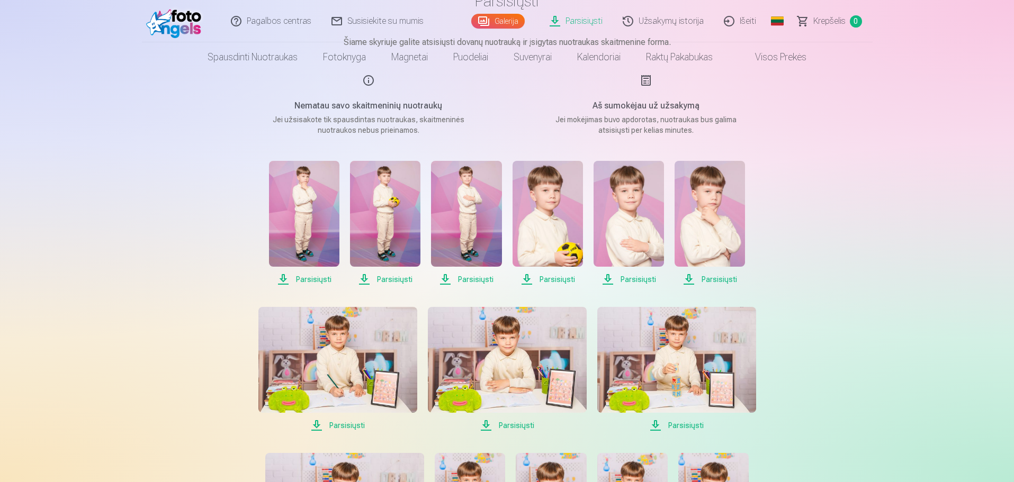
scroll to position [0, 0]
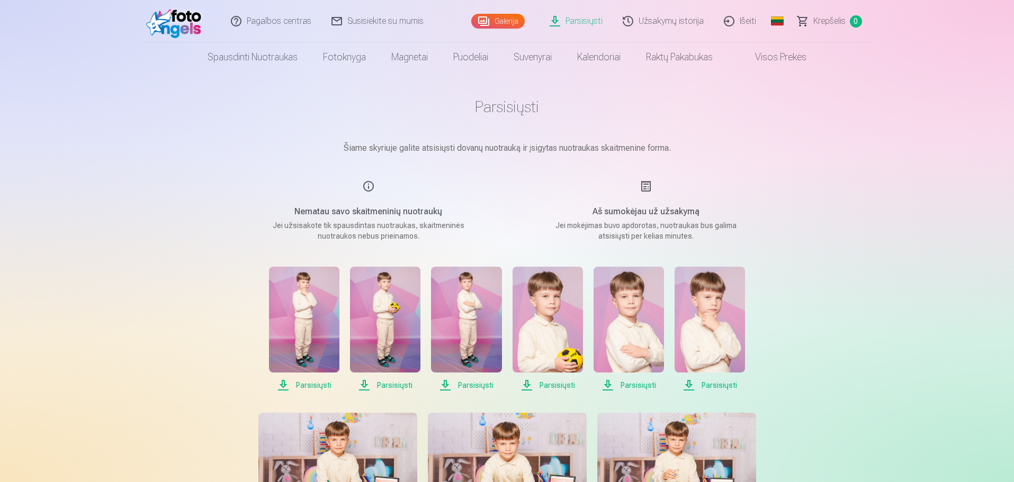
click at [580, 23] on link "Parsisiųsti" at bounding box center [576, 21] width 73 height 42
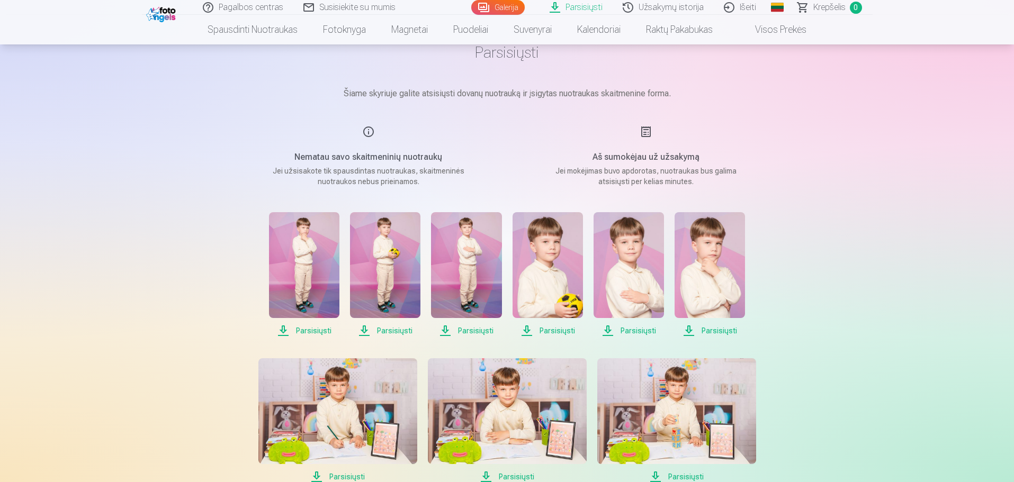
scroll to position [106, 0]
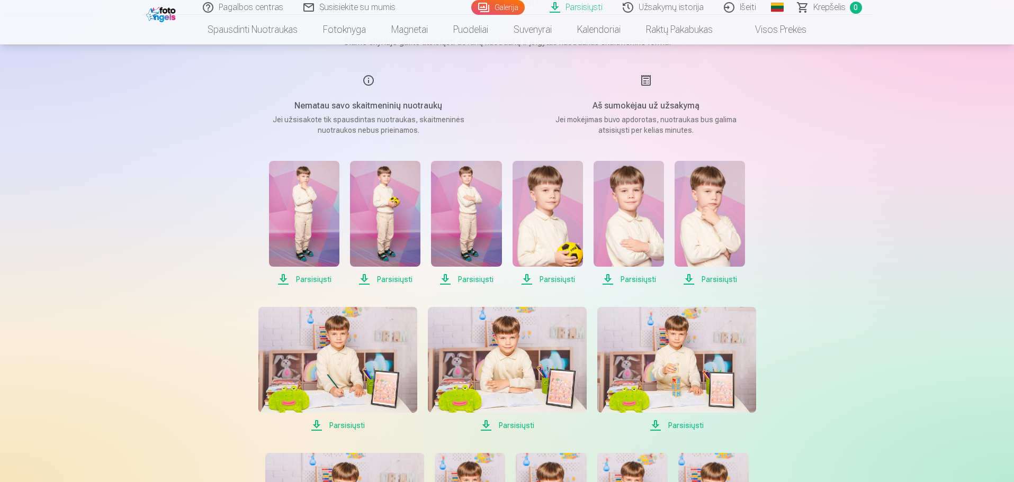
click at [404, 278] on span "Parsisiųsti" at bounding box center [385, 279] width 70 height 13
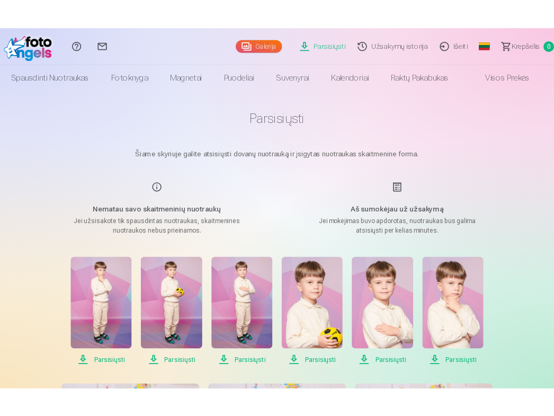
scroll to position [0, 0]
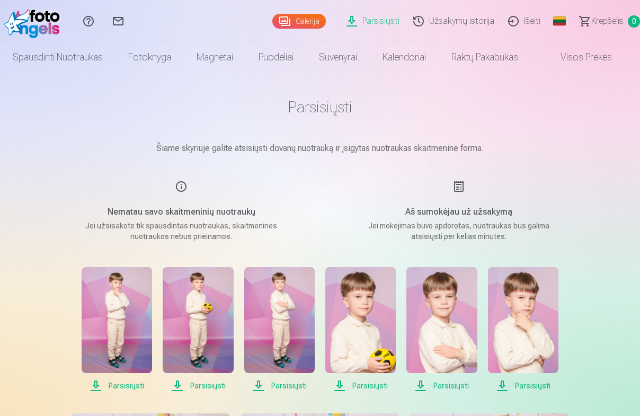
click at [278, 386] on span "Parsisiųsti" at bounding box center [279, 385] width 70 height 13
click at [353, 386] on span "Parsisiųsti" at bounding box center [360, 385] width 70 height 13
click at [430, 385] on span "Parsisiųsti" at bounding box center [441, 385] width 70 height 13
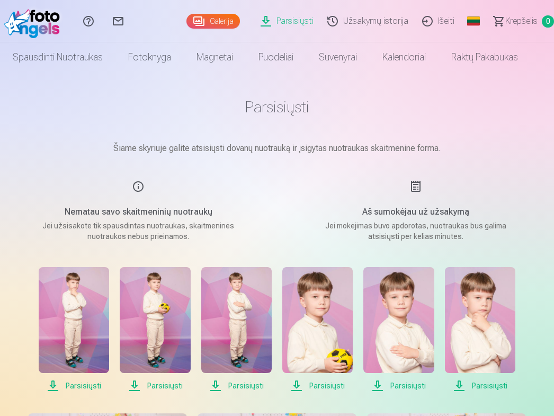
click at [478, 386] on span "Parsisiųsti" at bounding box center [480, 385] width 70 height 13
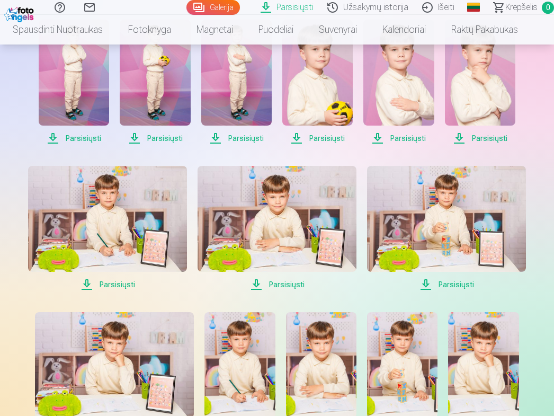
scroll to position [265, 0]
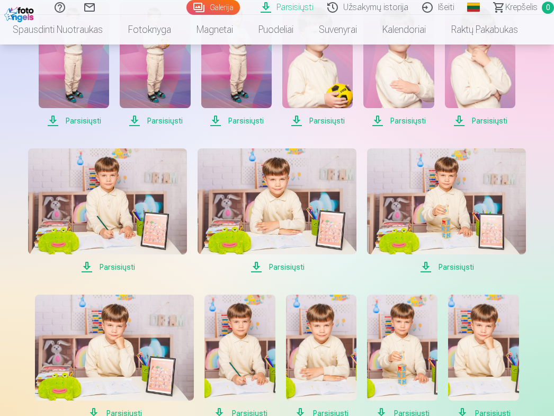
click at [101, 265] on span "Parsisiųsti" at bounding box center [107, 266] width 159 height 13
drag, startPoint x: 271, startPoint y: 266, endPoint x: 276, endPoint y: 261, distance: 7.5
click at [271, 266] on span "Parsisiųsti" at bounding box center [276, 266] width 159 height 13
click at [449, 265] on span "Parsisiųsti" at bounding box center [446, 266] width 159 height 13
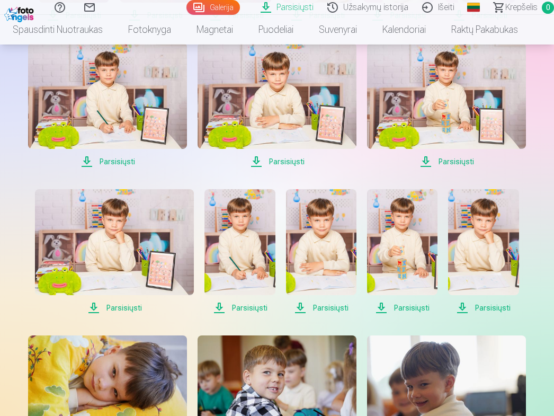
scroll to position [371, 0]
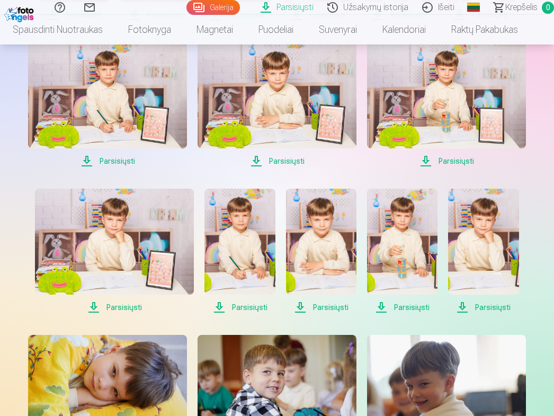
click at [112, 303] on span "Parsisiųsti" at bounding box center [114, 307] width 159 height 13
click at [236, 308] on span "Parsisiųsti" at bounding box center [239, 307] width 70 height 13
click at [309, 304] on span "Parsisiųsti" at bounding box center [321, 307] width 70 height 13
click at [402, 308] on span "Parsisiųsti" at bounding box center [402, 307] width 70 height 13
click at [473, 307] on span "Parsisiųsti" at bounding box center [483, 307] width 70 height 13
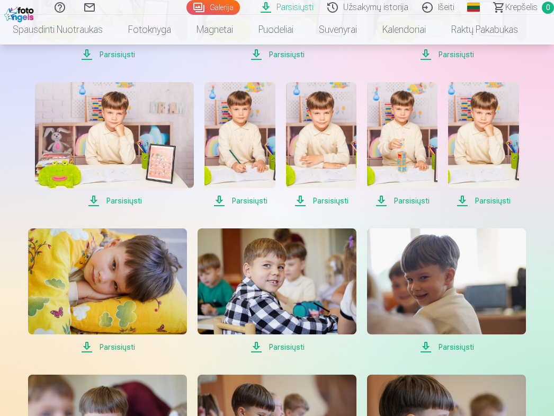
scroll to position [476, 0]
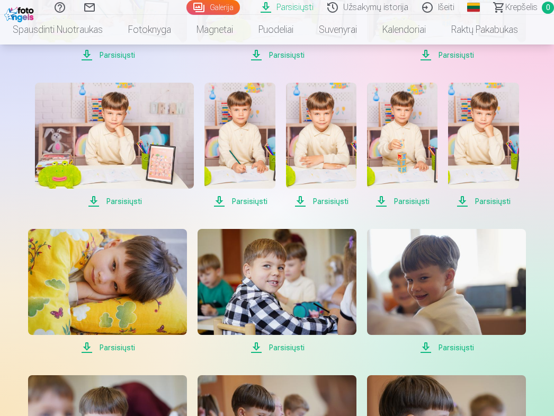
click at [112, 347] on span "Parsisiųsti" at bounding box center [107, 347] width 159 height 13
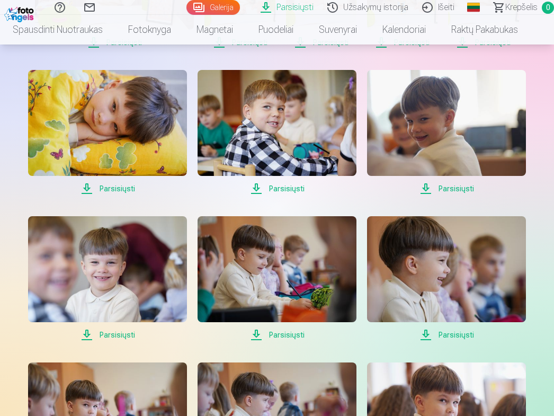
scroll to position [582, 0]
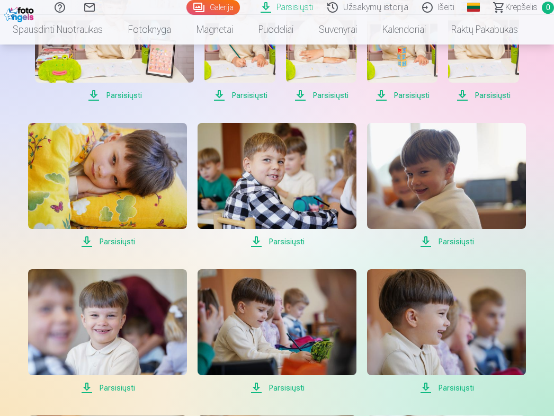
click at [447, 240] on span "Parsisiųsti" at bounding box center [446, 241] width 159 height 13
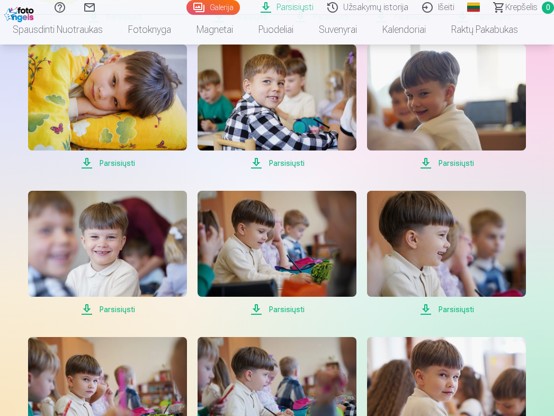
scroll to position [688, 0]
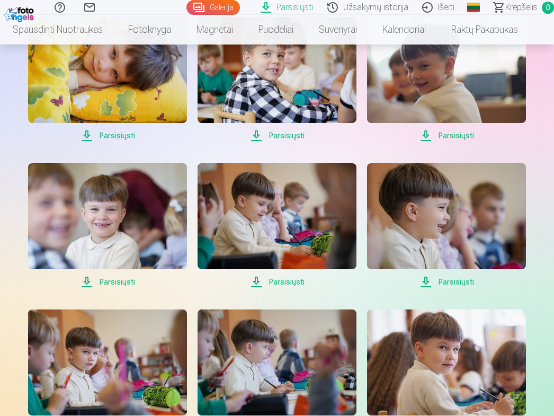
click at [118, 279] on span "Parsisiųsti" at bounding box center [107, 281] width 159 height 13
click at [276, 278] on span "Parsisiųsti" at bounding box center [276, 281] width 159 height 13
click at [451, 280] on span "Parsisiųsti" at bounding box center [446, 281] width 159 height 13
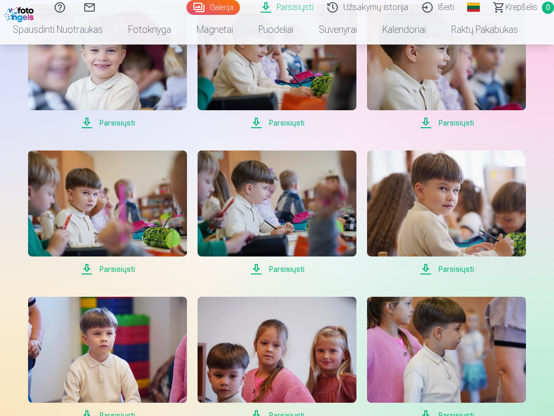
scroll to position [794, 0]
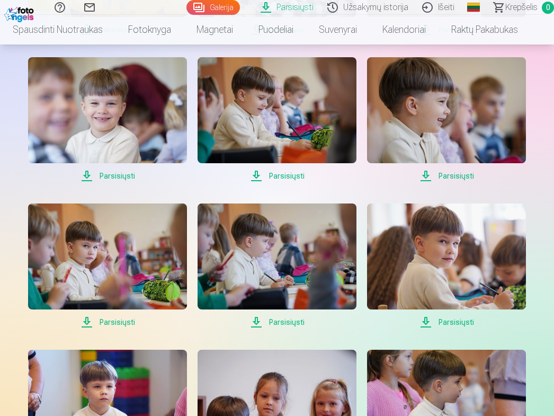
click at [107, 323] on span "Parsisiųsti" at bounding box center [107, 322] width 159 height 13
click at [278, 323] on span "Parsisiųsti" at bounding box center [276, 322] width 159 height 13
click at [446, 321] on span "Parsisiųsti" at bounding box center [446, 322] width 159 height 13
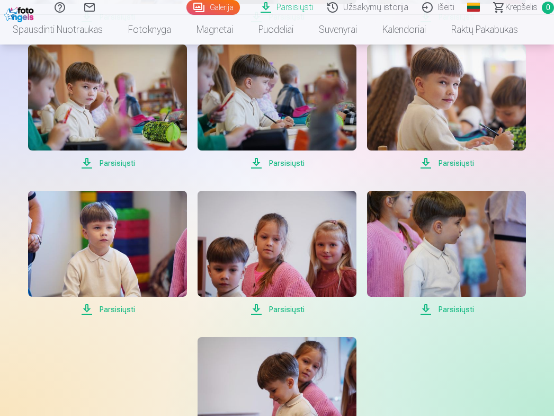
scroll to position [1006, 0]
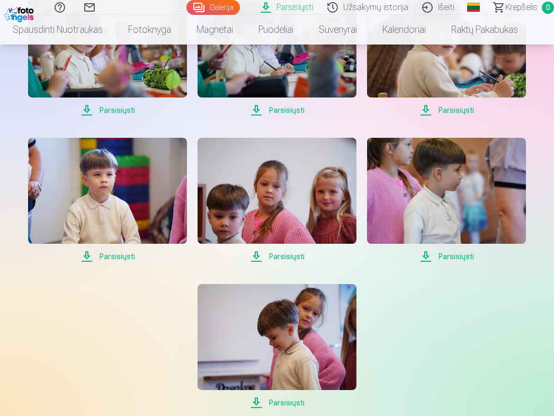
click at [124, 257] on span "Parsisiųsti" at bounding box center [107, 256] width 159 height 13
click at [278, 254] on span "Parsisiųsti" at bounding box center [276, 256] width 159 height 13
click at [451, 256] on span "Parsisiųsti" at bounding box center [446, 256] width 159 height 13
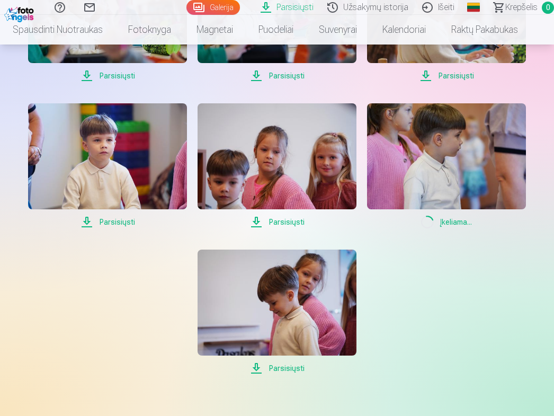
scroll to position [1059, 0]
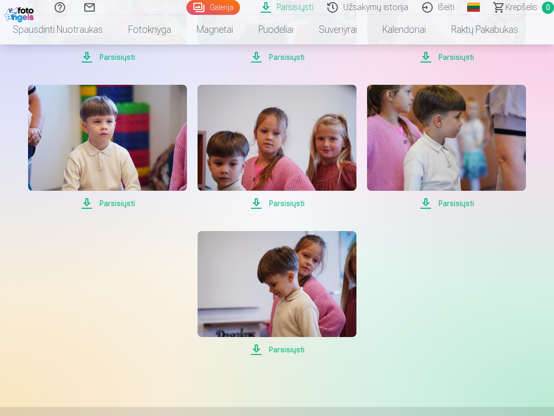
click at [285, 352] on span "Parsisiųsti" at bounding box center [276, 349] width 159 height 13
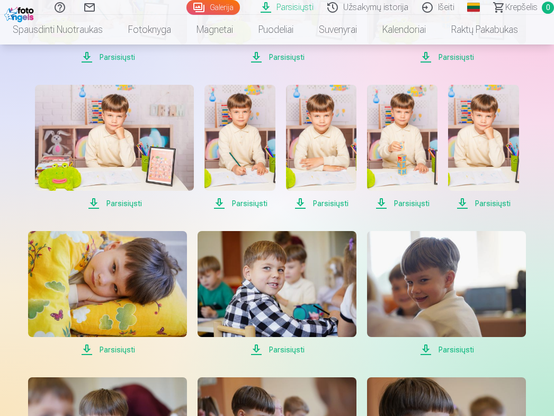
scroll to position [424, 0]
